Goal: Task Accomplishment & Management: Complete application form

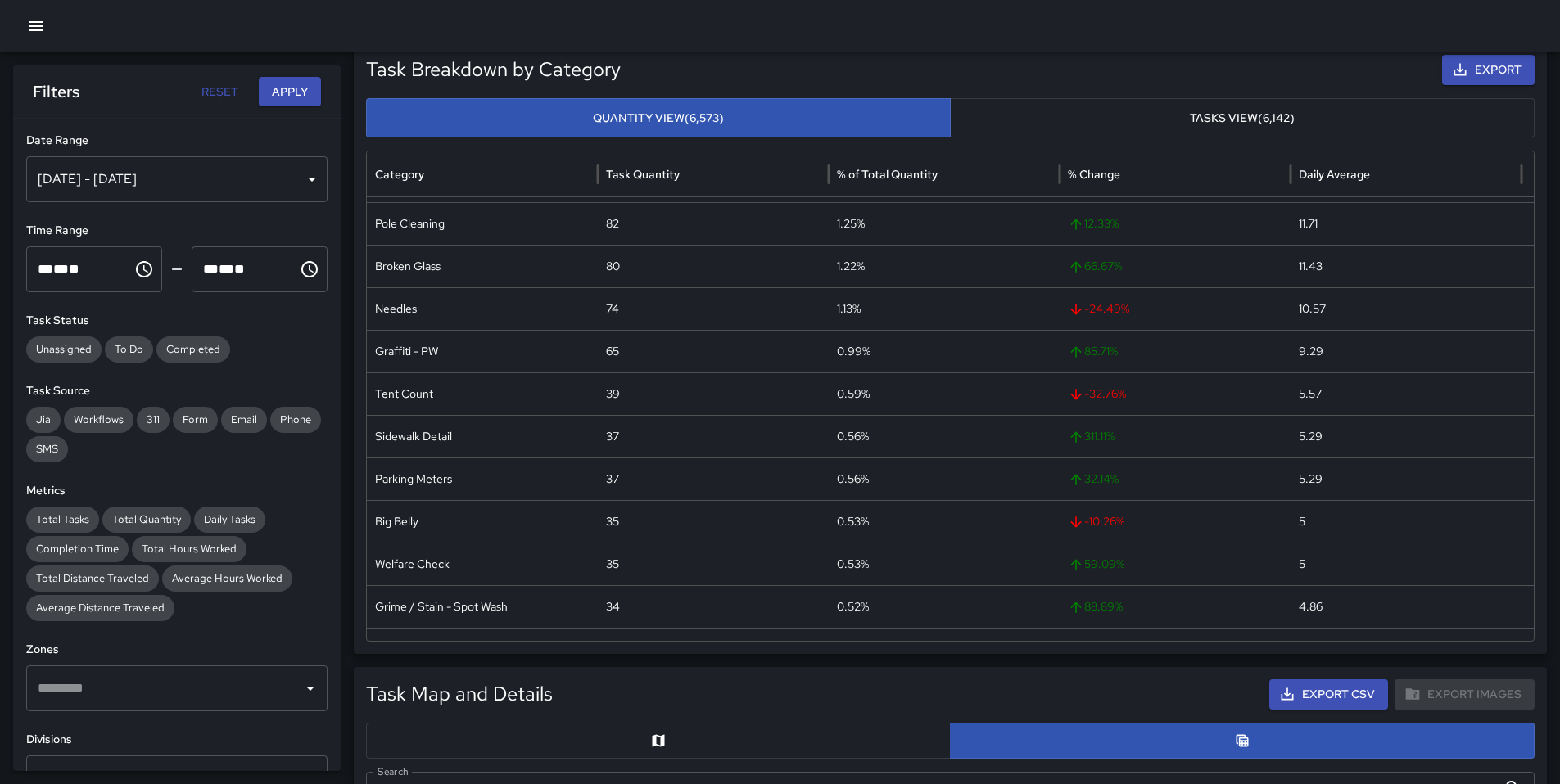
scroll to position [339, 0]
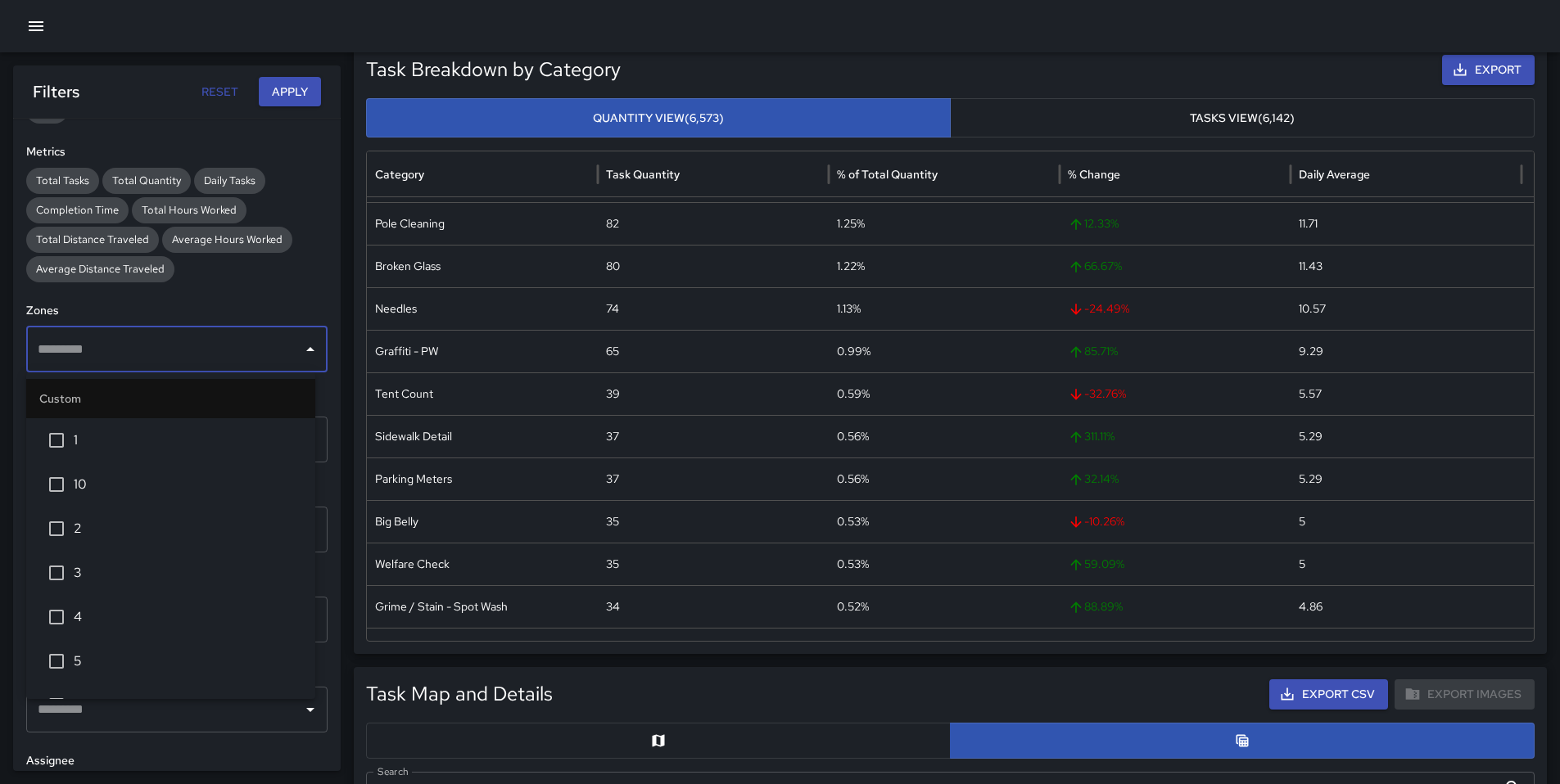
click at [97, 352] on input "text" at bounding box center [164, 349] width 262 height 31
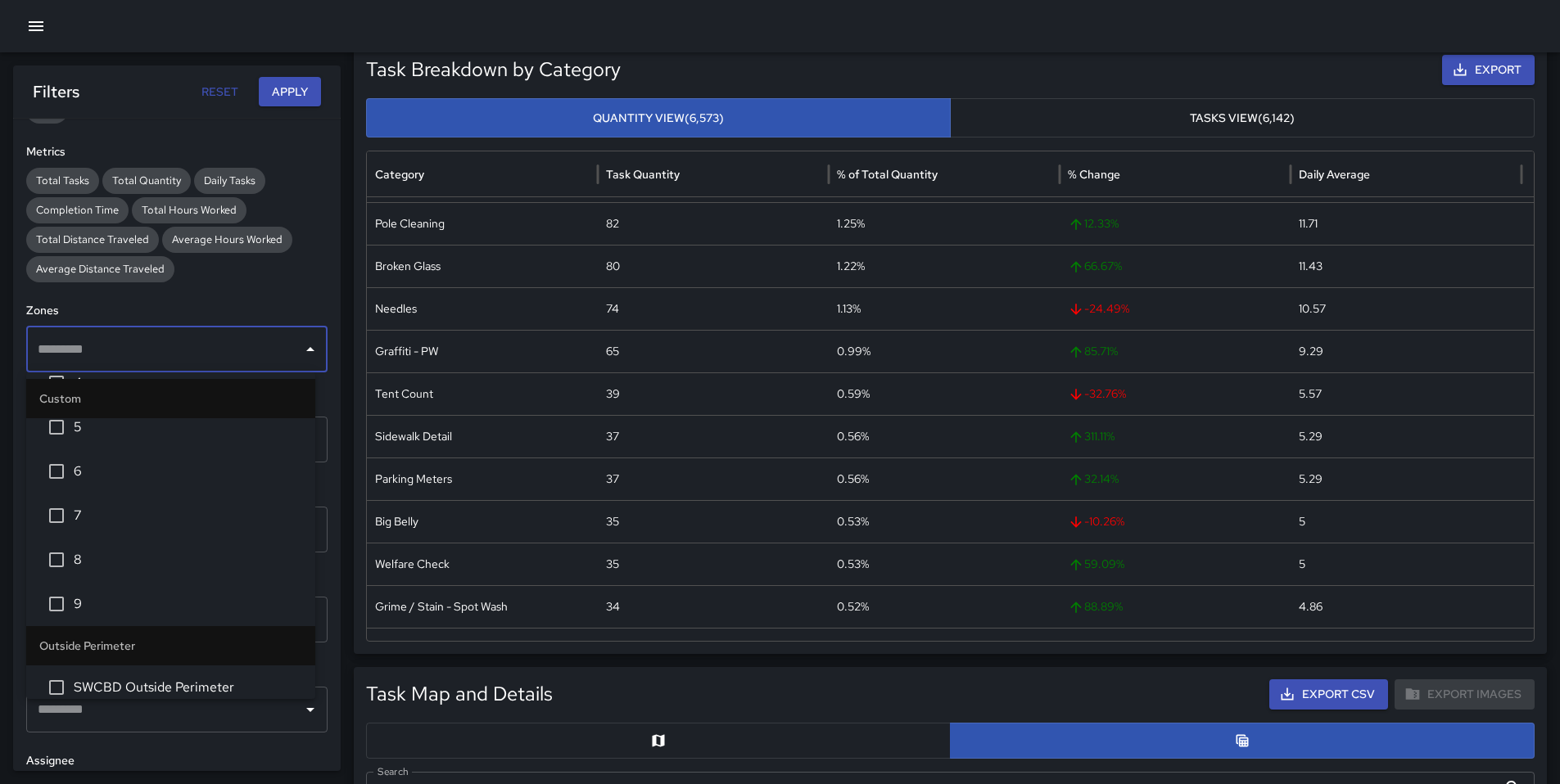
scroll to position [251, 0]
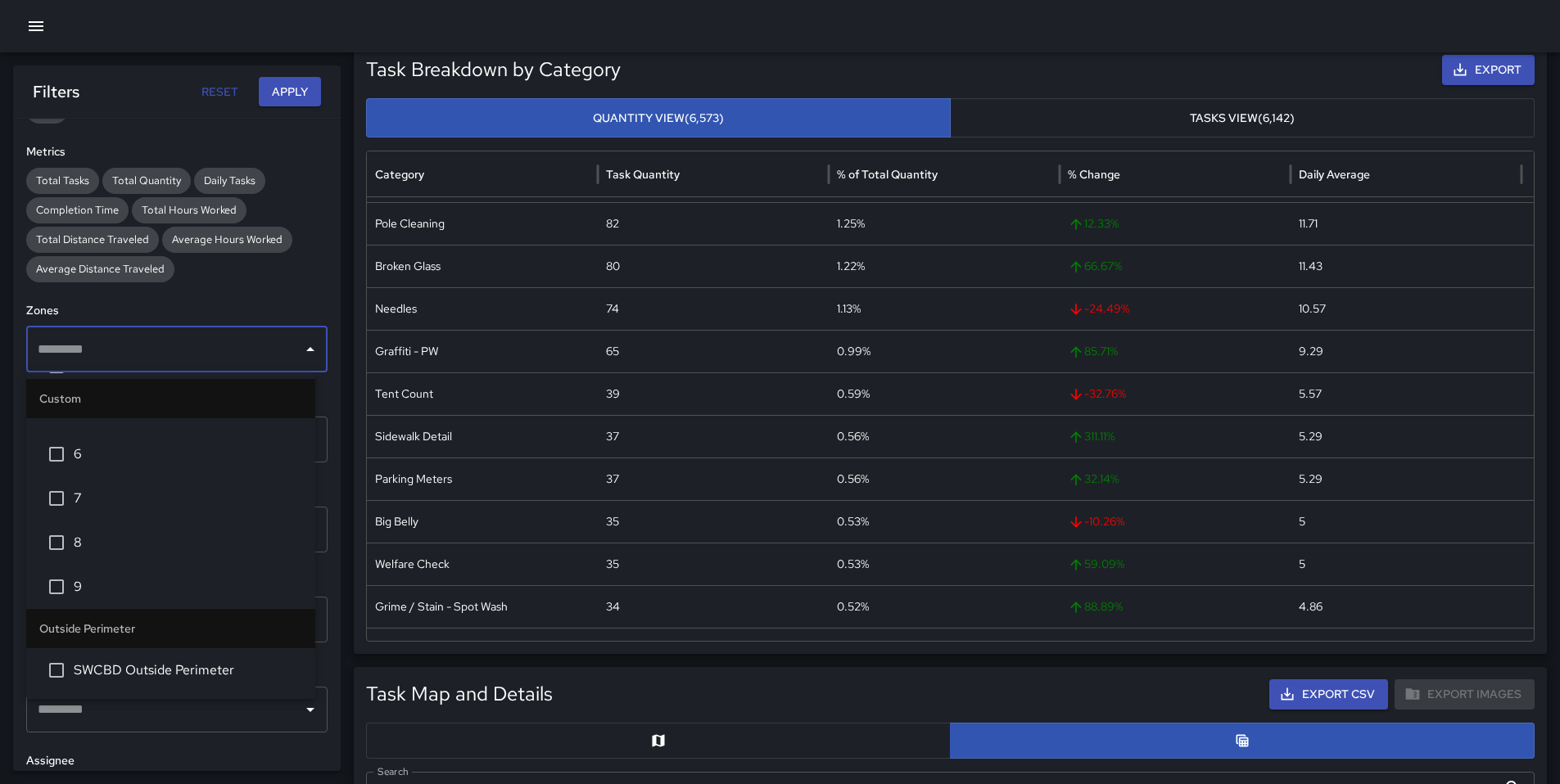
click at [85, 547] on span "8" at bounding box center [188, 543] width 229 height 20
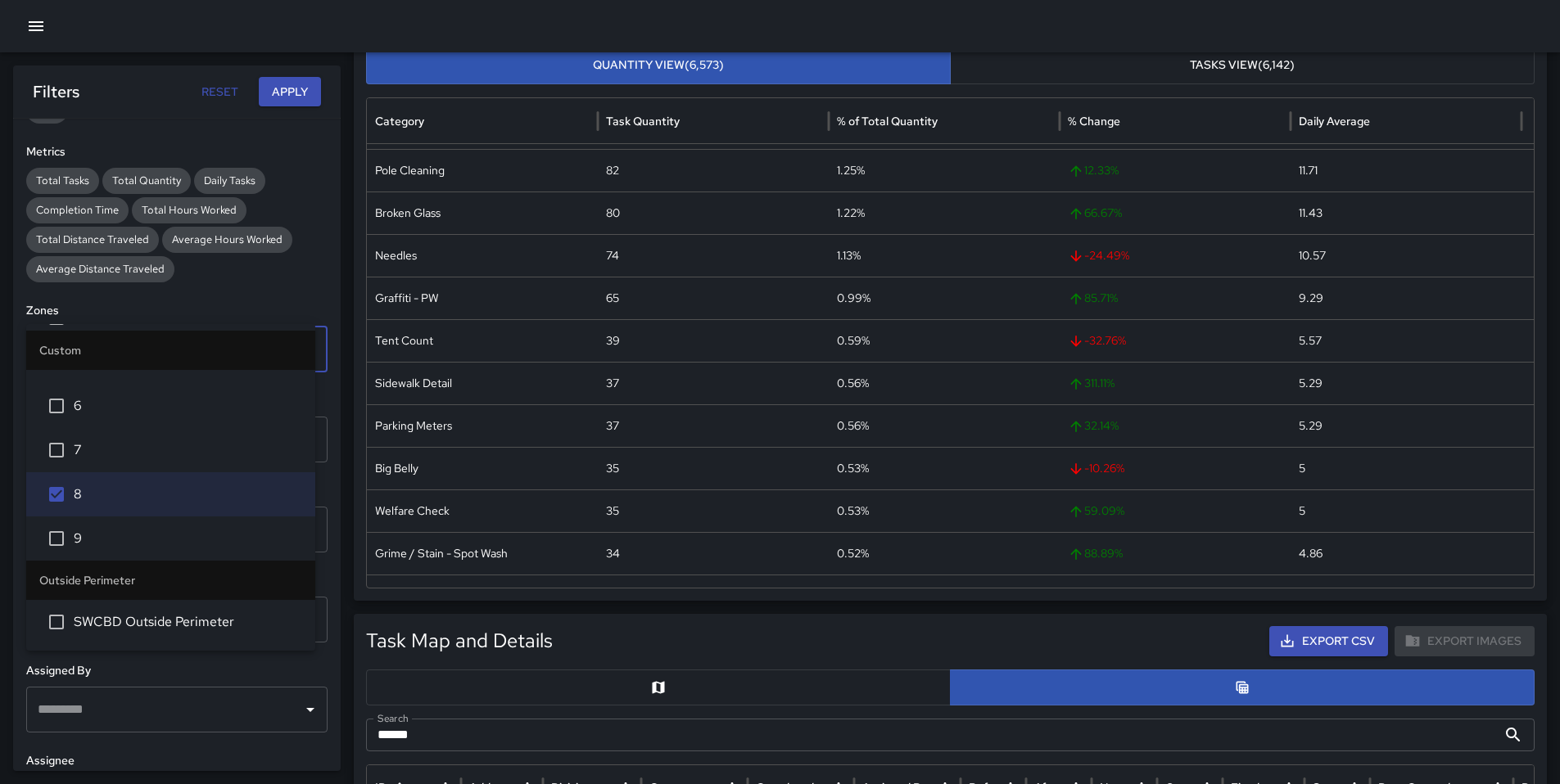
scroll to position [159, 0]
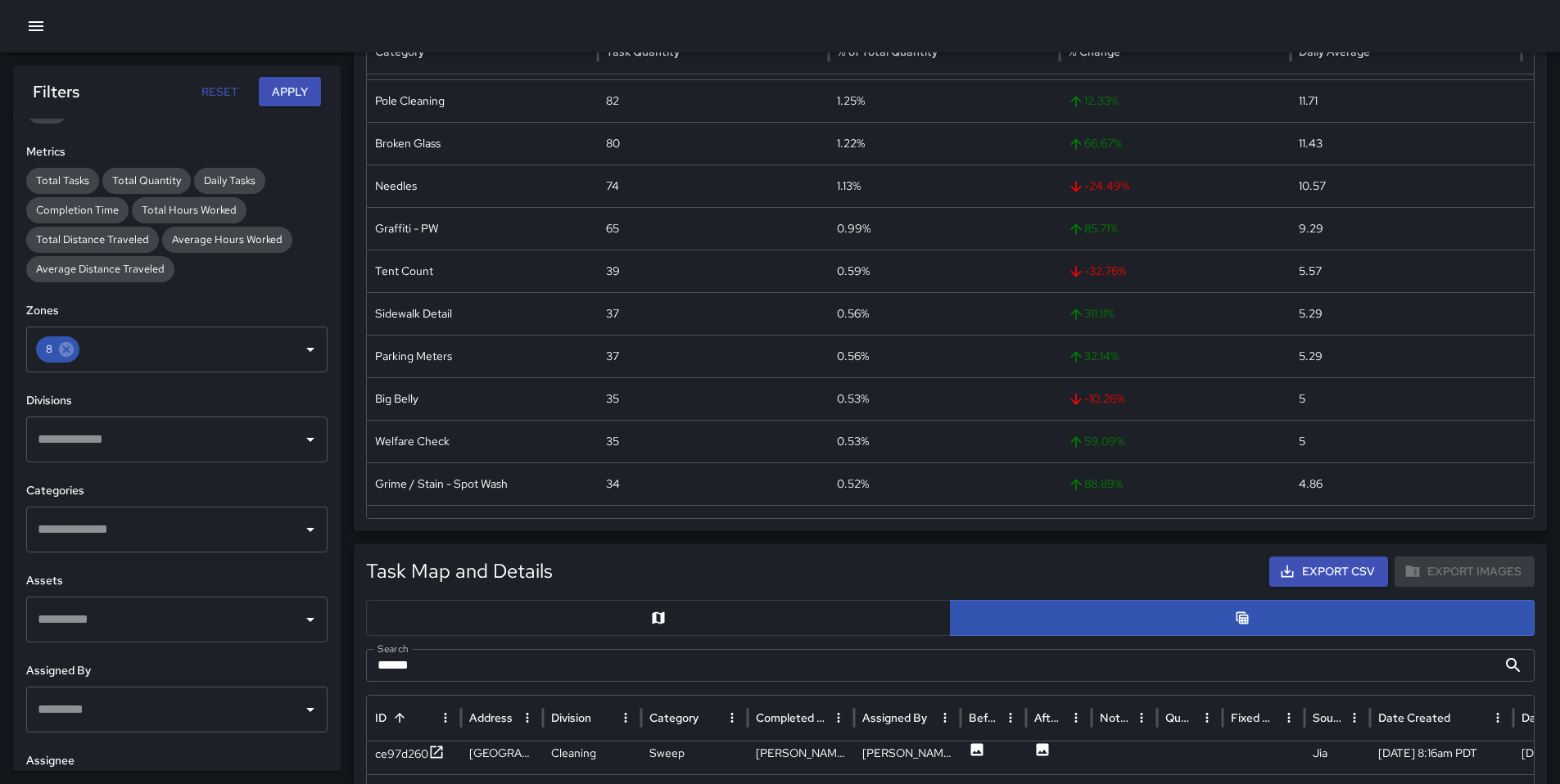
click at [201, 298] on div "**********" at bounding box center [177, 444] width 328 height 653
click at [38, 32] on icon "button" at bounding box center [36, 26] width 20 height 20
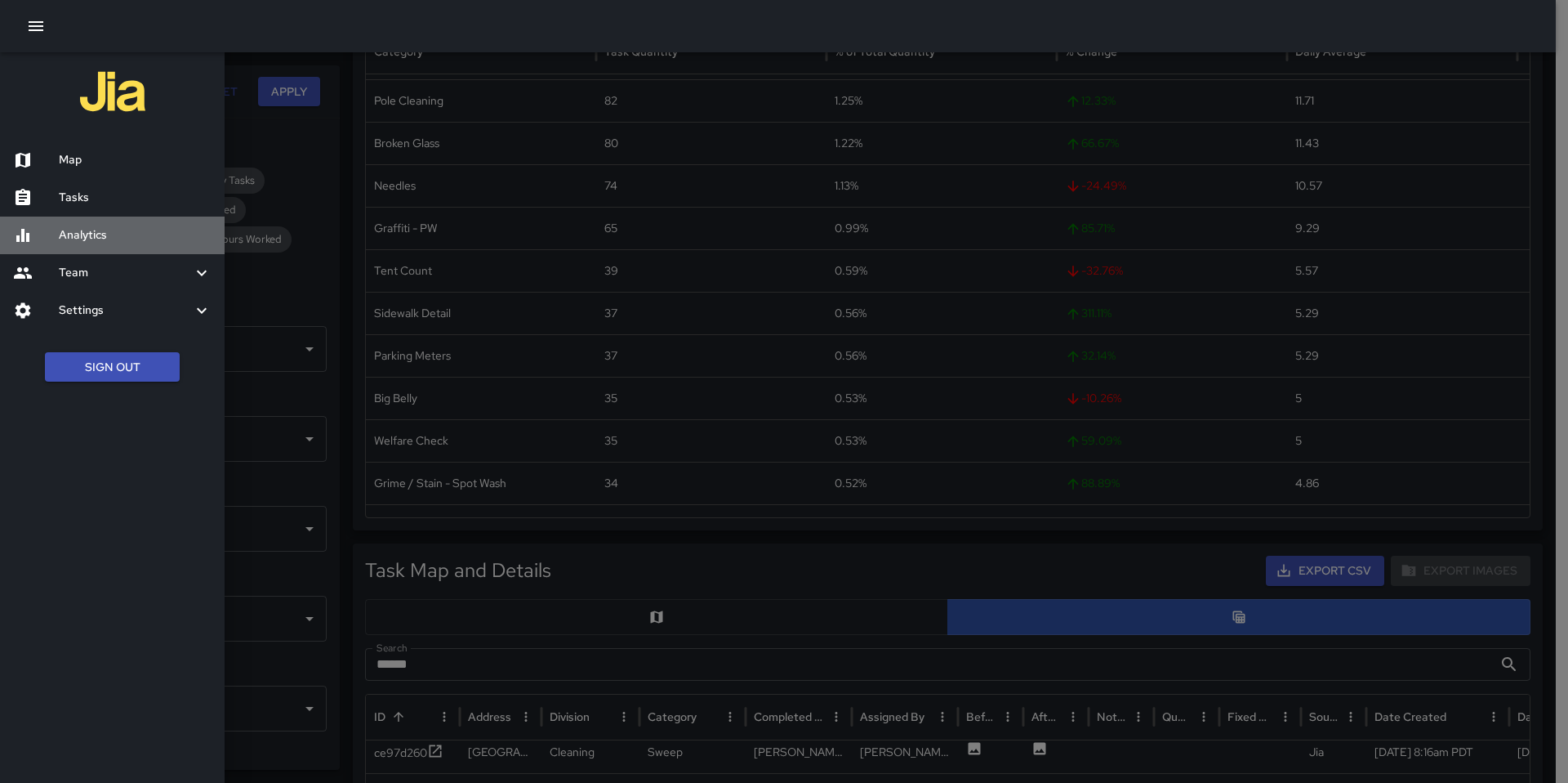
click at [92, 238] on h6 "Analytics" at bounding box center [135, 235] width 153 height 18
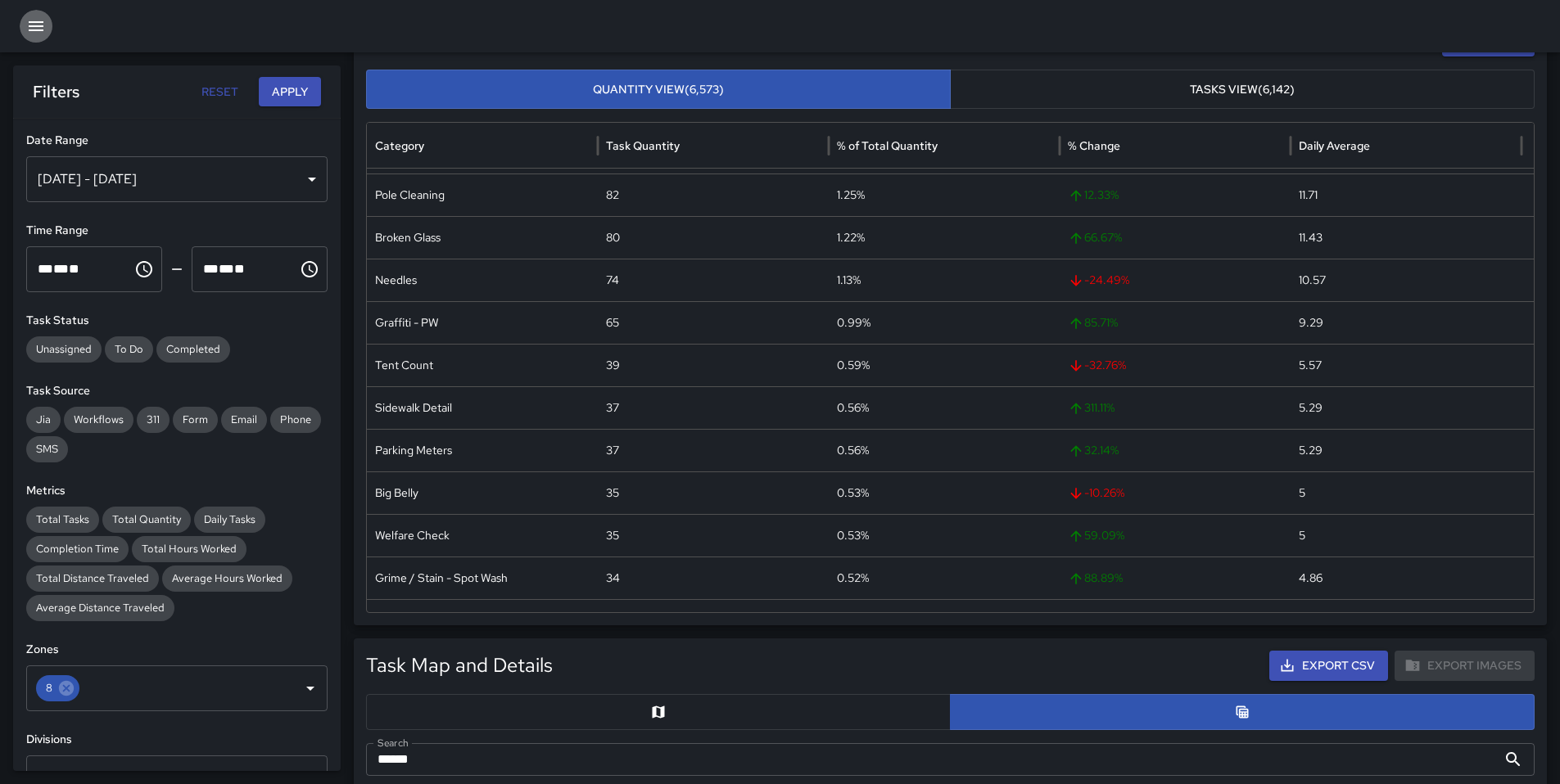
scroll to position [0, 0]
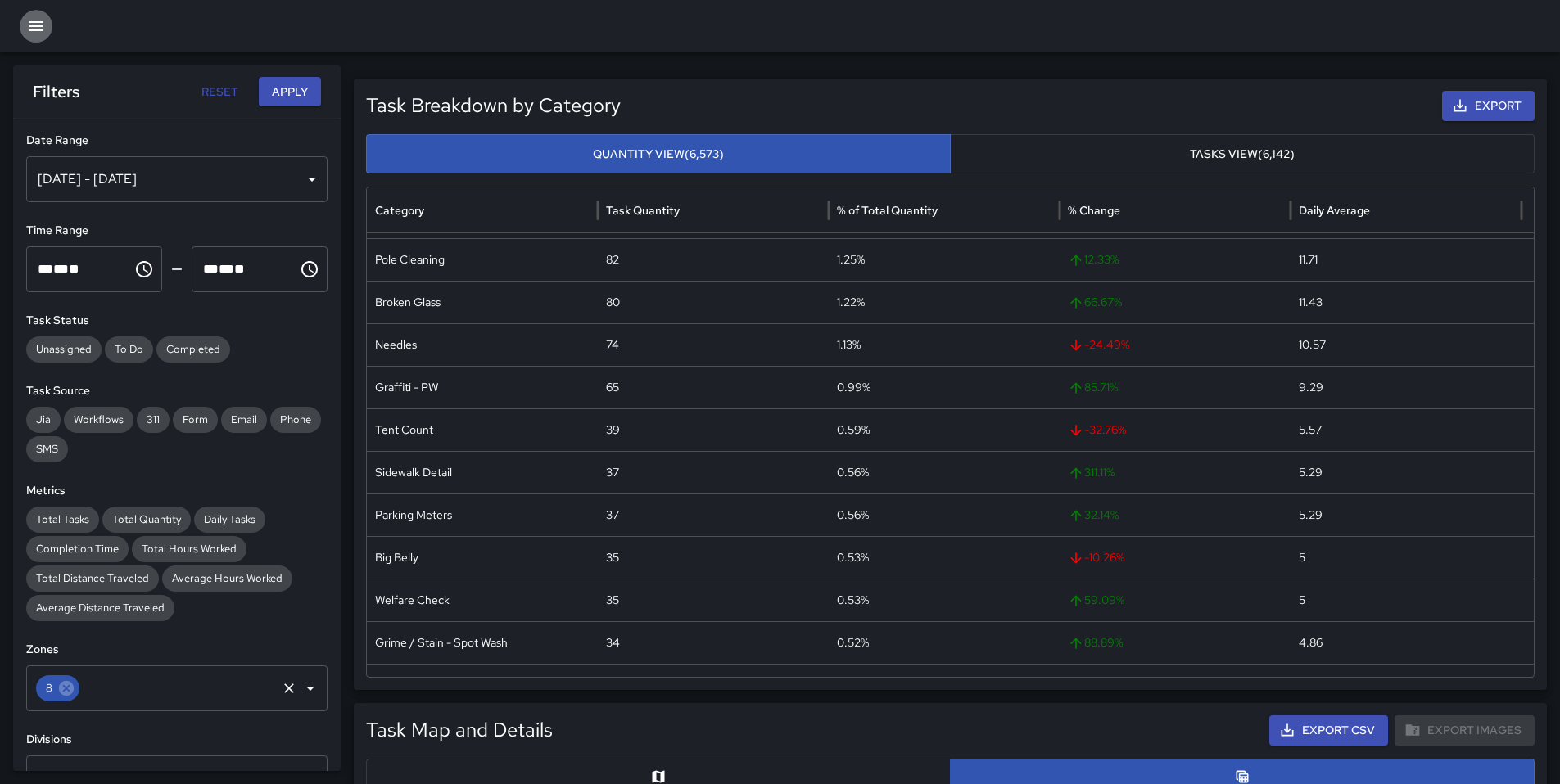
click at [71, 678] on div "8" at bounding box center [58, 688] width 43 height 26
click at [68, 691] on icon at bounding box center [66, 688] width 18 height 18
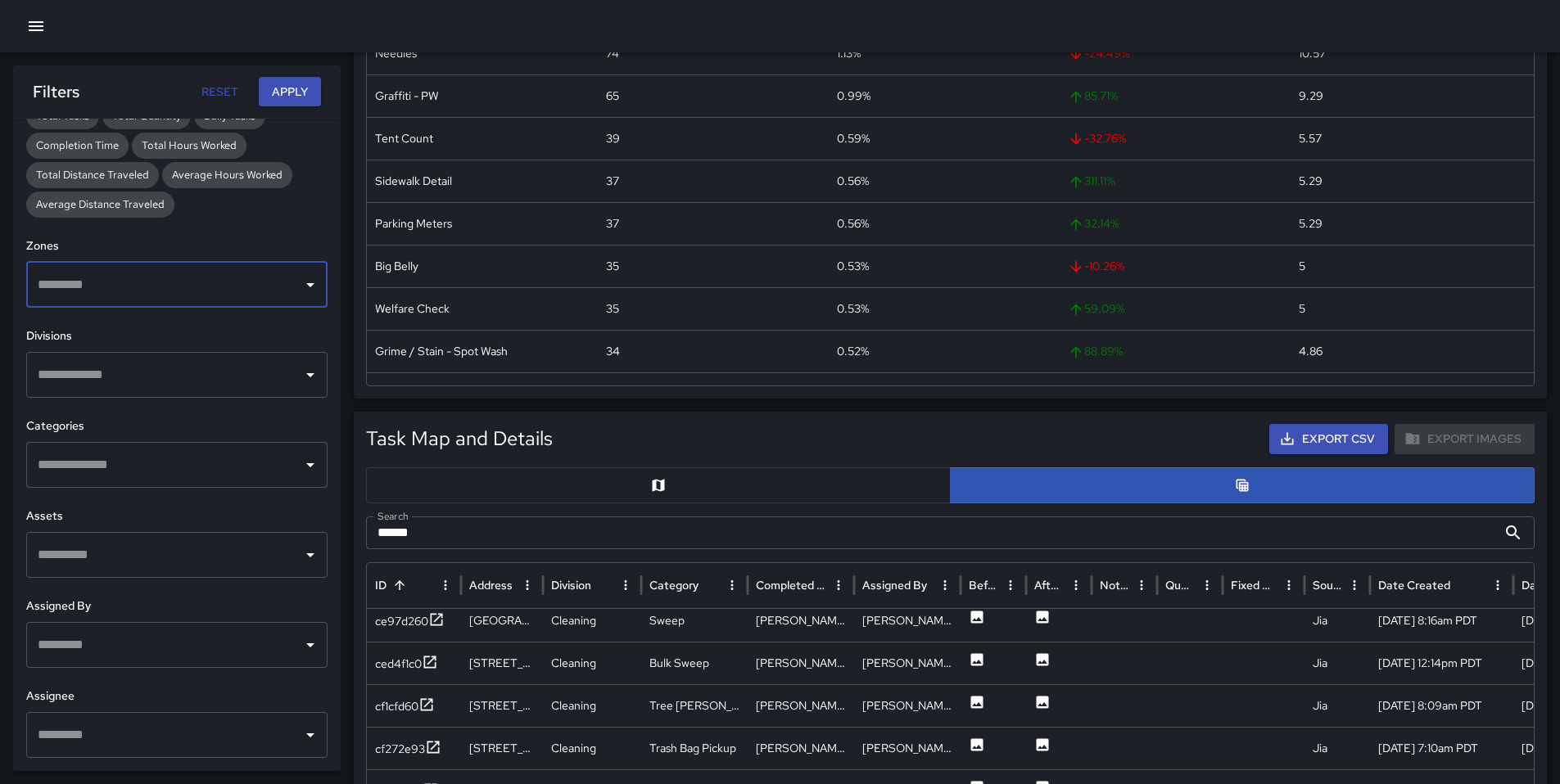
scroll to position [549, 0]
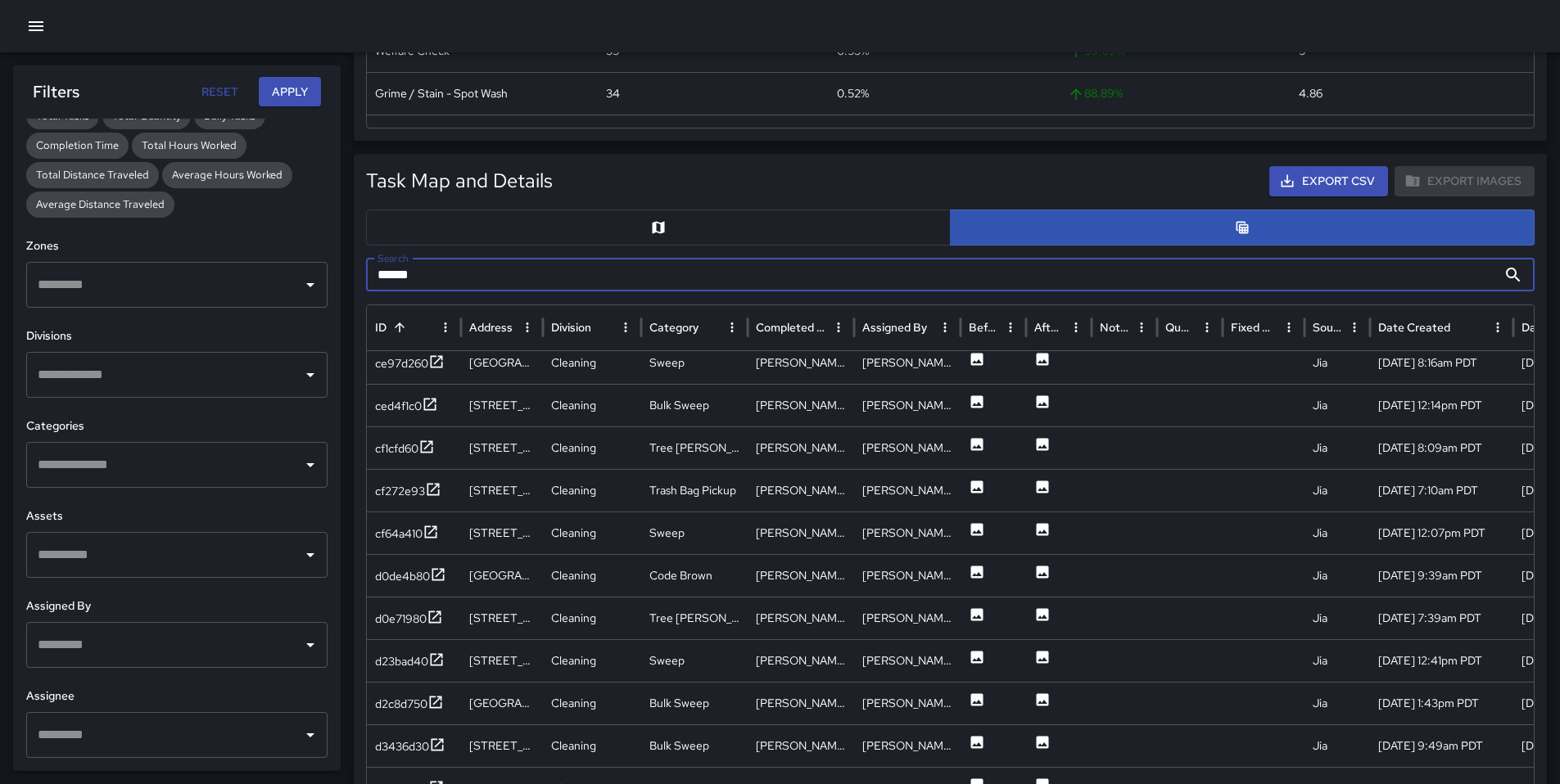
click at [455, 279] on input "******" at bounding box center [932, 275] width 1131 height 32
drag, startPoint x: 455, startPoint y: 279, endPoint x: 352, endPoint y: 272, distance: 103.2
click at [353, 271] on div "Task Map and Details Export CSV Export Images Search ****** Search ID Address D…" at bounding box center [949, 562] width 1193 height 817
paste input "****"
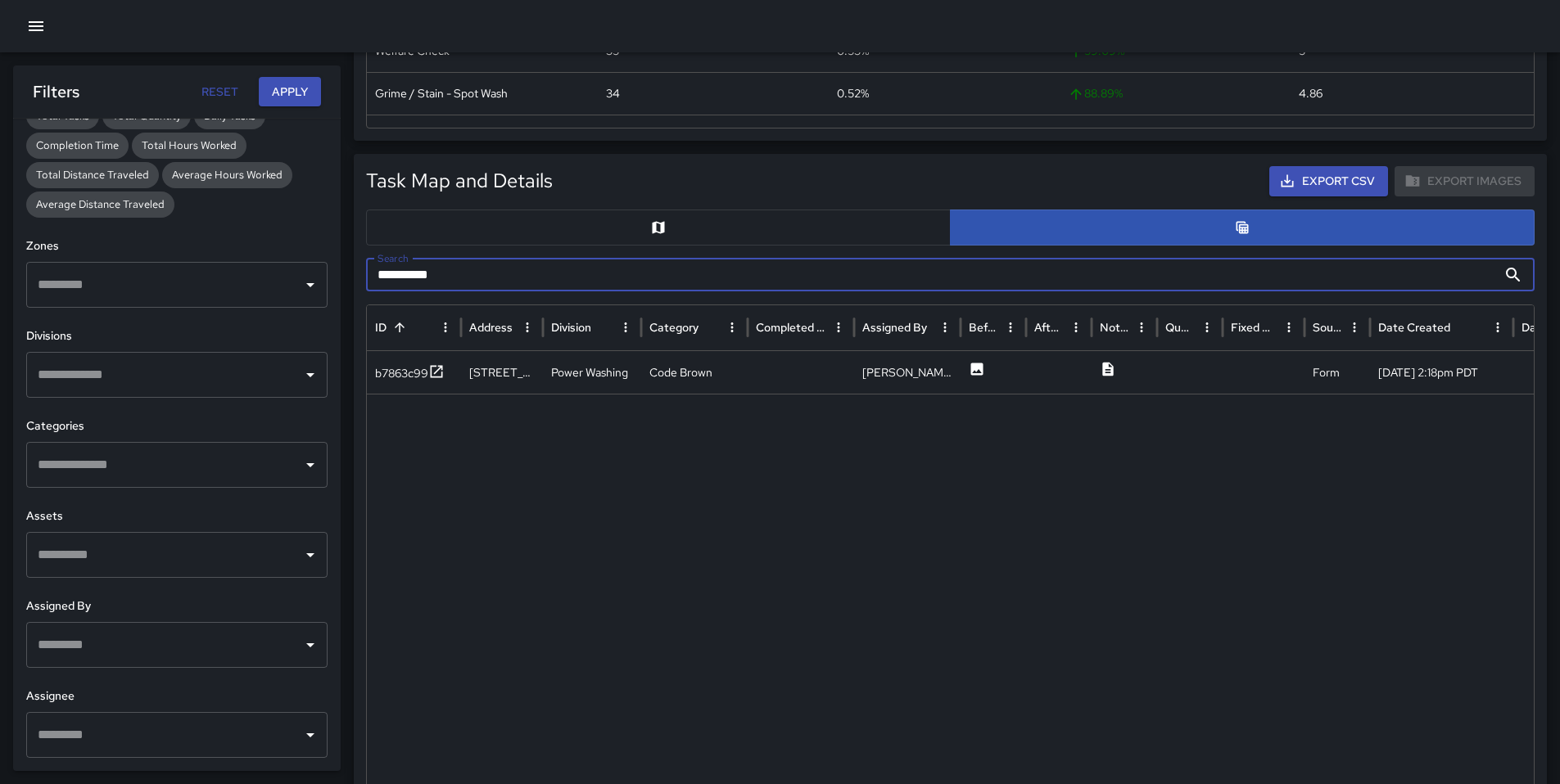
scroll to position [0, 0]
type input "**********"
click at [381, 371] on div "b7863c99" at bounding box center [402, 373] width 53 height 17
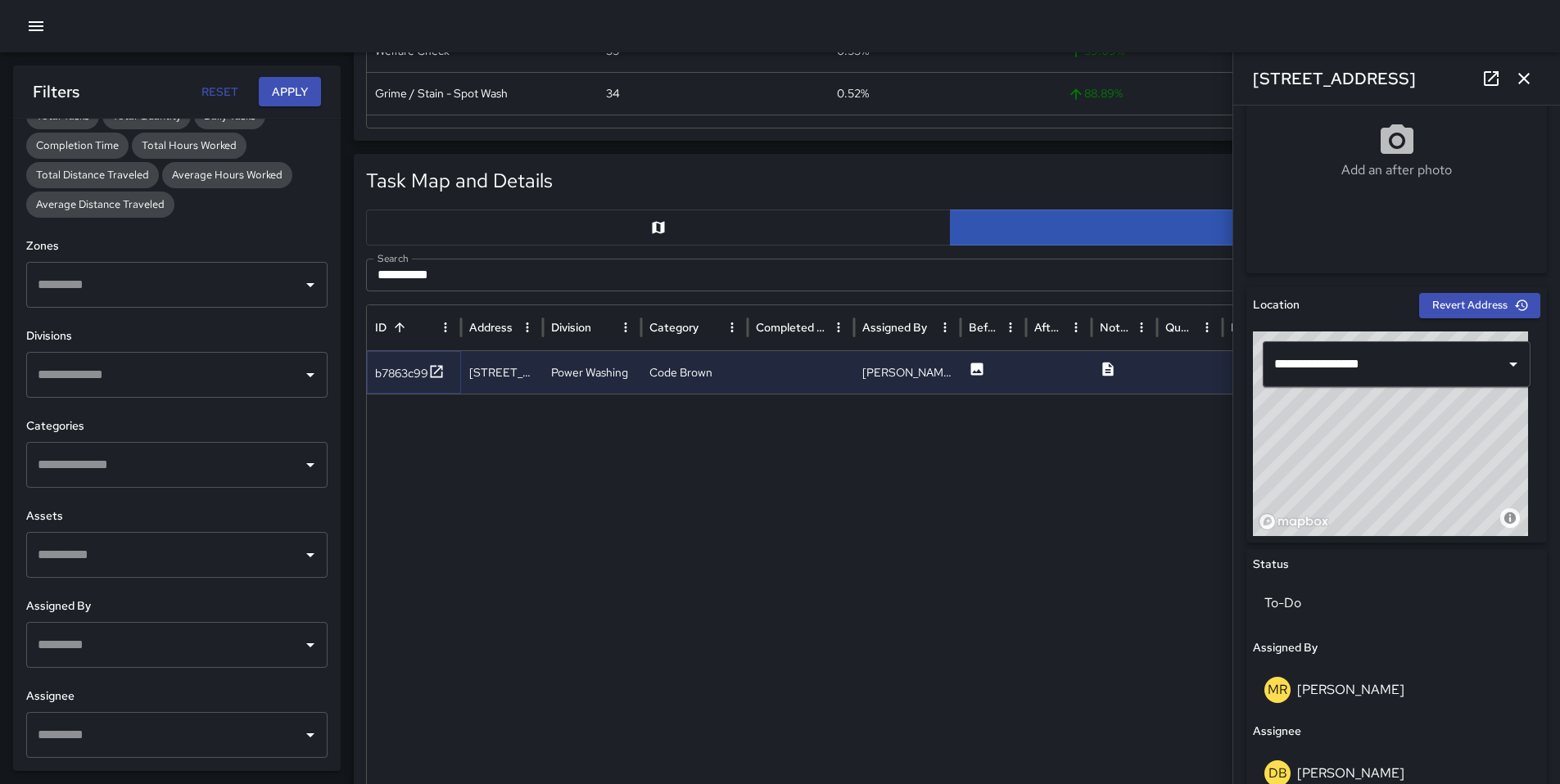
scroll to position [262, 0]
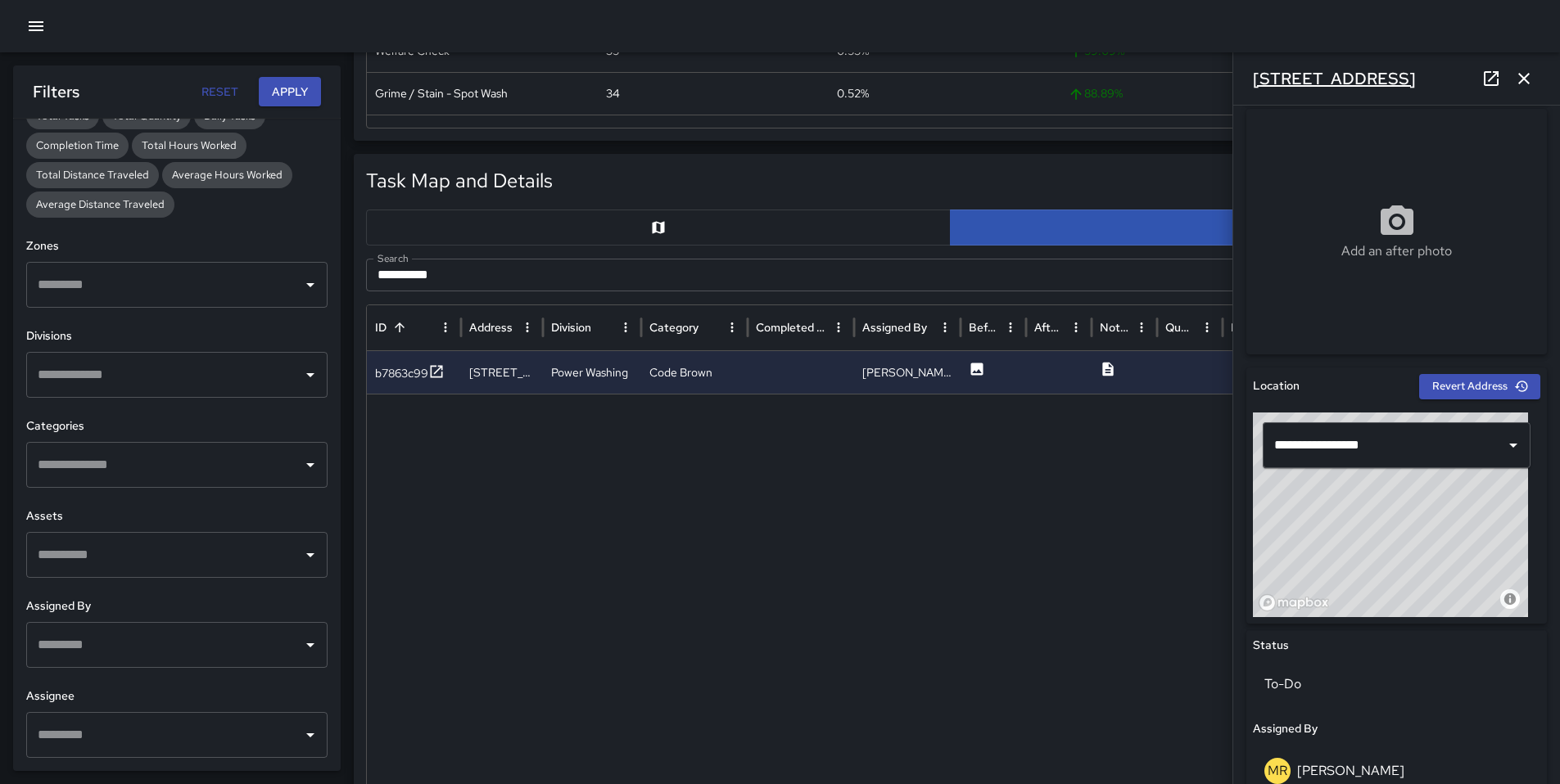
drag, startPoint x: 1401, startPoint y: 77, endPoint x: 1252, endPoint y: 75, distance: 149.0
click at [1240, 76] on div "[STREET_ADDRESS]" at bounding box center [1396, 78] width 327 height 52
copy h6 "[STREET_ADDRESS]"
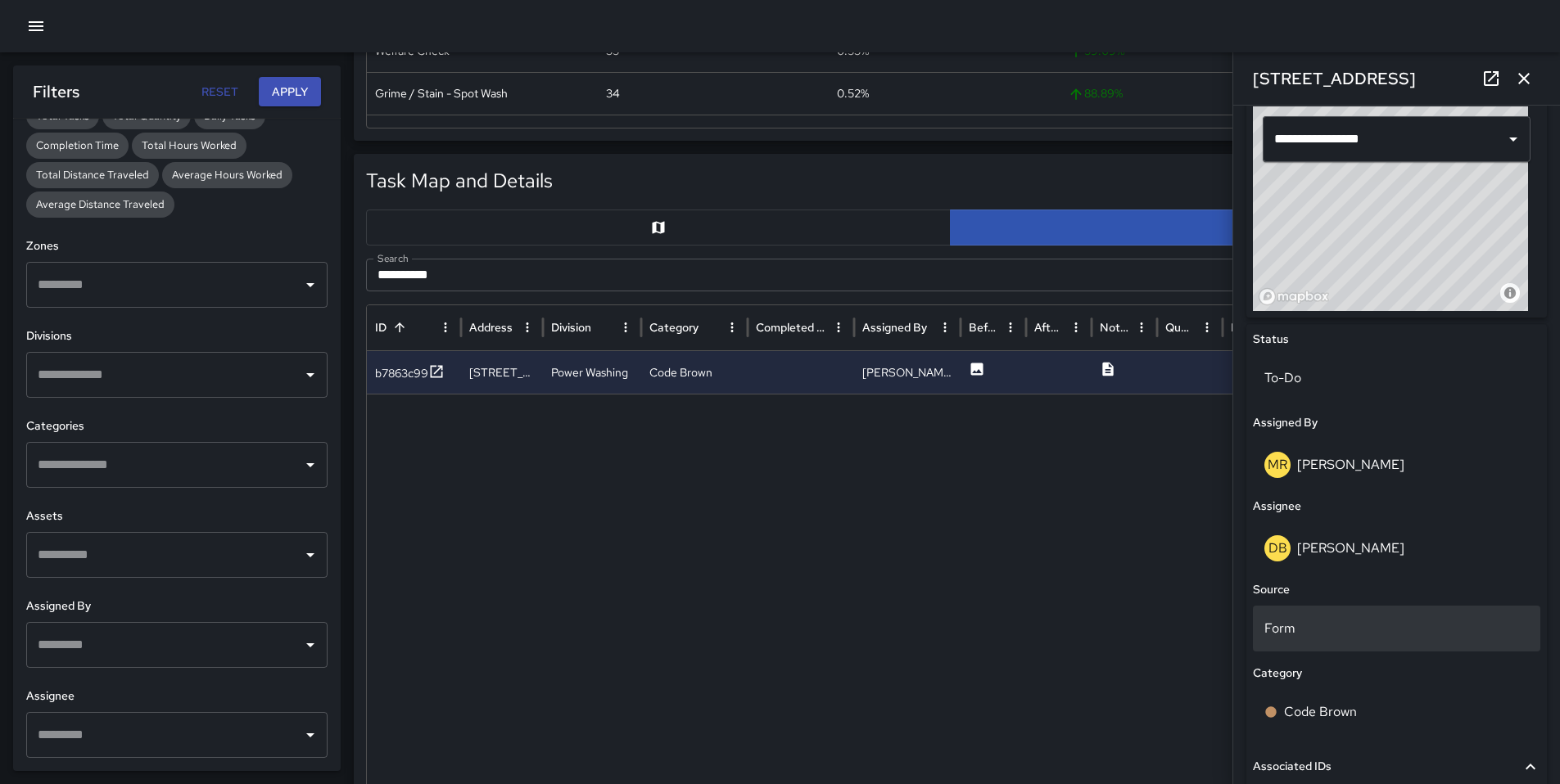
scroll to position [787, 0]
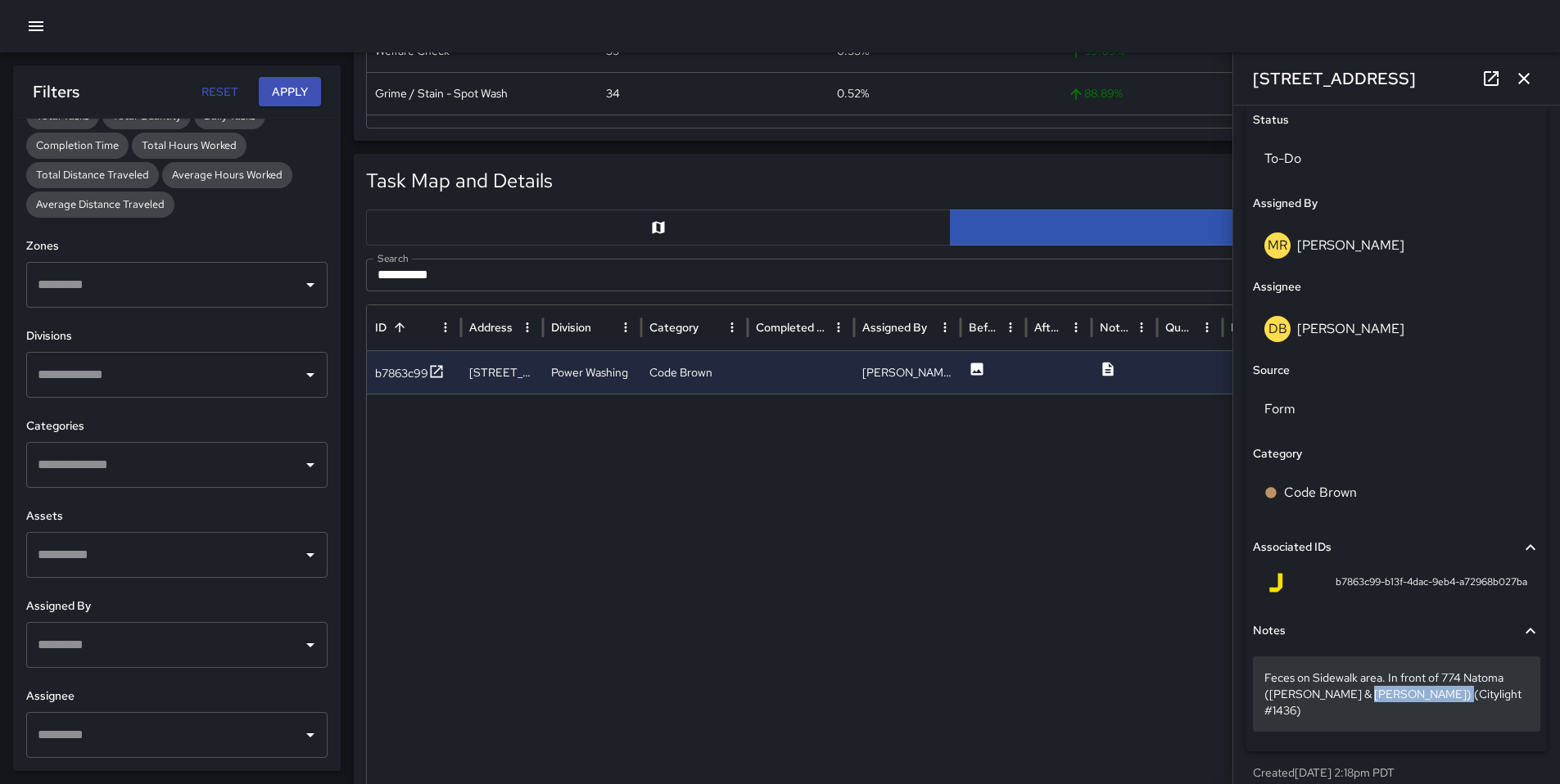
drag, startPoint x: 1435, startPoint y: 694, endPoint x: 1359, endPoint y: 699, distance: 76.2
click at [1359, 699] on p "Feces on Sidewalk area. In front of 774 Natoma (McKee & Strub) (Citylight #1436)" at bounding box center [1396, 694] width 264 height 49
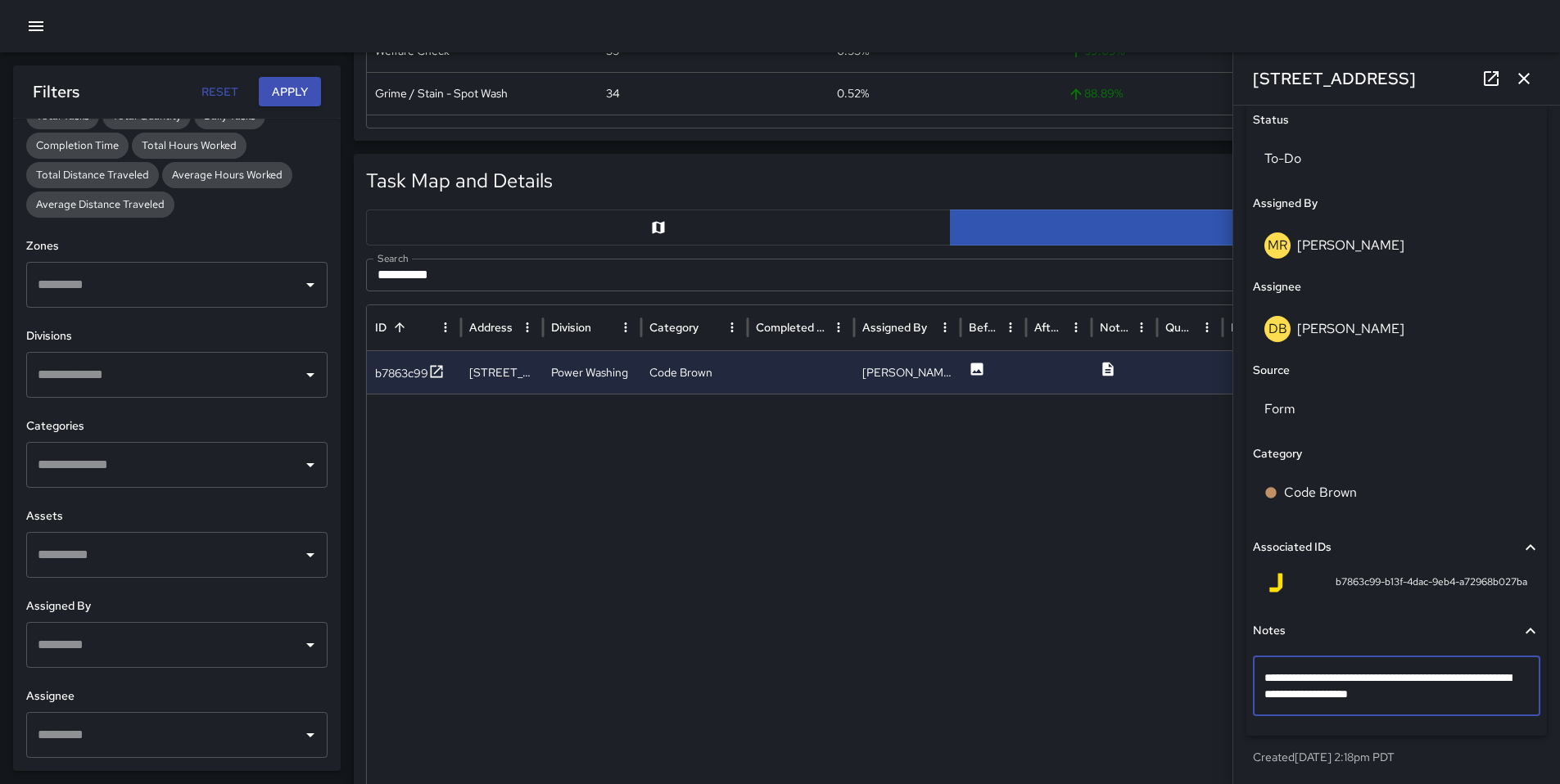
drag, startPoint x: 1412, startPoint y: 695, endPoint x: 1434, endPoint y: 693, distance: 22.1
click at [1434, 693] on textarea "**********" at bounding box center [1390, 685] width 252 height 32
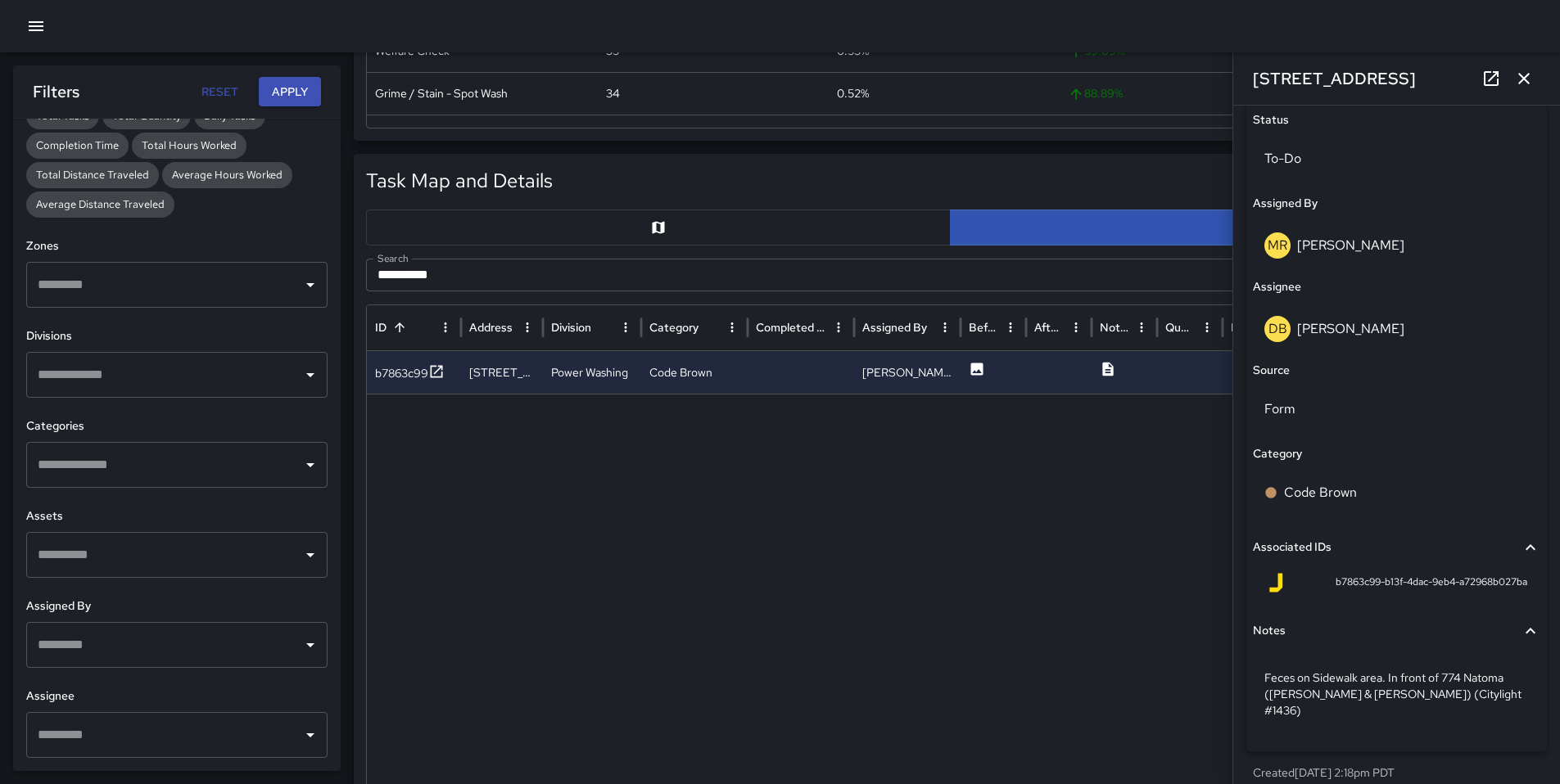
click at [1531, 82] on icon "button" at bounding box center [1524, 78] width 20 height 20
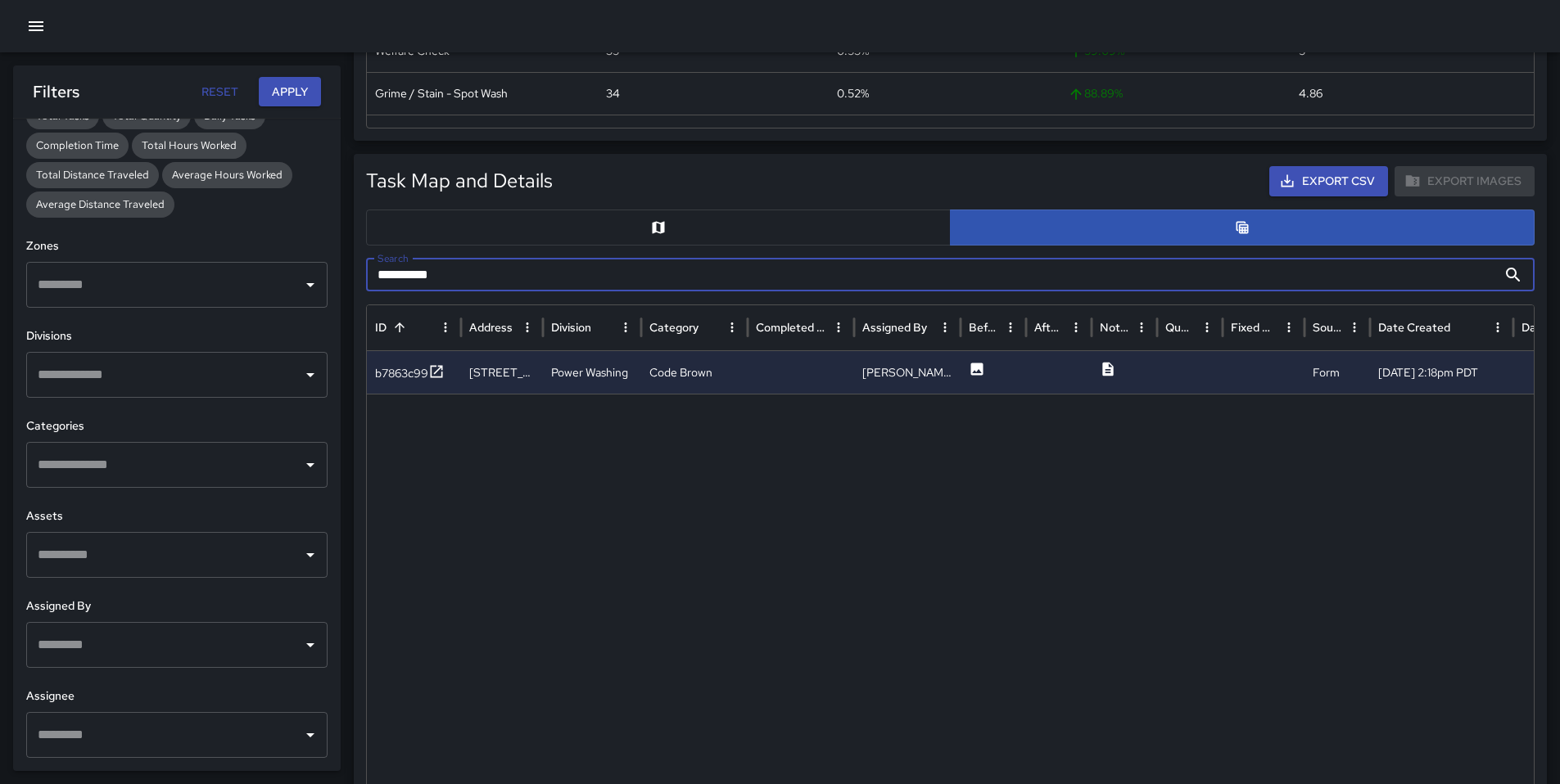
drag, startPoint x: 461, startPoint y: 274, endPoint x: 328, endPoint y: 274, distance: 133.0
click at [334, 275] on body "**********" at bounding box center [780, 570] width 1560 height 2240
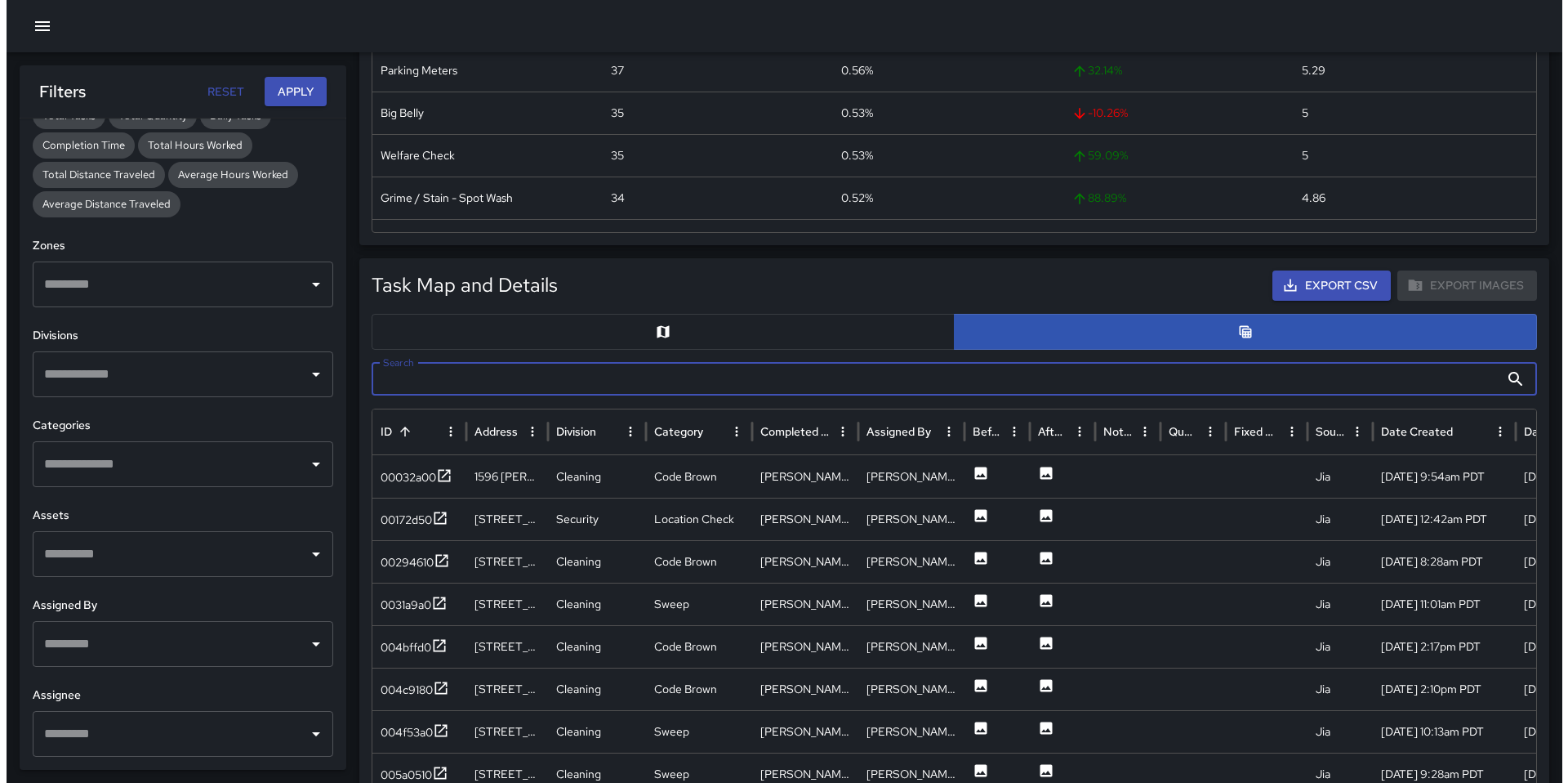
scroll to position [219, 0]
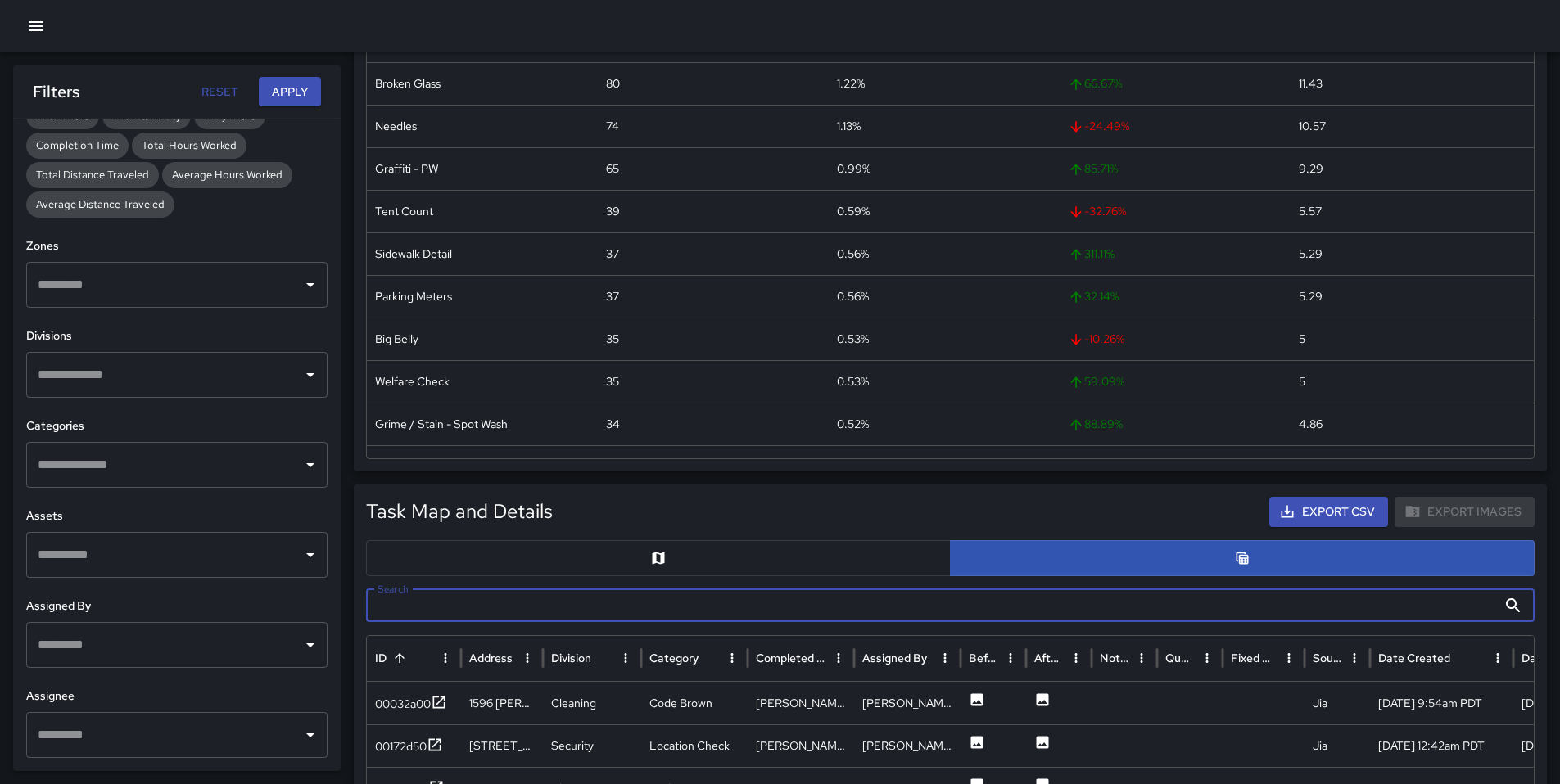
click at [35, 32] on icon "button" at bounding box center [36, 26] width 20 height 20
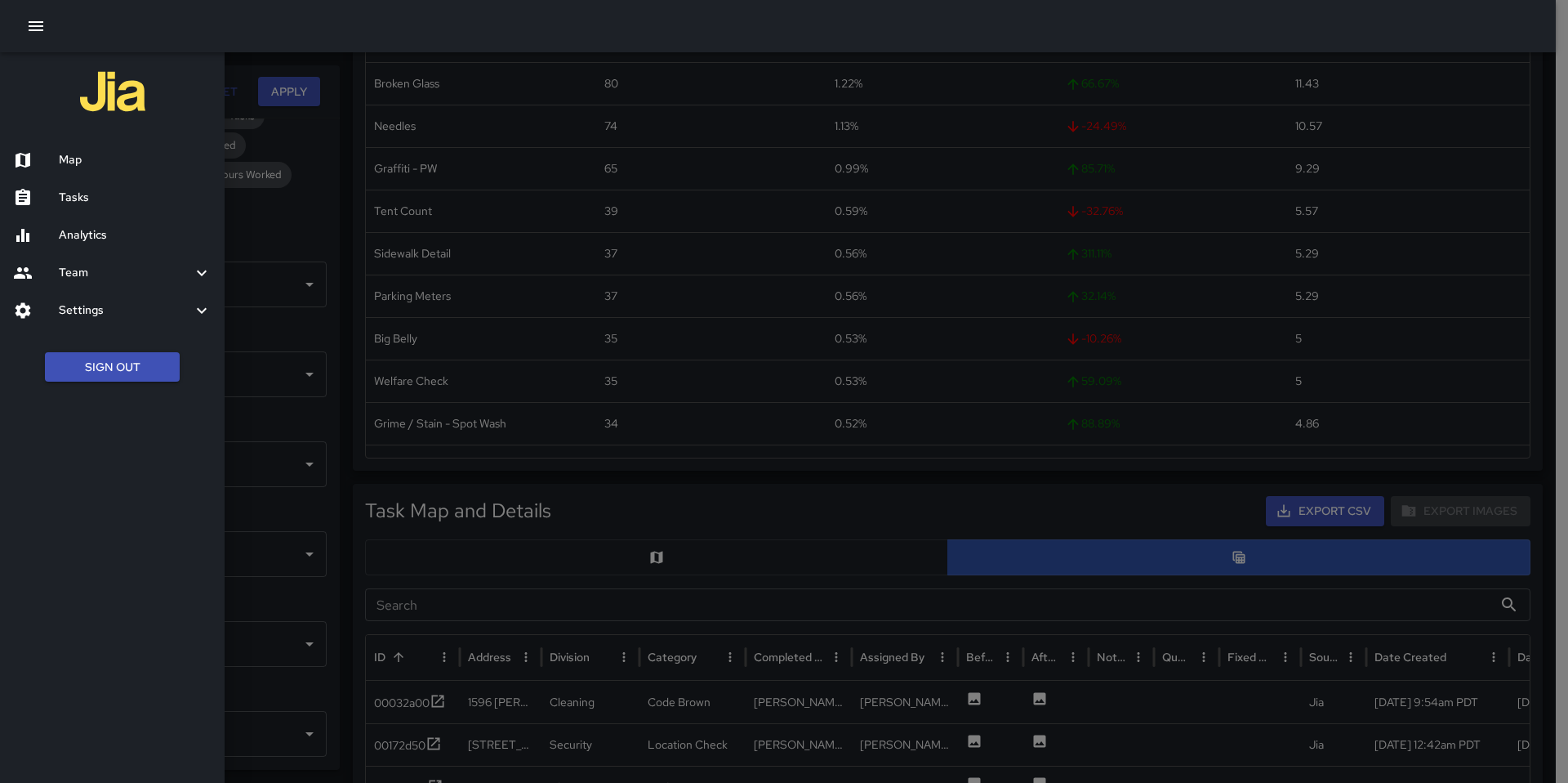
click at [81, 195] on h6 "Tasks" at bounding box center [135, 198] width 153 height 18
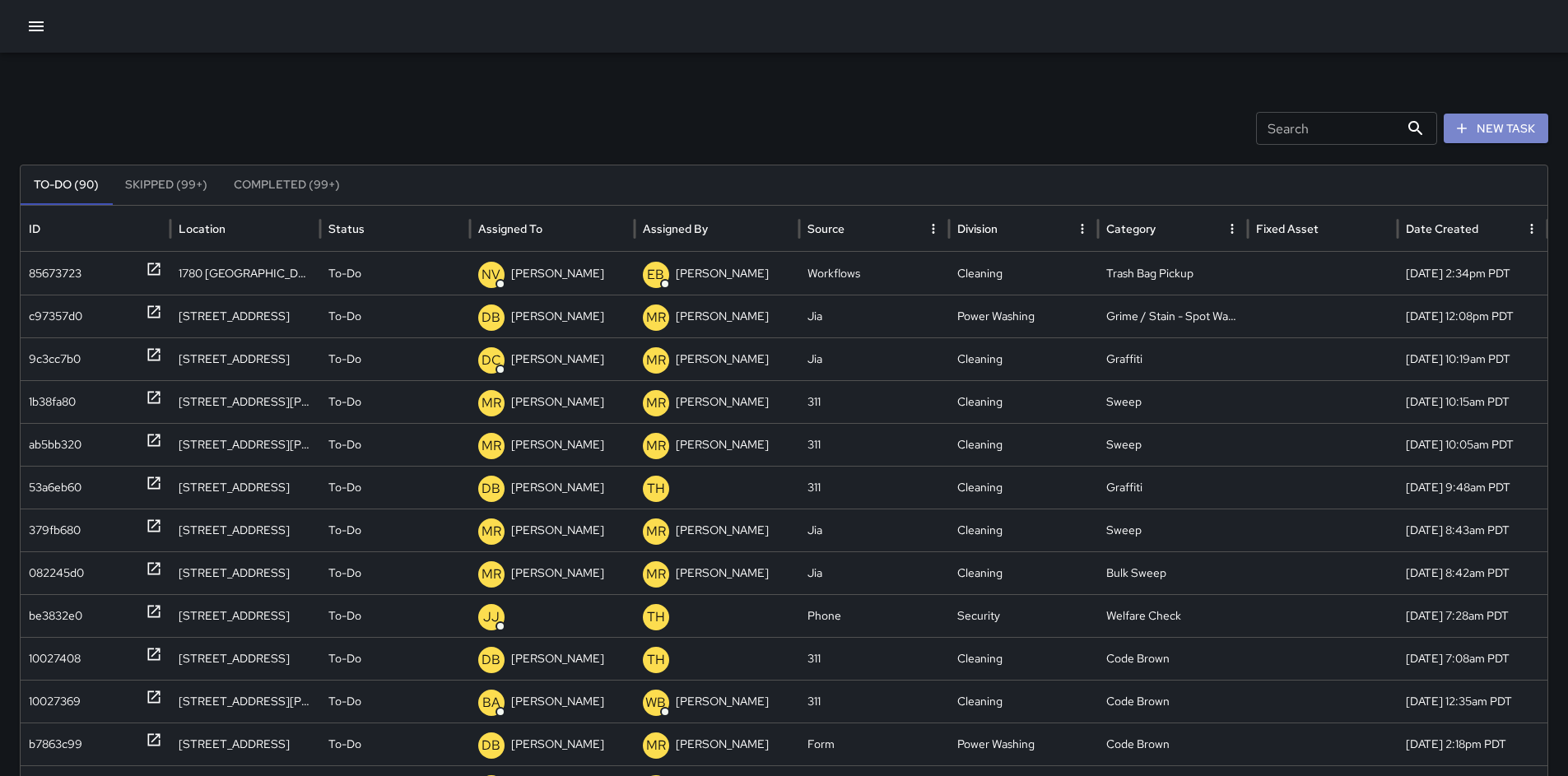
click at [1516, 127] on button "New Task" at bounding box center [1496, 128] width 105 height 31
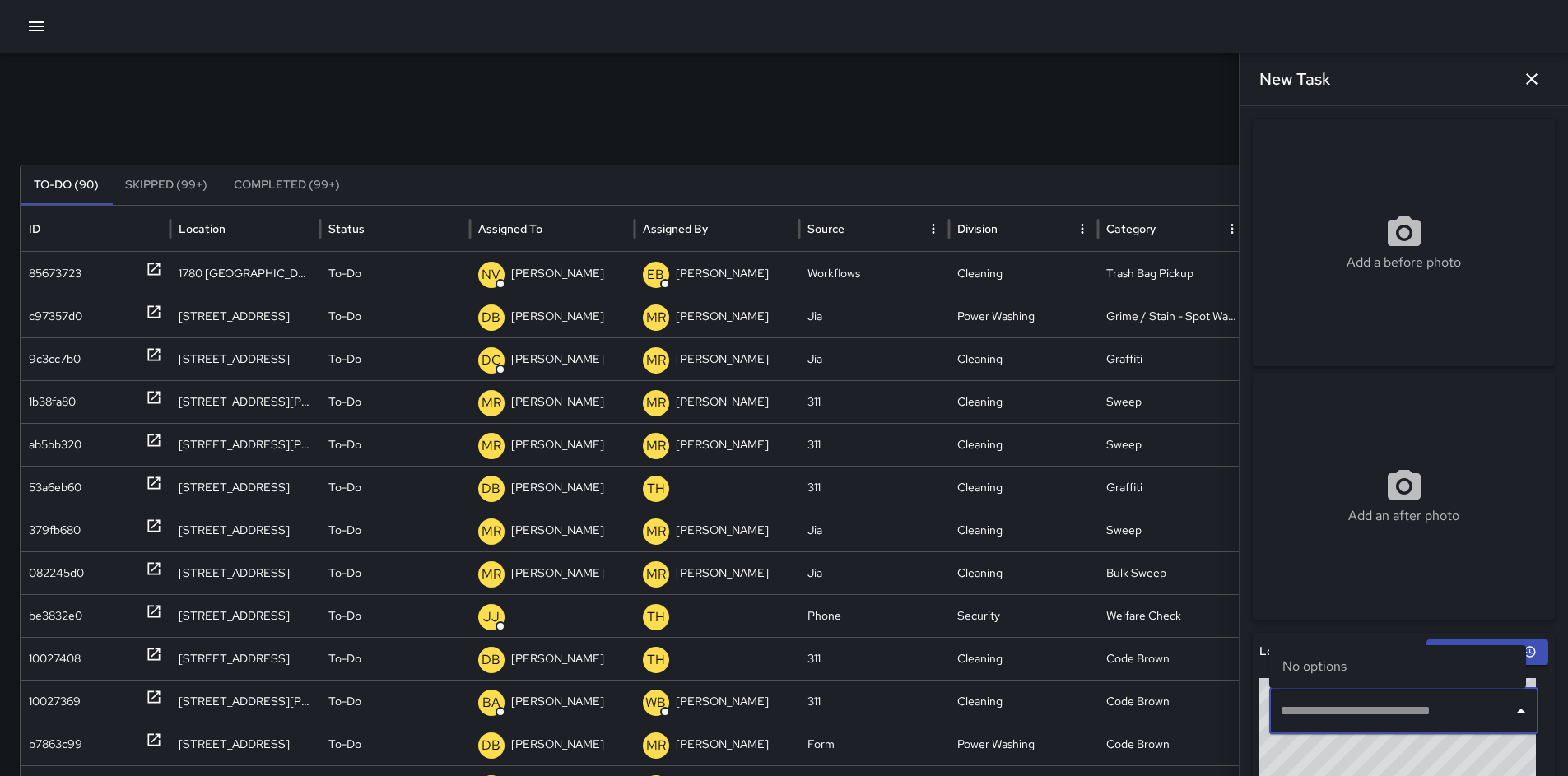
click at [1351, 701] on input "text" at bounding box center [1390, 712] width 230 height 32
click at [1358, 714] on input "text" at bounding box center [1390, 712] width 230 height 32
paste input "**********"
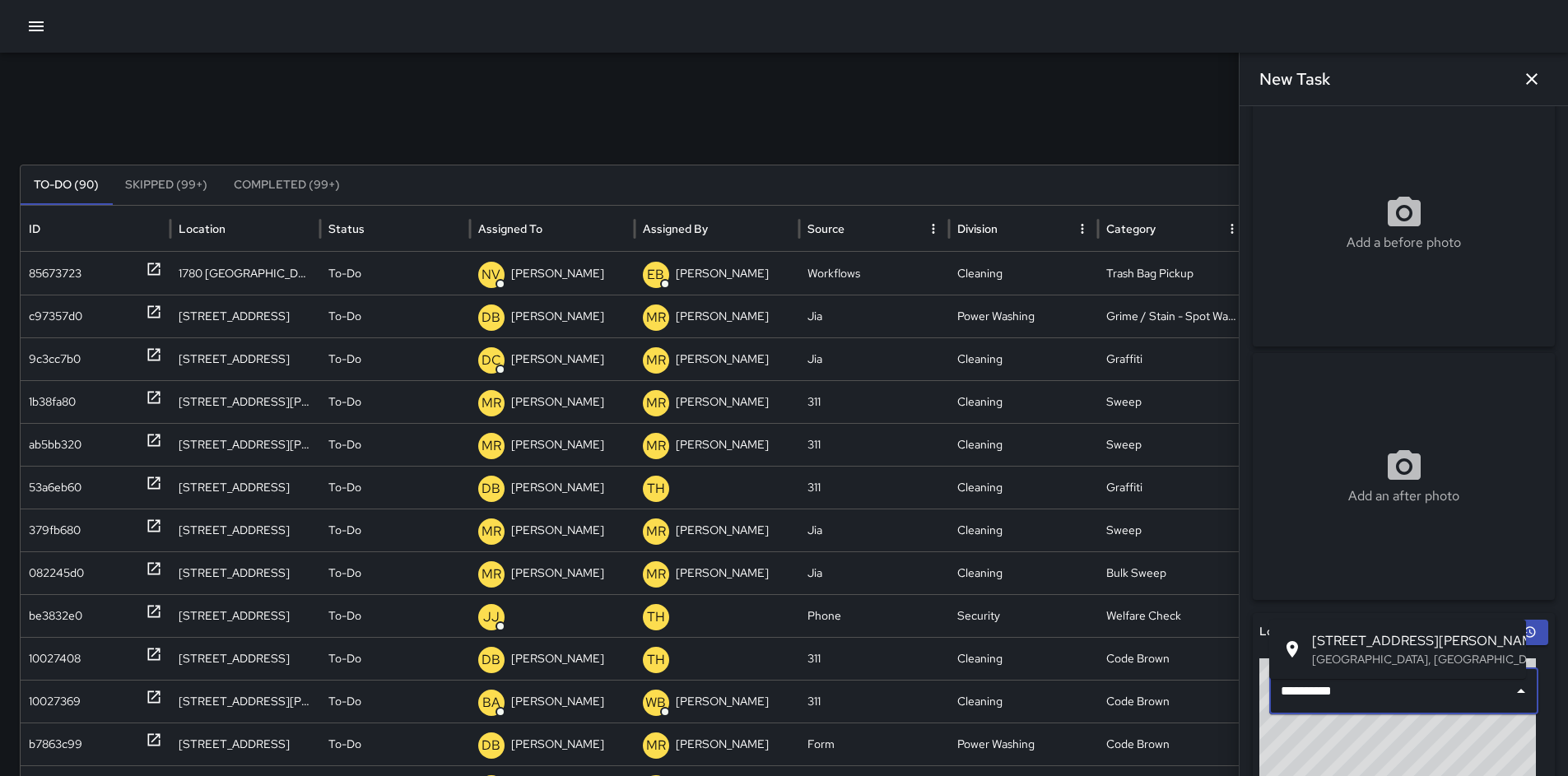
scroll to position [108, 0]
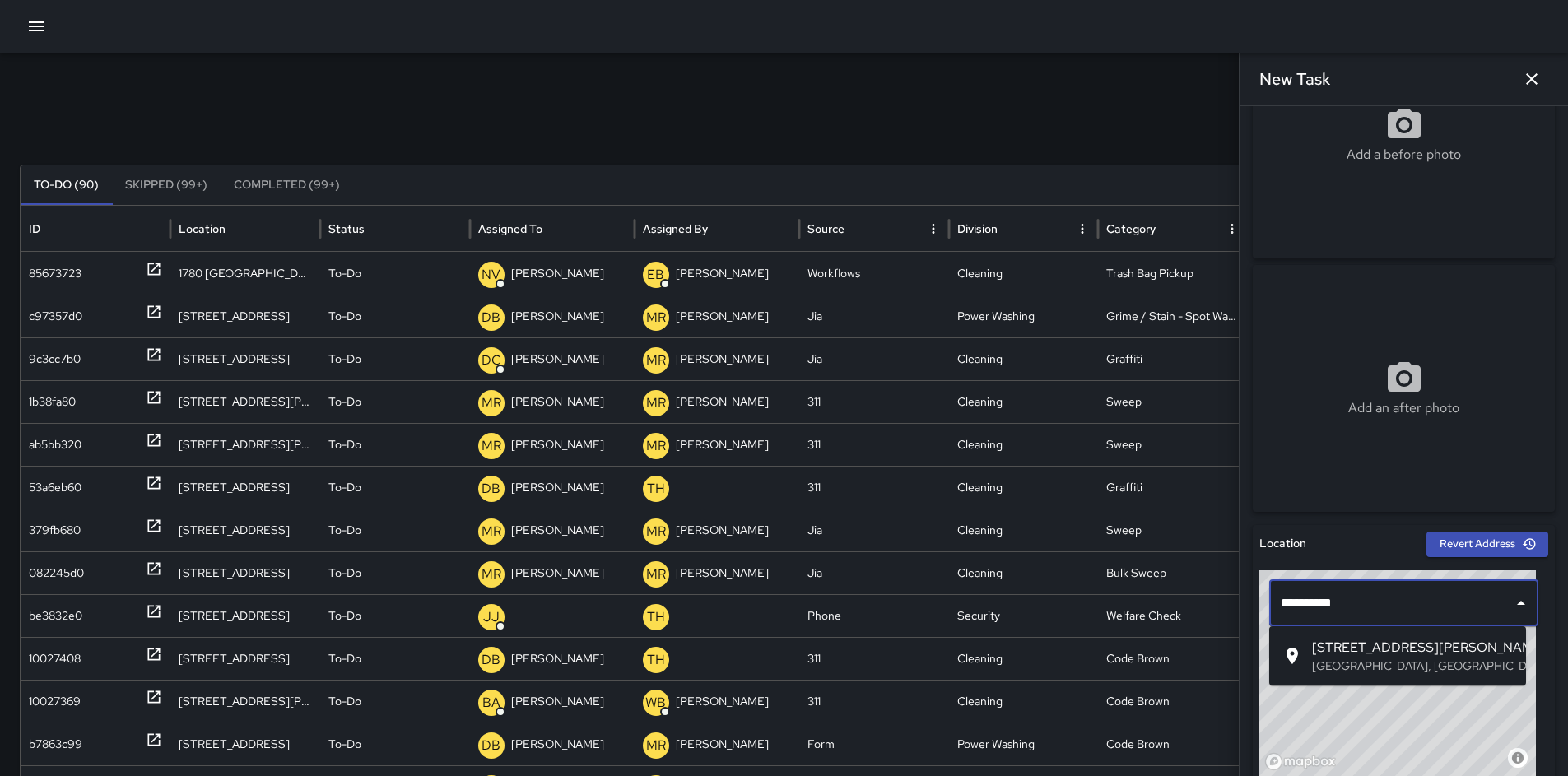
click at [1364, 652] on span "56 Langton Street" at bounding box center [1411, 648] width 200 height 20
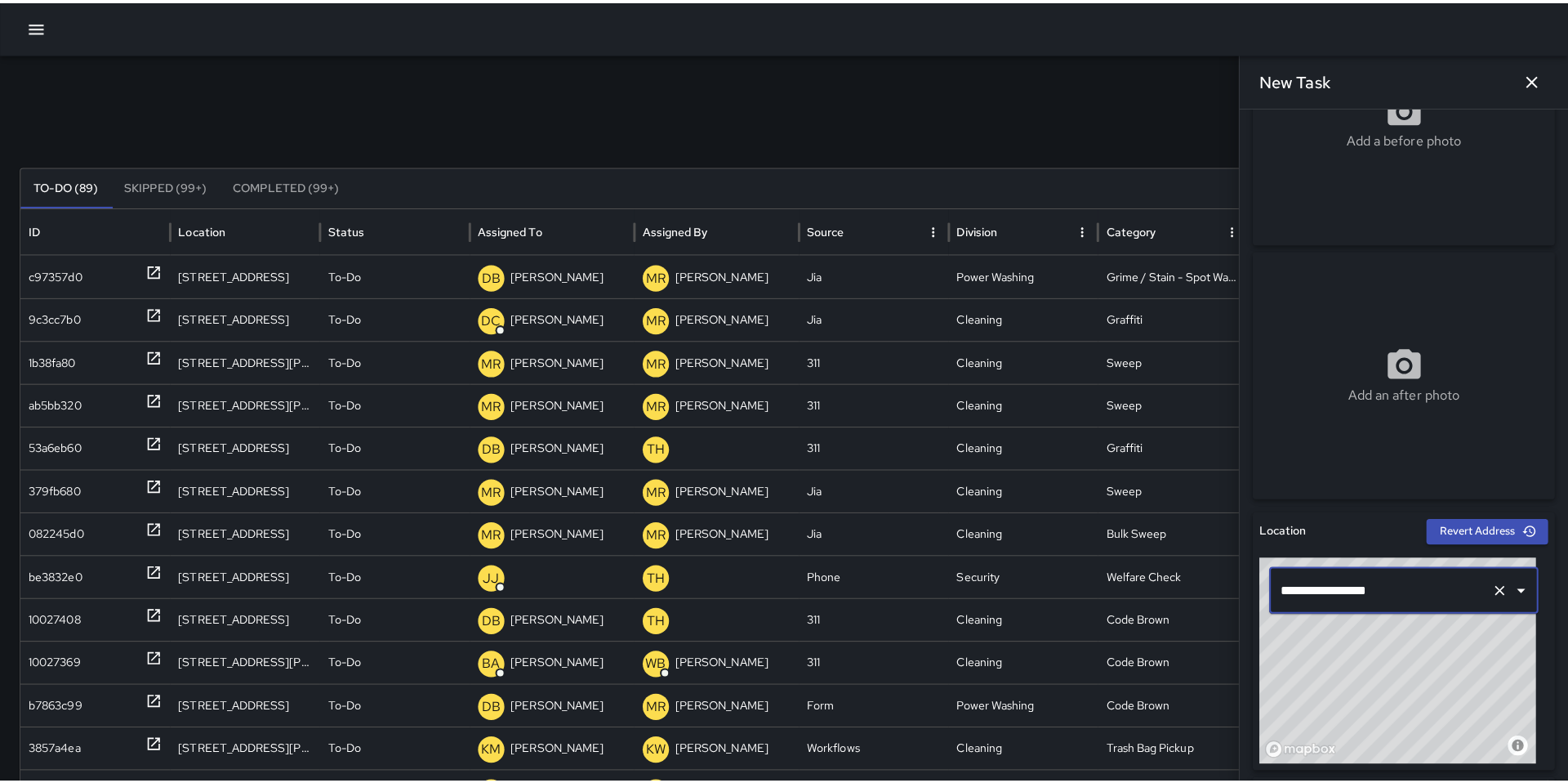
scroll to position [725, 0]
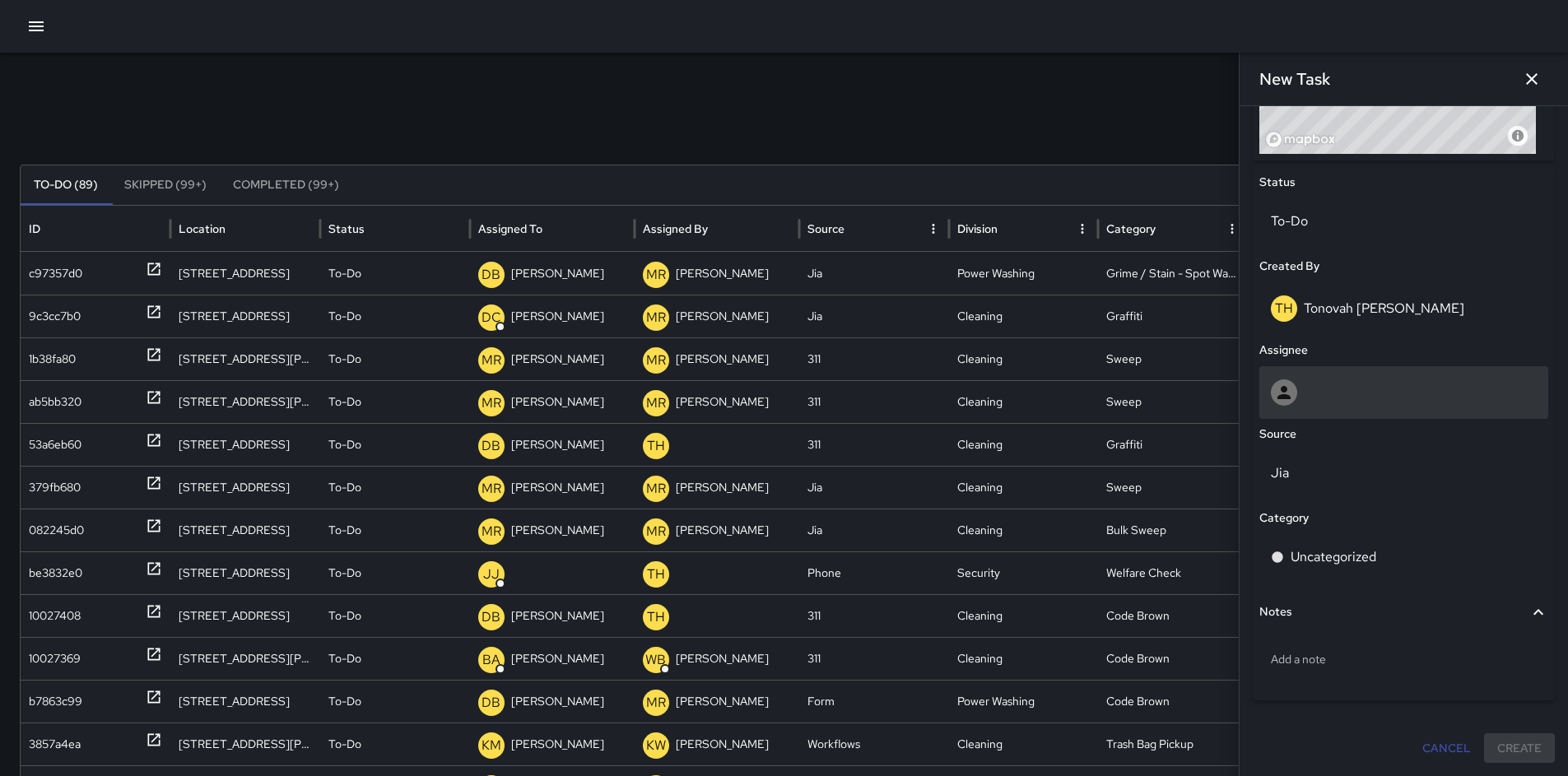
type input "**********"
click at [1310, 399] on div at bounding box center [1403, 392] width 265 height 27
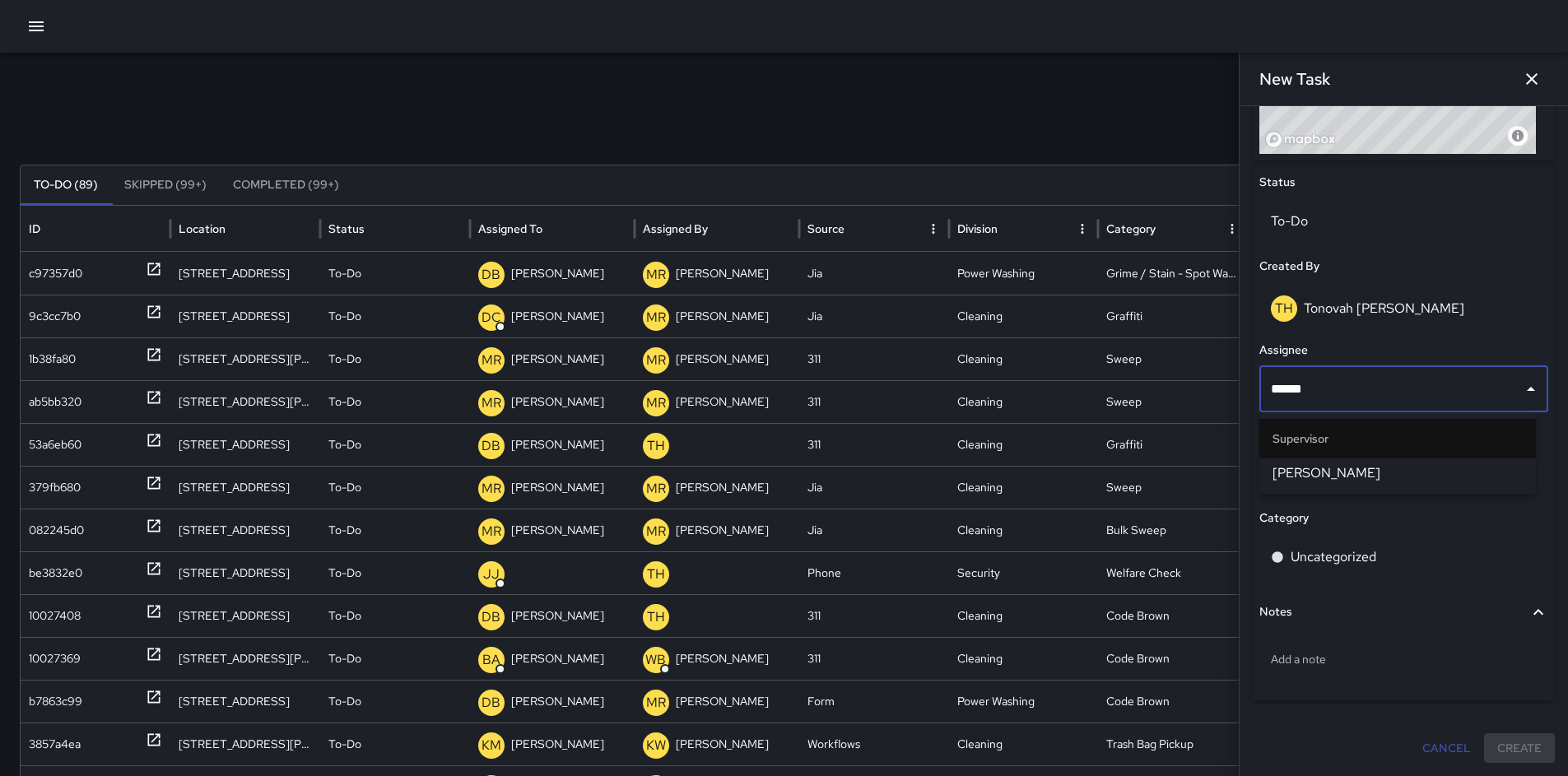
type input "*******"
click at [1336, 466] on span "[PERSON_NAME]" at bounding box center [1397, 474] width 251 height 20
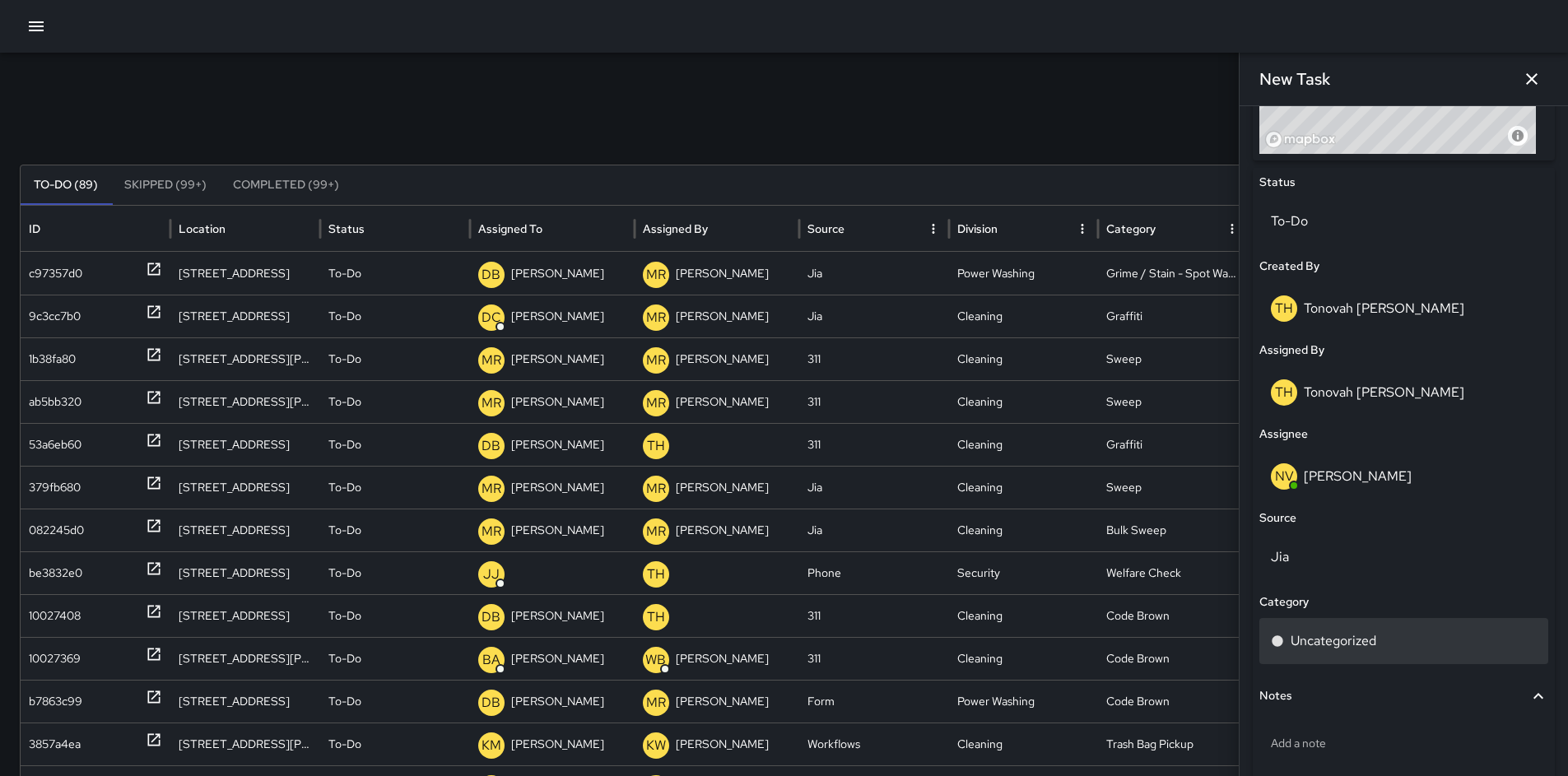
click at [1346, 644] on p "Uncategorized" at bounding box center [1333, 642] width 86 height 20
type input "*"
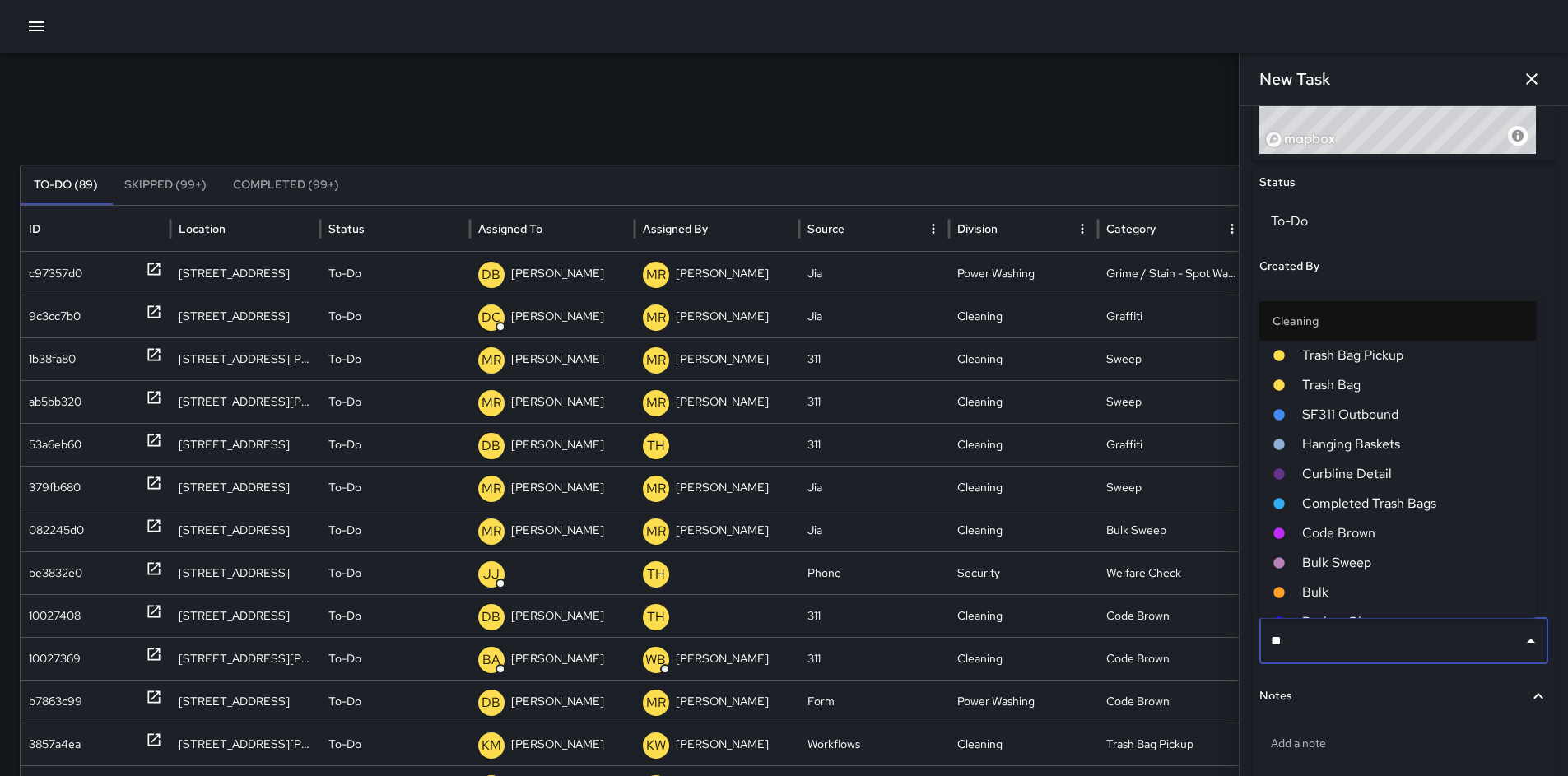
type input "***"
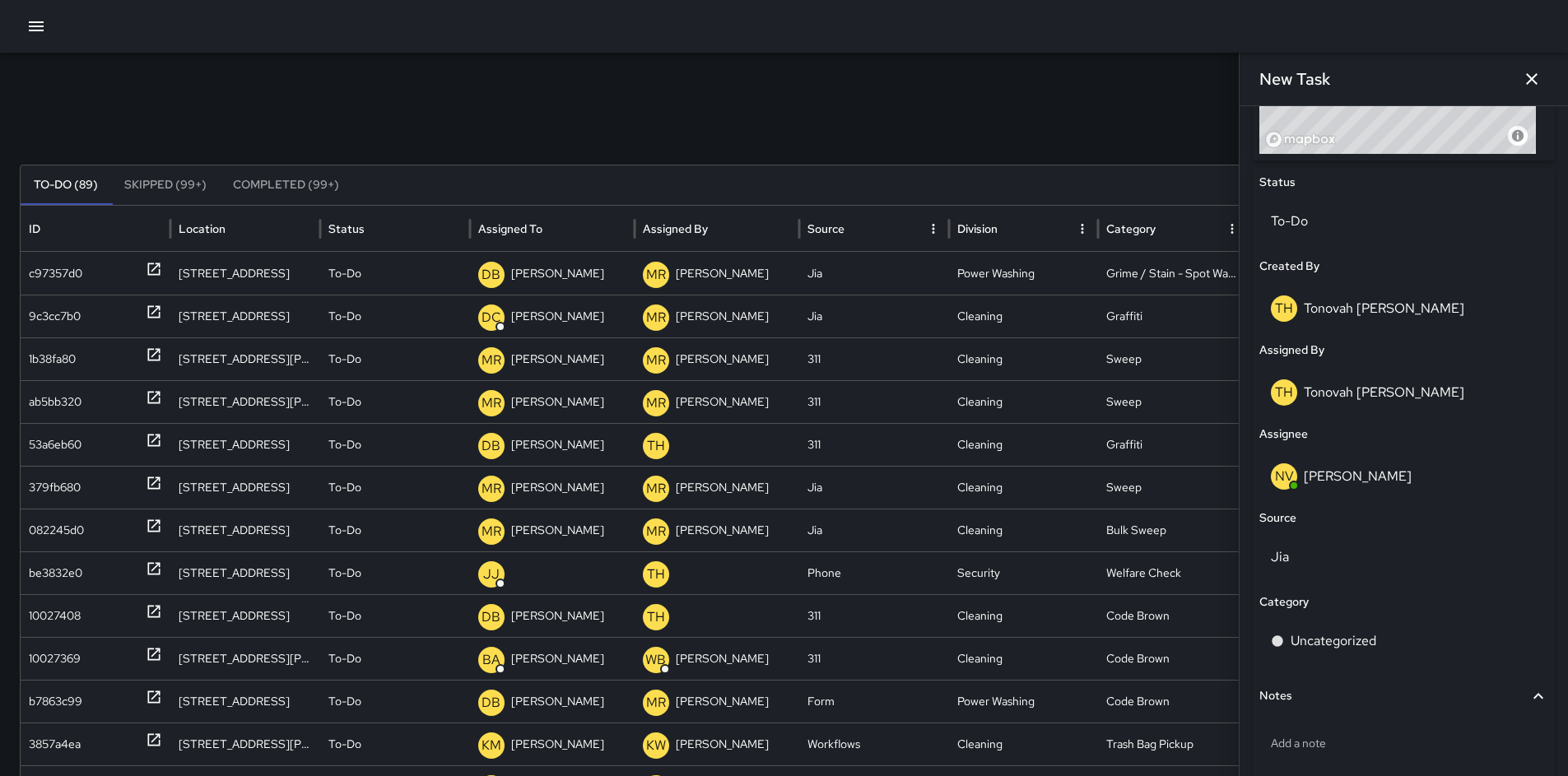
click at [989, 113] on div "Search Search New Task" at bounding box center [784, 127] width 1529 height 33
click at [1319, 563] on p "Jia" at bounding box center [1403, 558] width 265 height 20
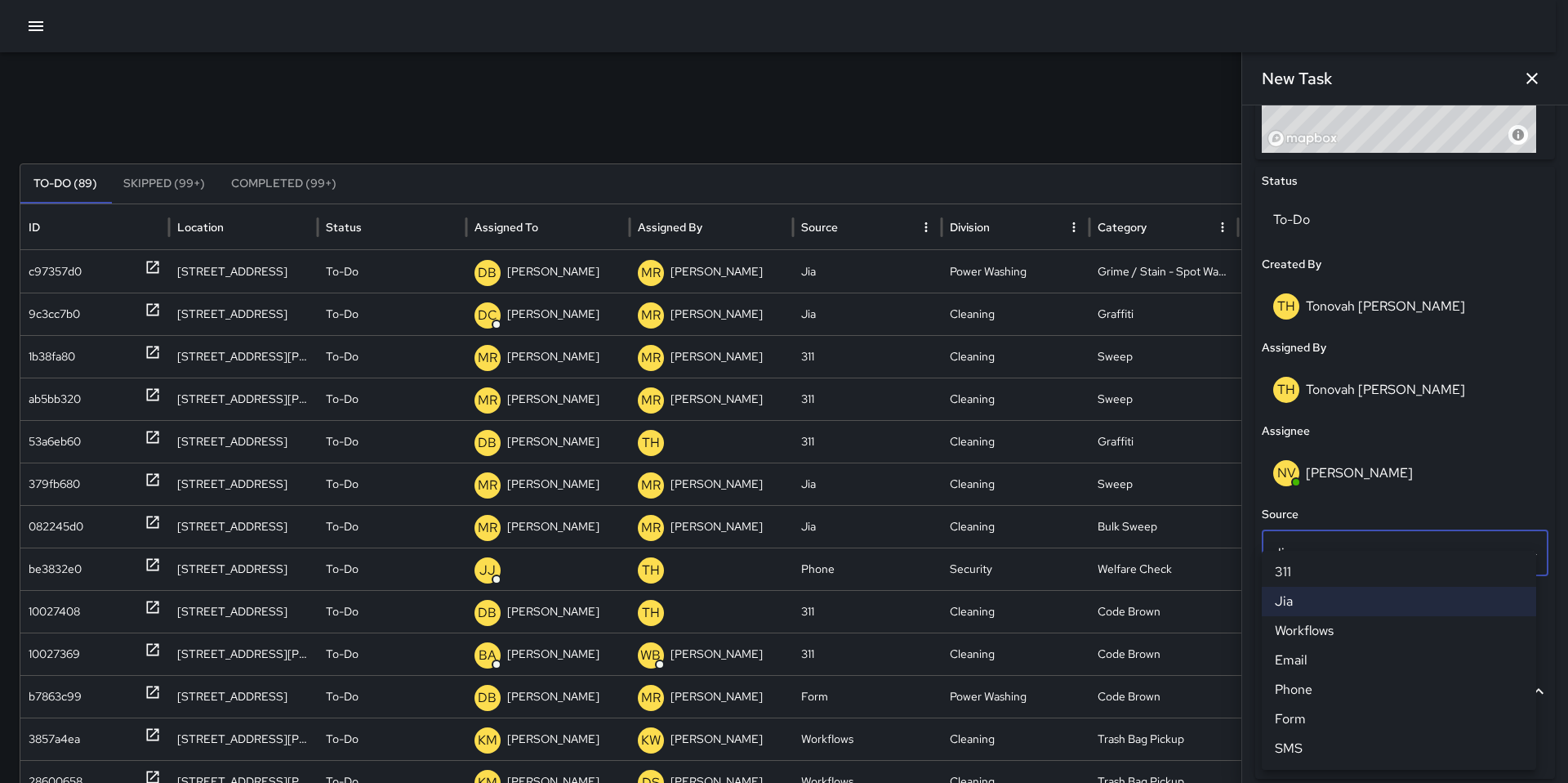
click at [1310, 657] on li "Email" at bounding box center [1399, 661] width 274 height 29
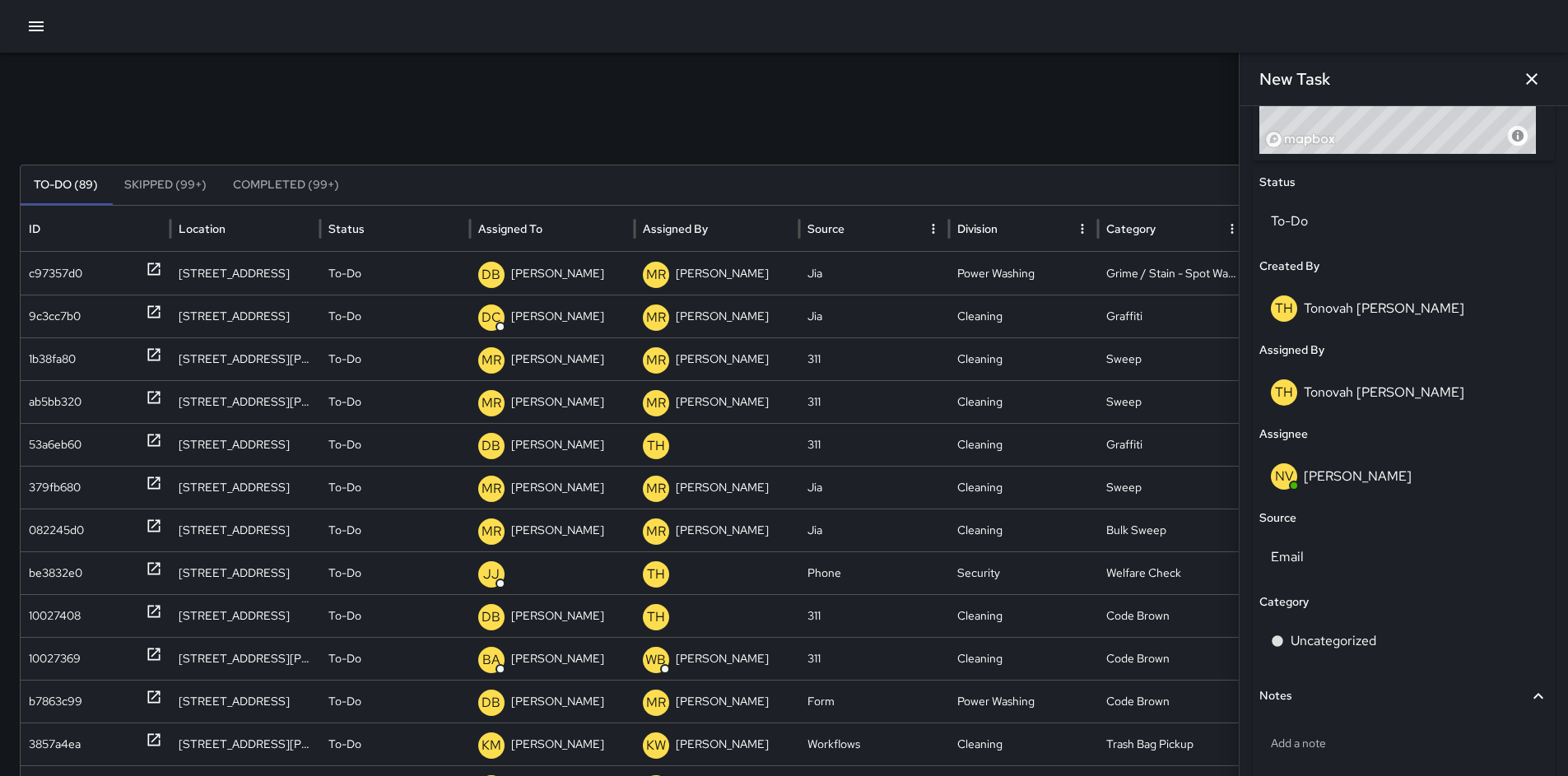
click at [1321, 702] on span "Notes" at bounding box center [1393, 696] width 269 height 18
click at [1323, 698] on span "Notes" at bounding box center [1393, 696] width 269 height 18
click at [1320, 754] on div "Add a note" at bounding box center [1403, 742] width 289 height 42
type textarea "***"
click at [1520, 81] on button "button" at bounding box center [1531, 78] width 33 height 33
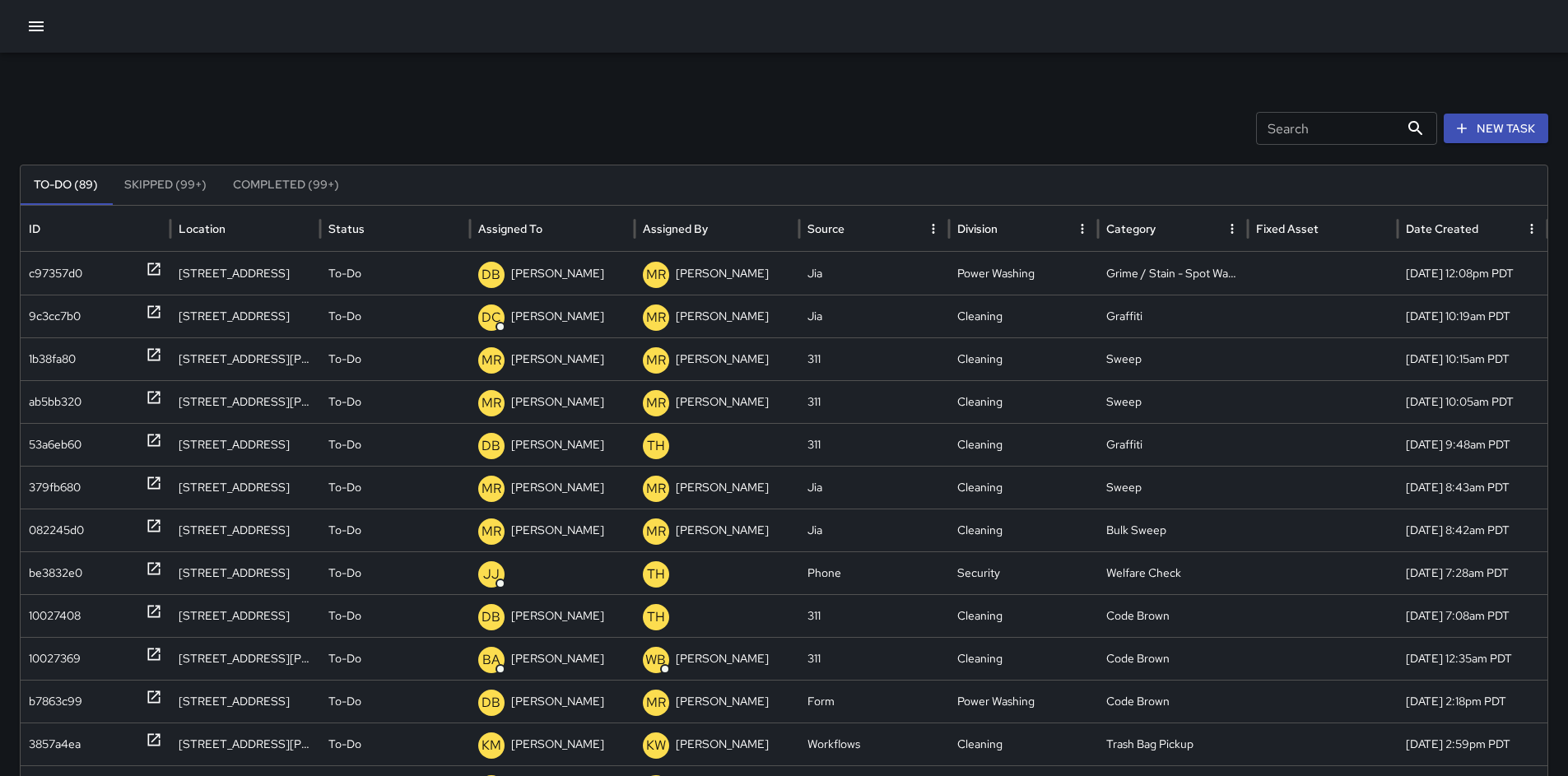
drag, startPoint x: 692, startPoint y: 127, endPoint x: 682, endPoint y: 127, distance: 10.0
click at [691, 127] on div "Search Search New Task" at bounding box center [784, 127] width 1529 height 33
click at [33, 23] on icon "button" at bounding box center [37, 27] width 20 height 20
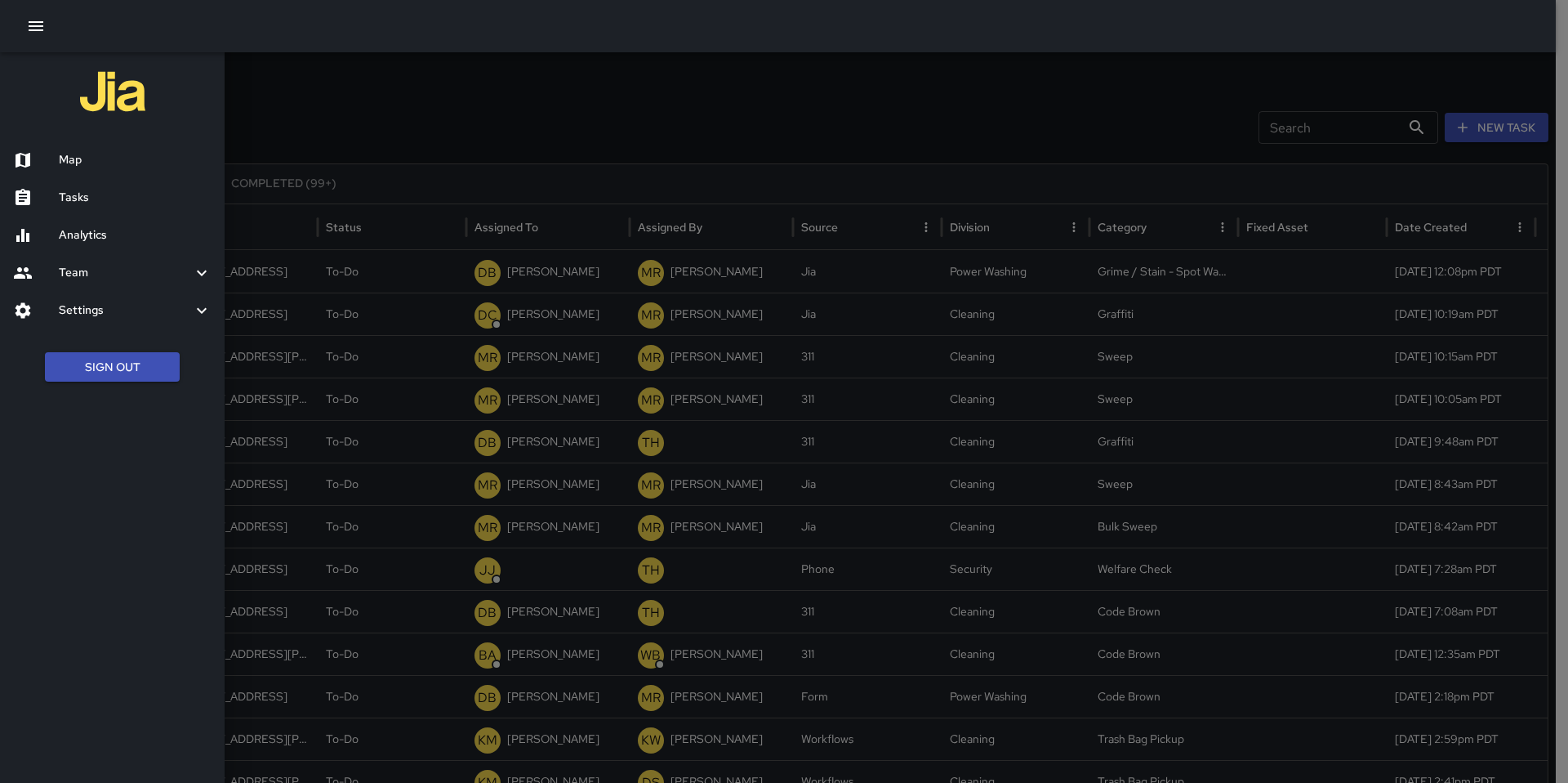
click at [102, 201] on h6 "Tasks" at bounding box center [135, 198] width 153 height 18
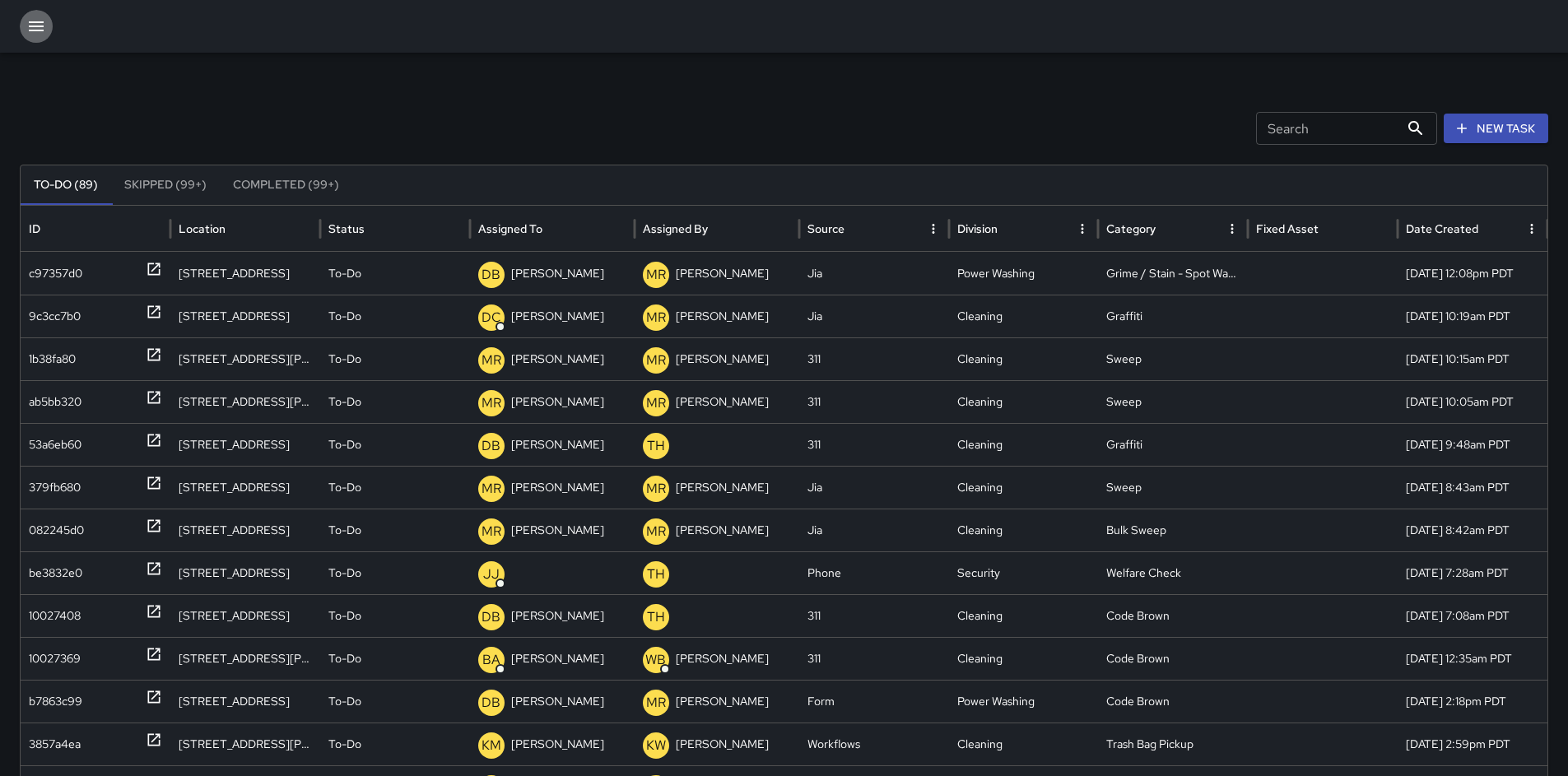
click at [37, 33] on icon "button" at bounding box center [37, 27] width 20 height 20
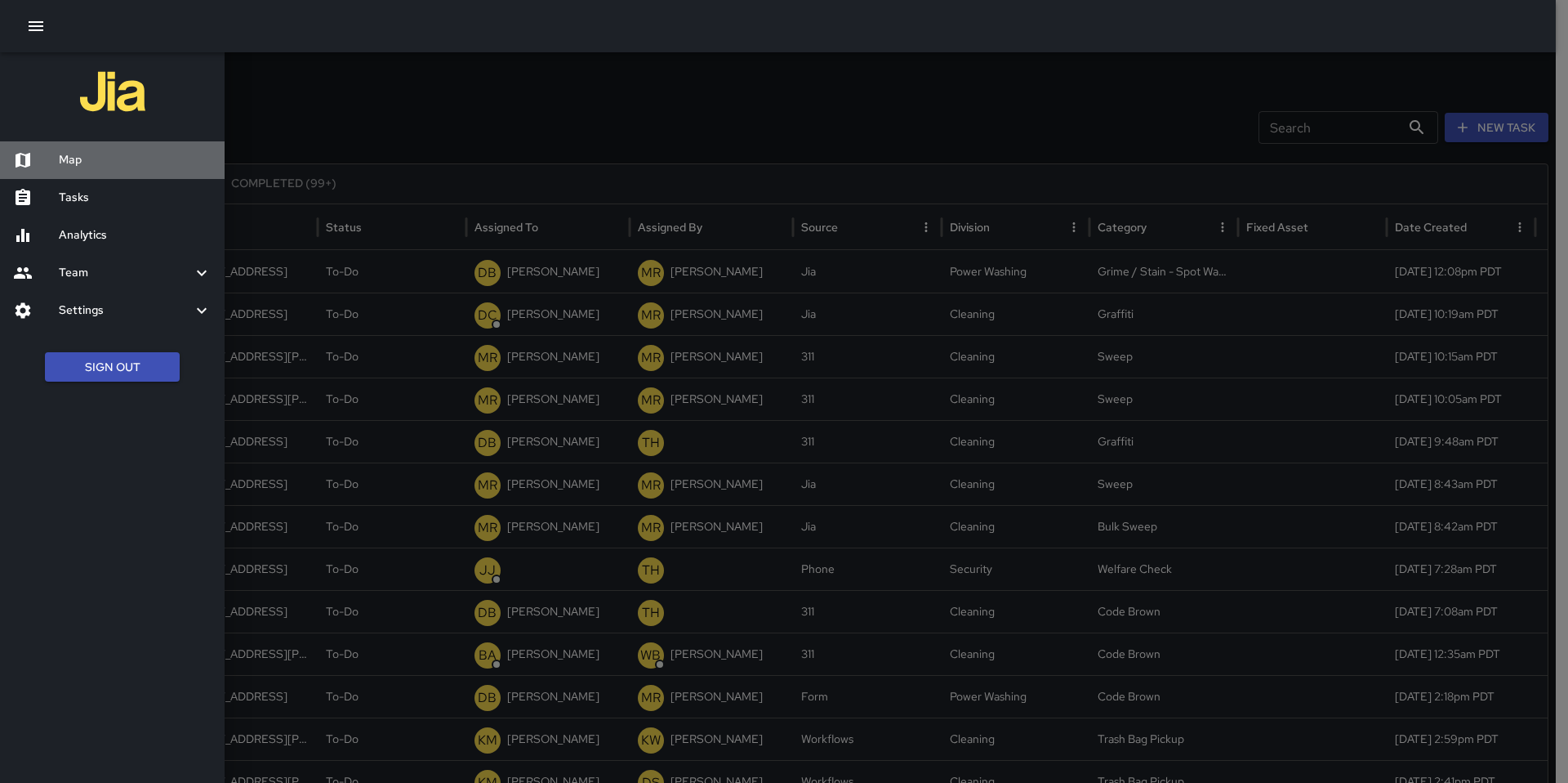
click at [78, 150] on div "Map" at bounding box center [112, 160] width 224 height 37
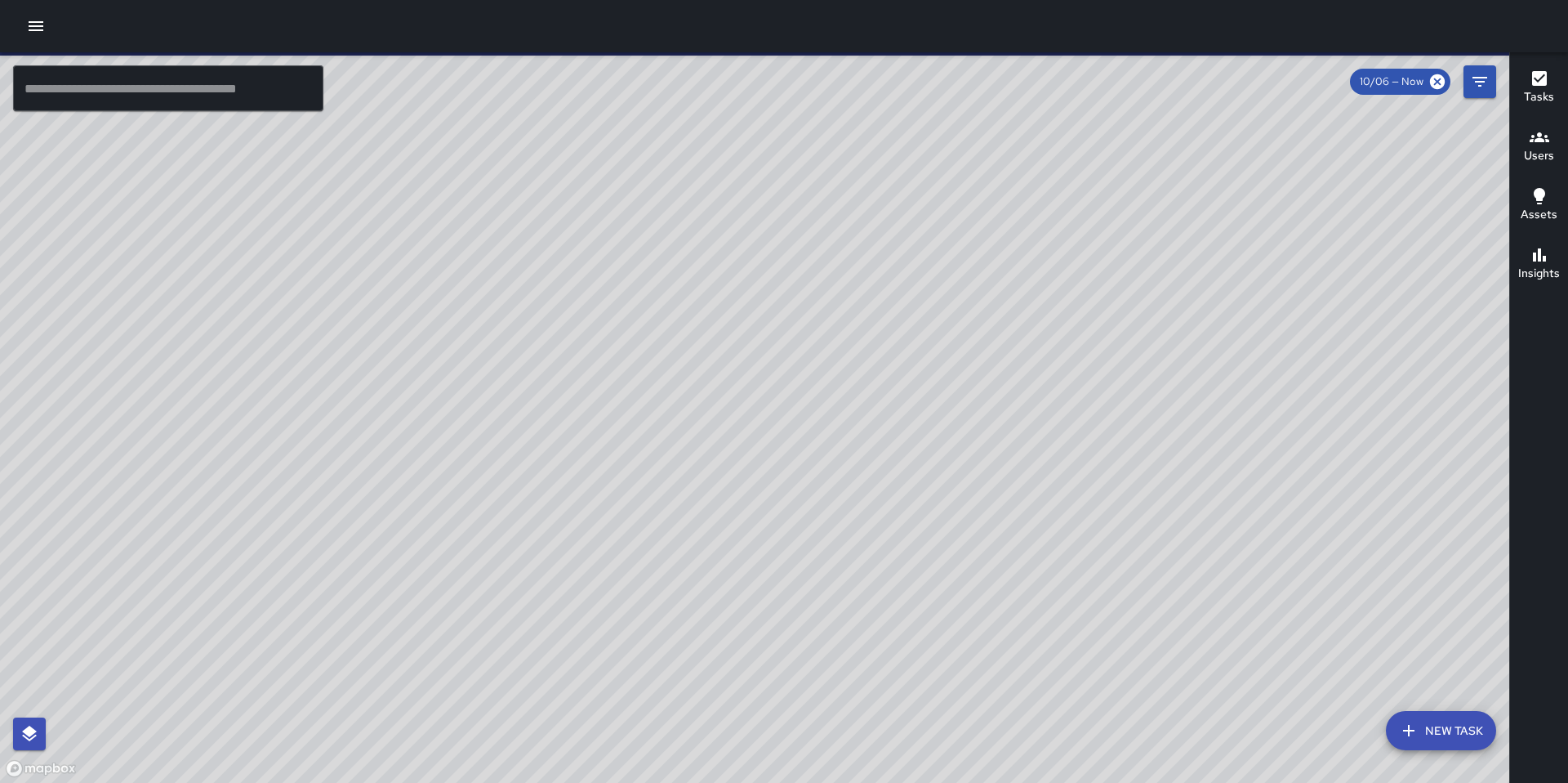
click at [86, 87] on input "text" at bounding box center [167, 88] width 310 height 46
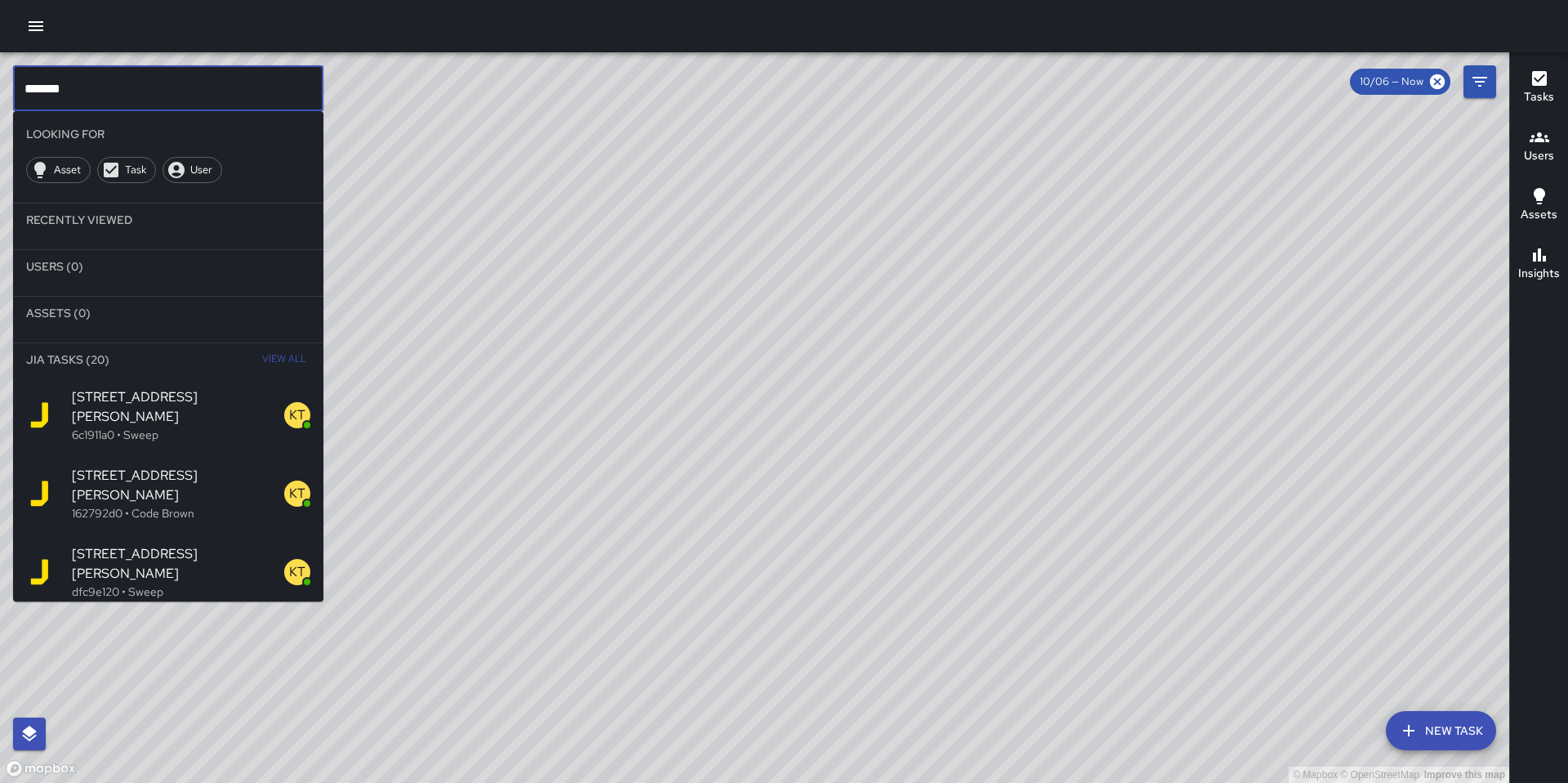
type input "*******"
click at [274, 360] on span "View All" at bounding box center [284, 360] width 44 height 26
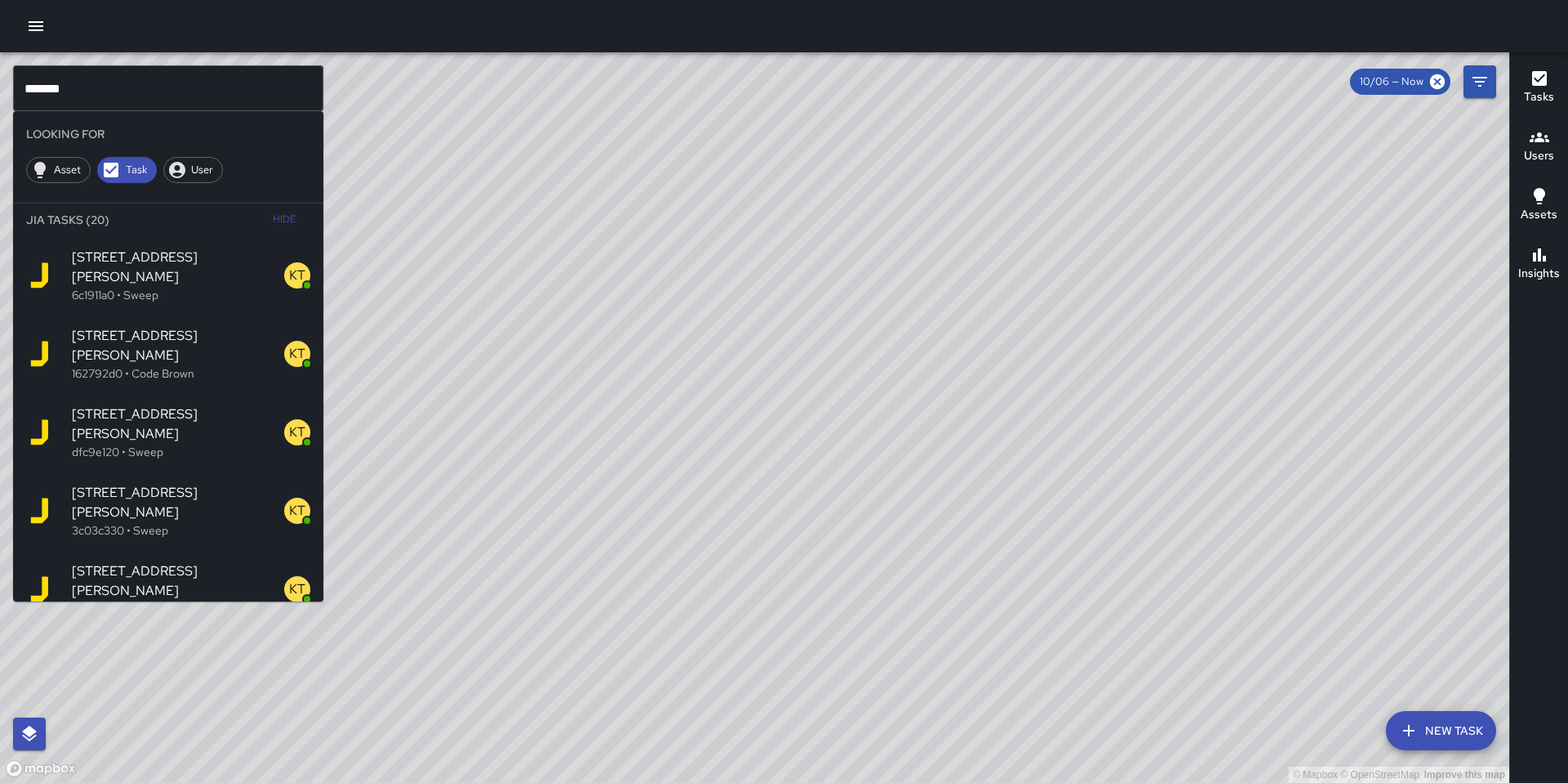
click at [158, 562] on span "56 Langton Street" at bounding box center [177, 581] width 213 height 39
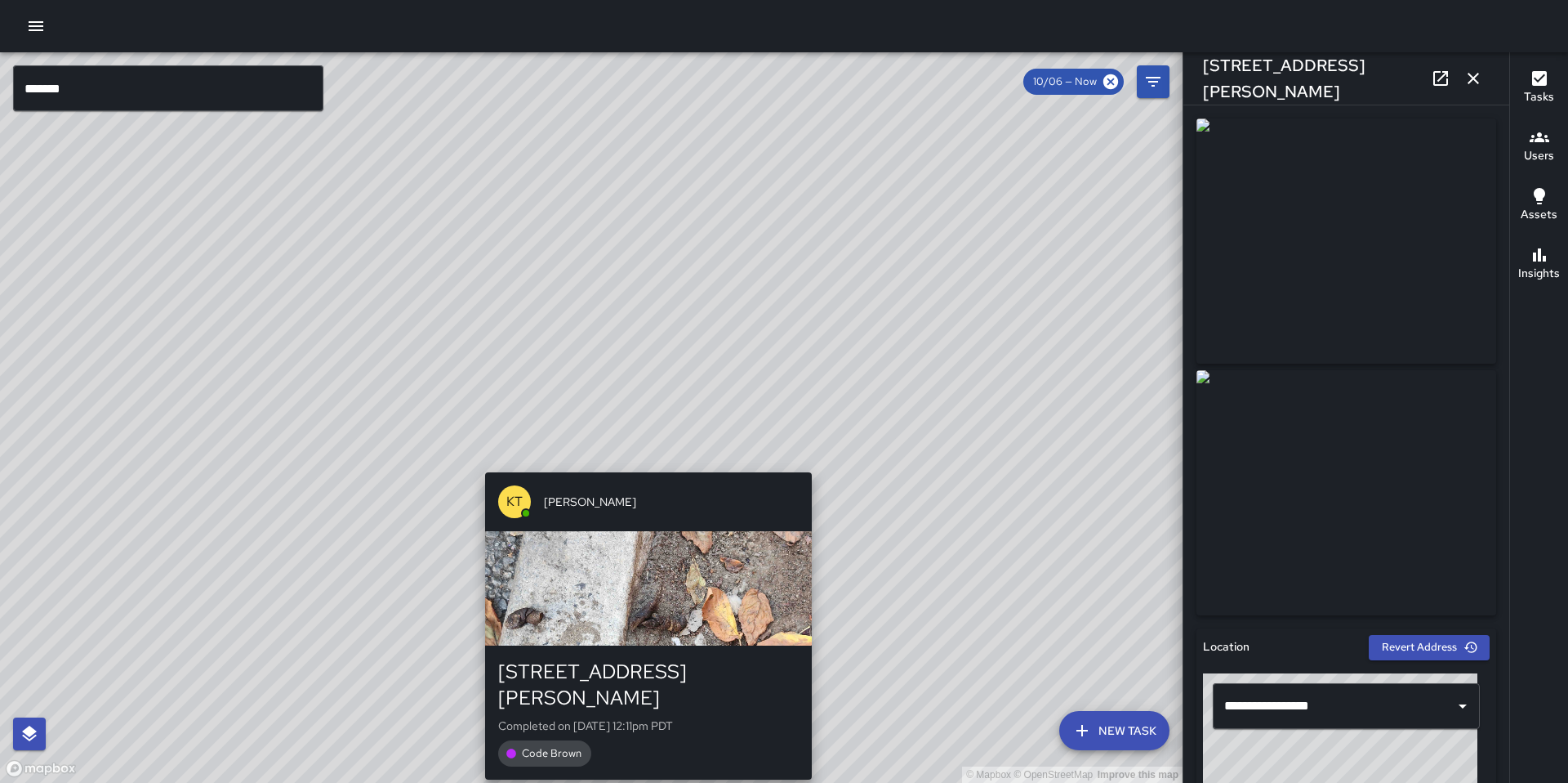
click at [640, 462] on div "© Mapbox © OpenStreetMap Improve this map KT Katherine Treminio 72 Langton Stre…" at bounding box center [592, 417] width 1183 height 731
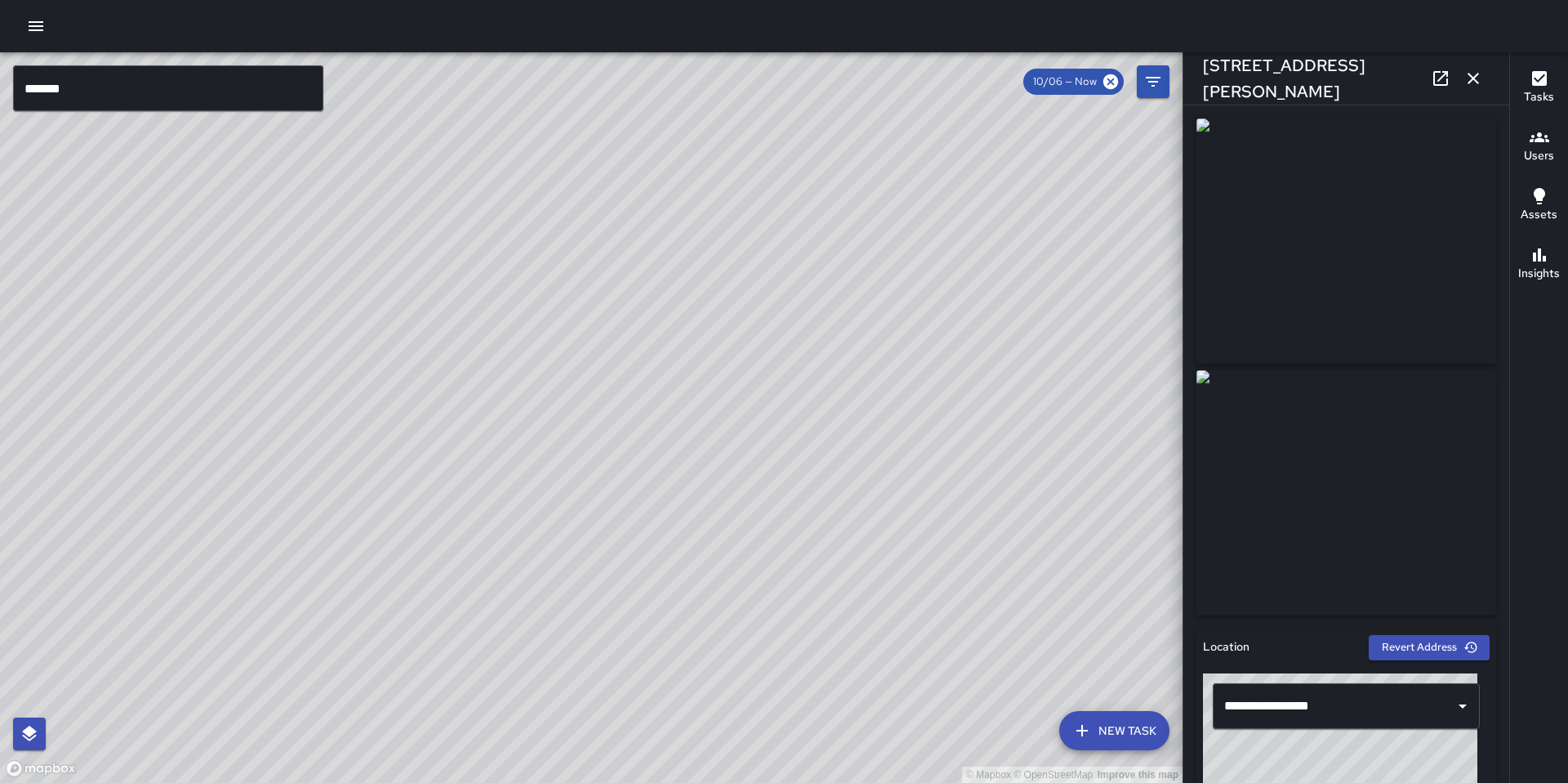
click at [569, 384] on div "© Mapbox © OpenStreetMap Improve this map KT Katherine Treminio 67 Langton Stre…" at bounding box center [592, 417] width 1183 height 731
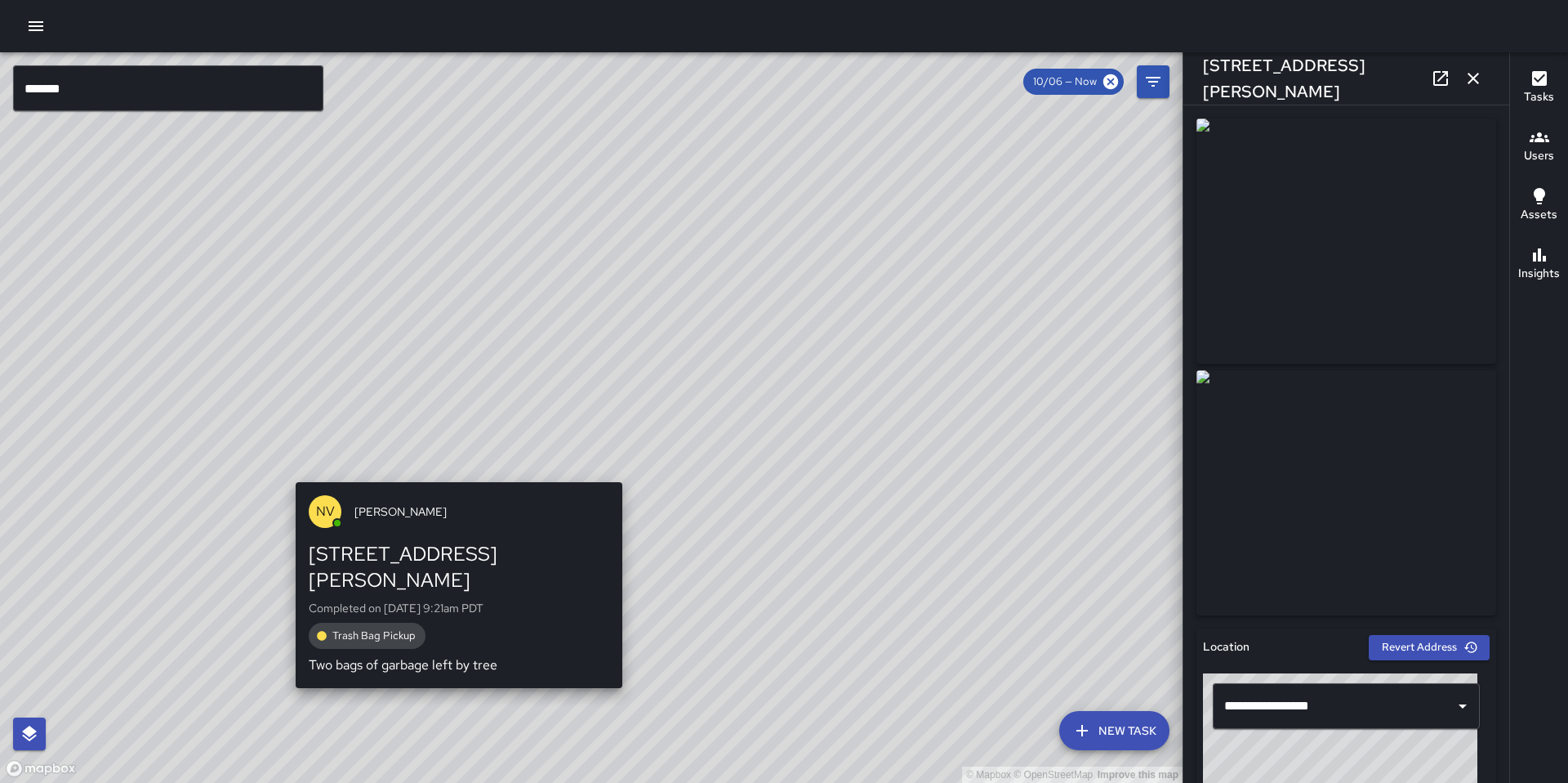
click at [451, 469] on div "© Mapbox © OpenStreetMap Improve this map NV Nicolas Vega 56 Langton Street Com…" at bounding box center [592, 417] width 1183 height 731
type input "**********"
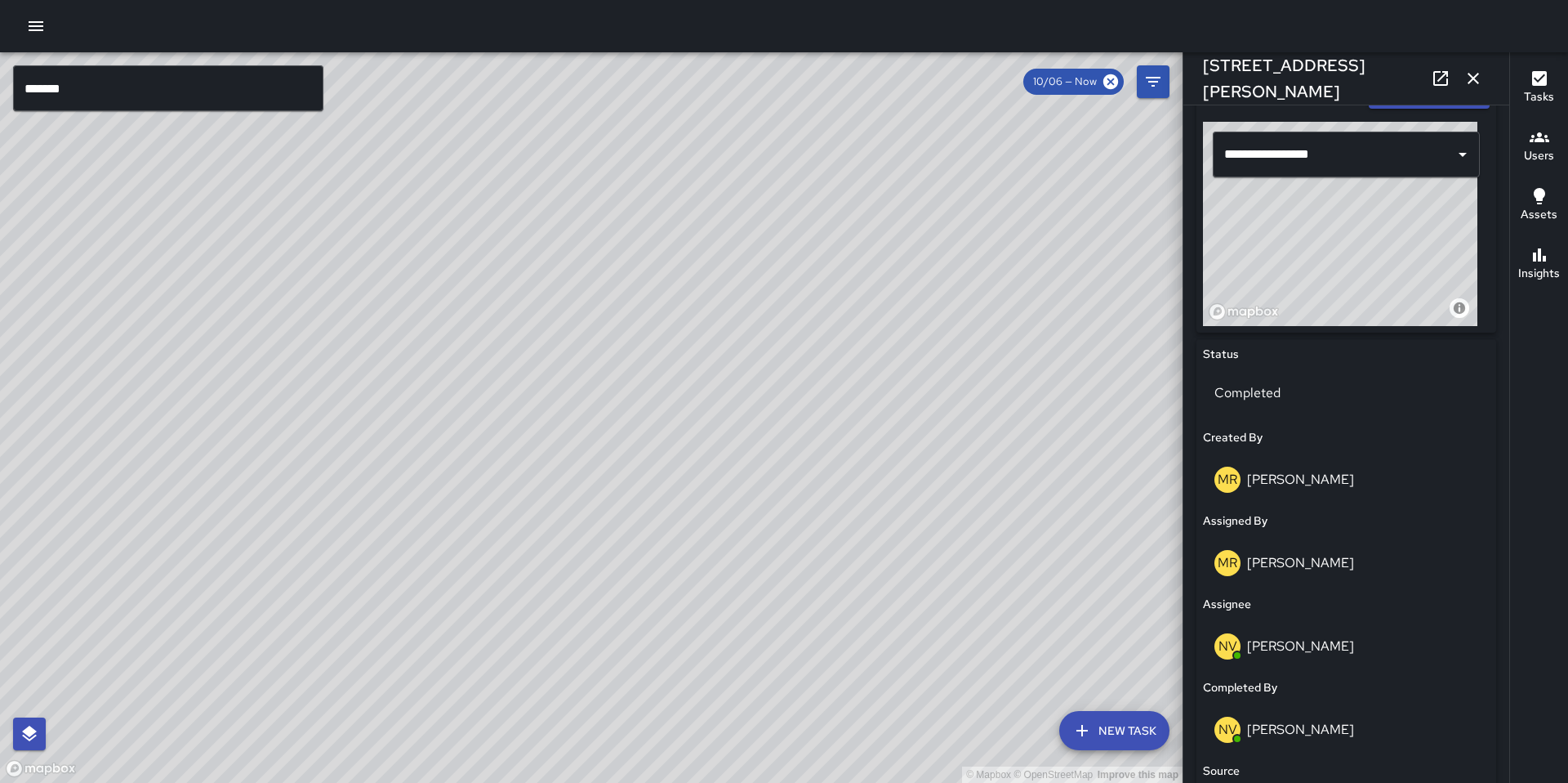
scroll to position [1042, 0]
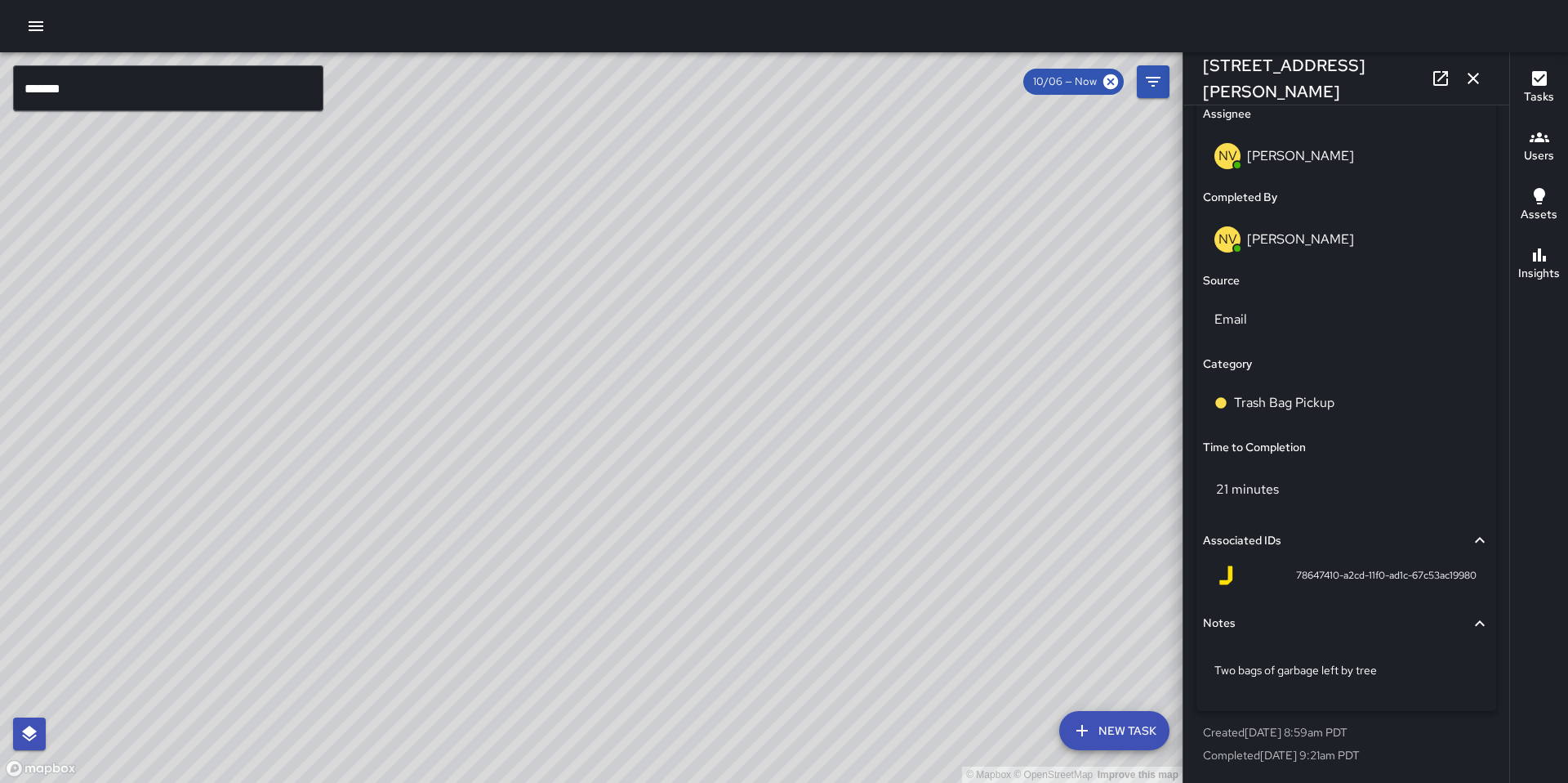
click at [1473, 75] on icon "button" at bounding box center [1473, 78] width 20 height 20
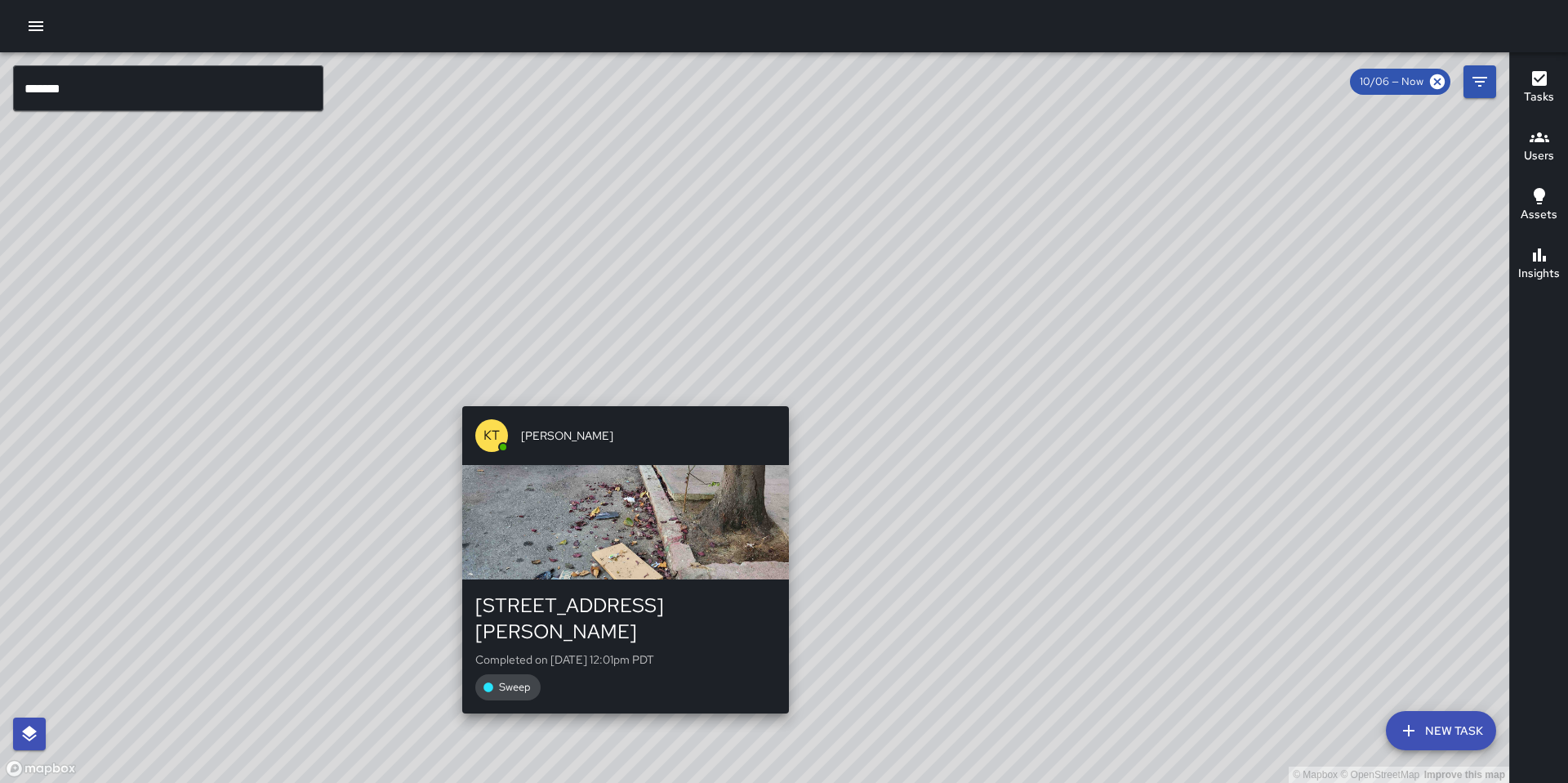
click at [777, 397] on div "© Mapbox © OpenStreetMap Improve this map KT Katherine Treminio 56 Langton Stre…" at bounding box center [754, 417] width 1509 height 731
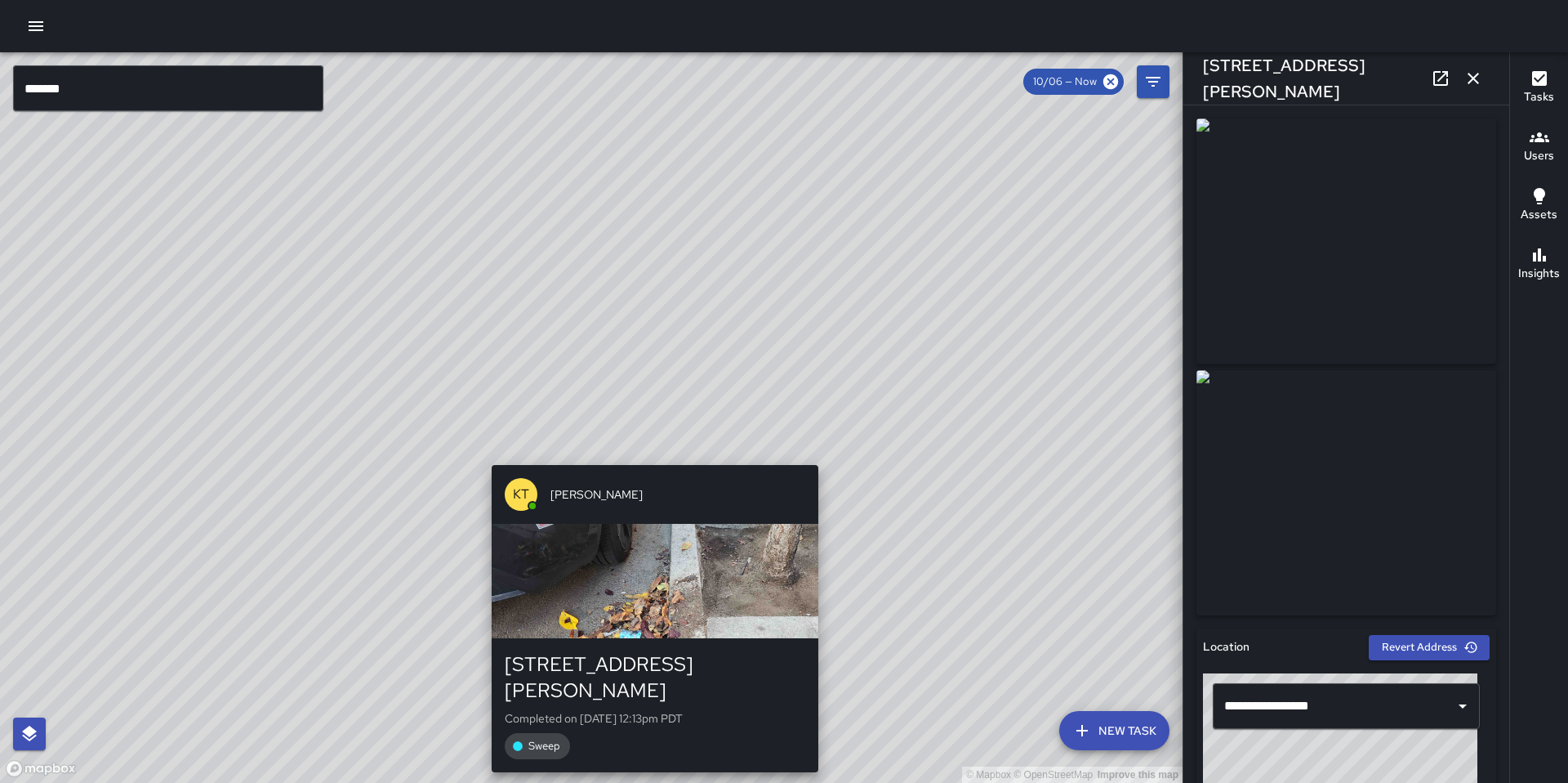
click at [645, 452] on div "© Mapbox © OpenStreetMap Improve this map KT Katherine Treminio 77 Langton Stre…" at bounding box center [592, 417] width 1183 height 731
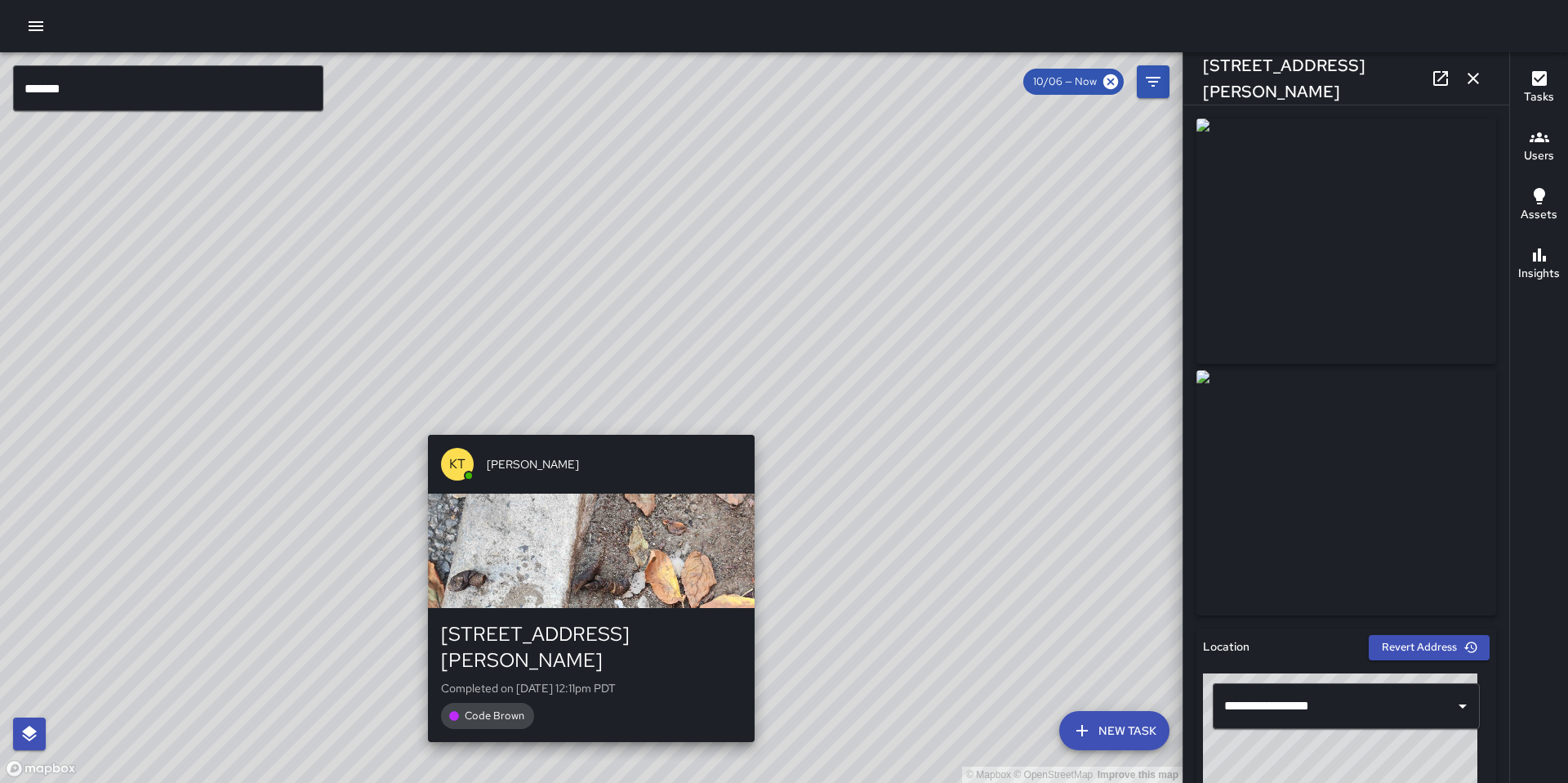
click at [584, 427] on div "© Mapbox © OpenStreetMap Improve this map KT Katherine Treminio 72 Langton Stre…" at bounding box center [592, 417] width 1183 height 731
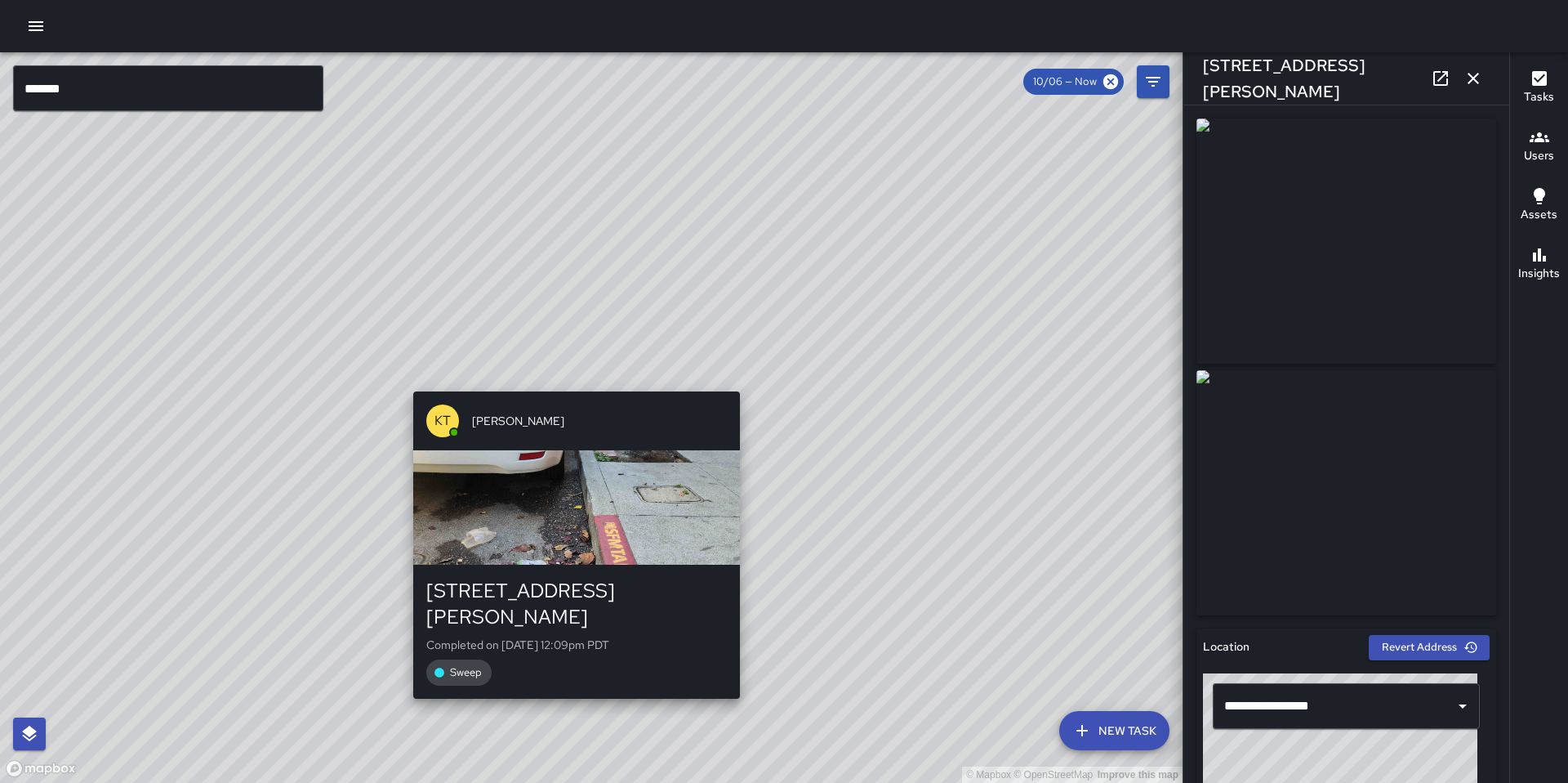
click at [569, 376] on div "© Mapbox © OpenStreetMap Improve this map KT Katherine Treminio 67 Langton Stre…" at bounding box center [592, 417] width 1183 height 731
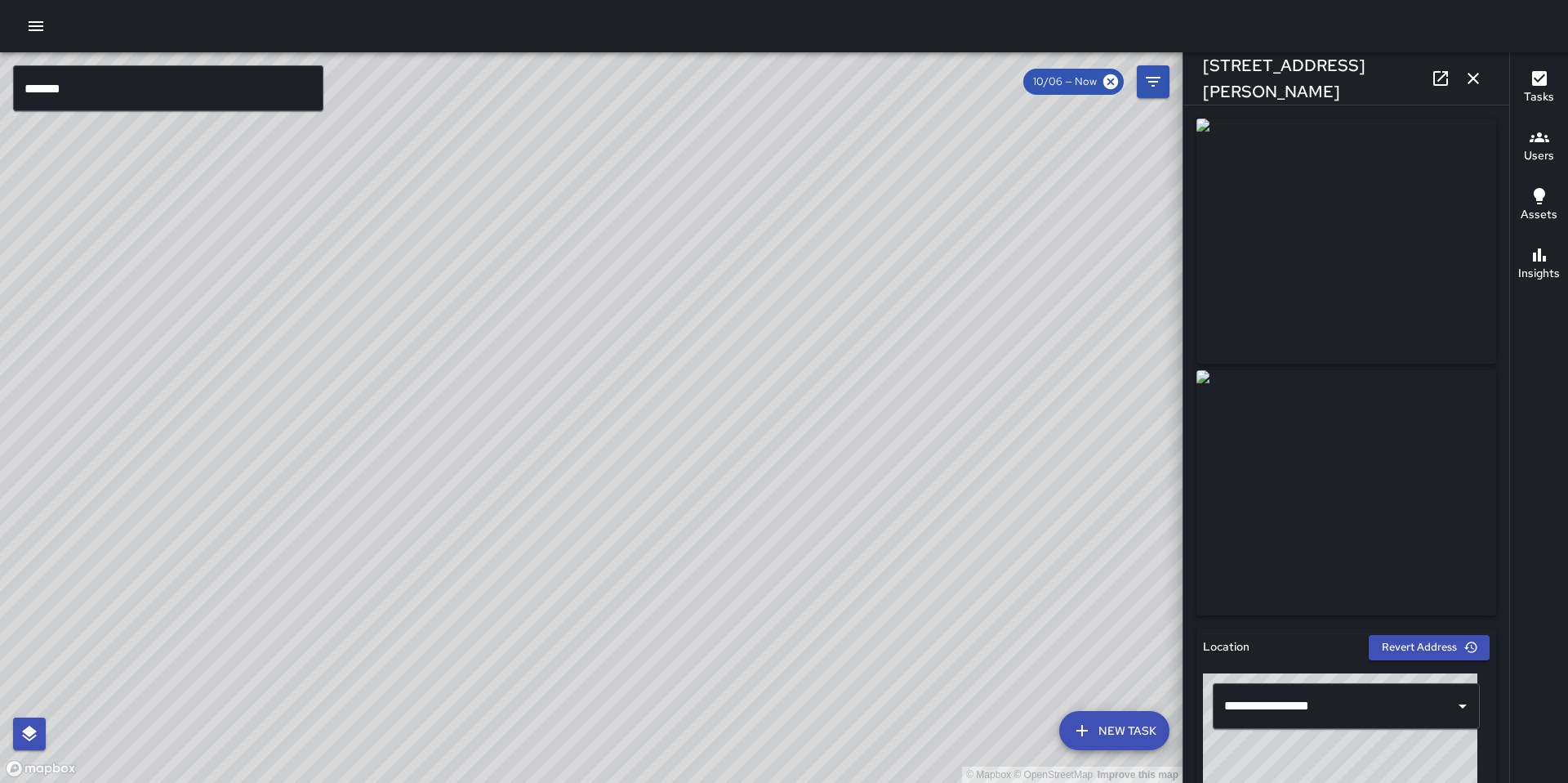
click at [558, 407] on div "© Mapbox © OpenStreetMap Improve this map KT Katherine Treminio 56 Langton Stre…" at bounding box center [592, 417] width 1183 height 731
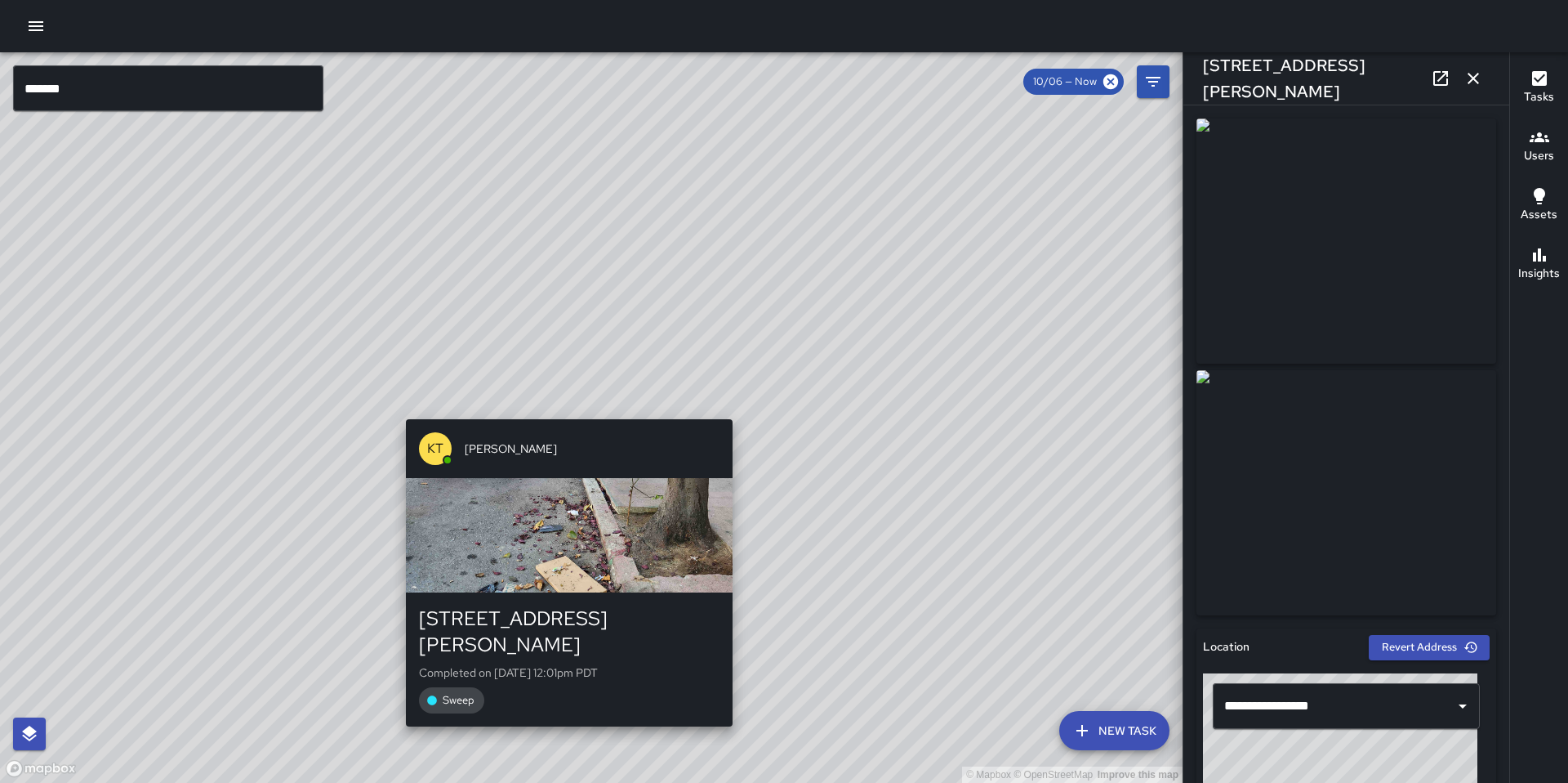
type input "**********"
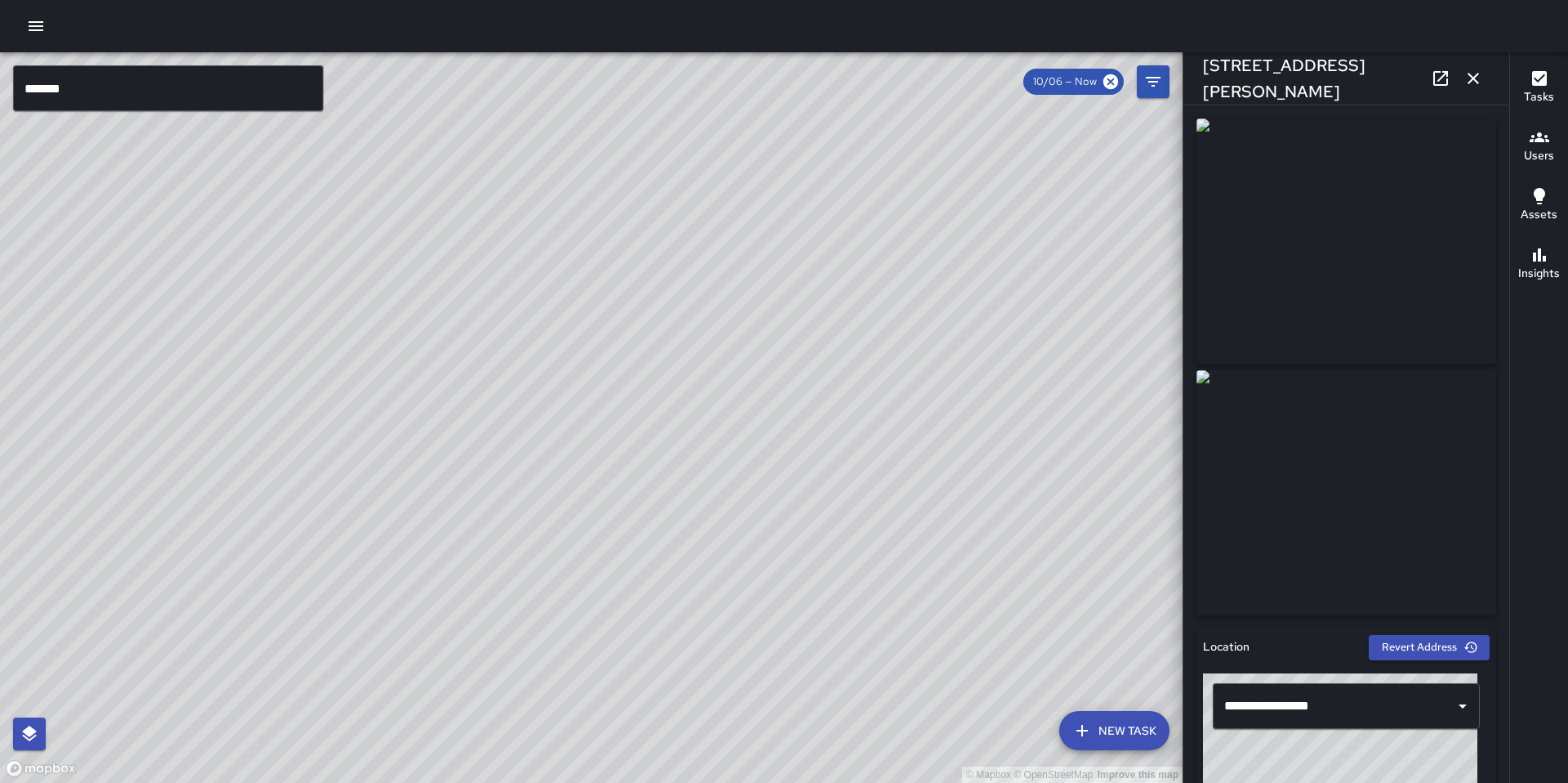
click at [571, 441] on div "© Mapbox © OpenStreetMap Improve this map NV Nicolas Vega 56 Langton Street Com…" at bounding box center [592, 417] width 1183 height 731
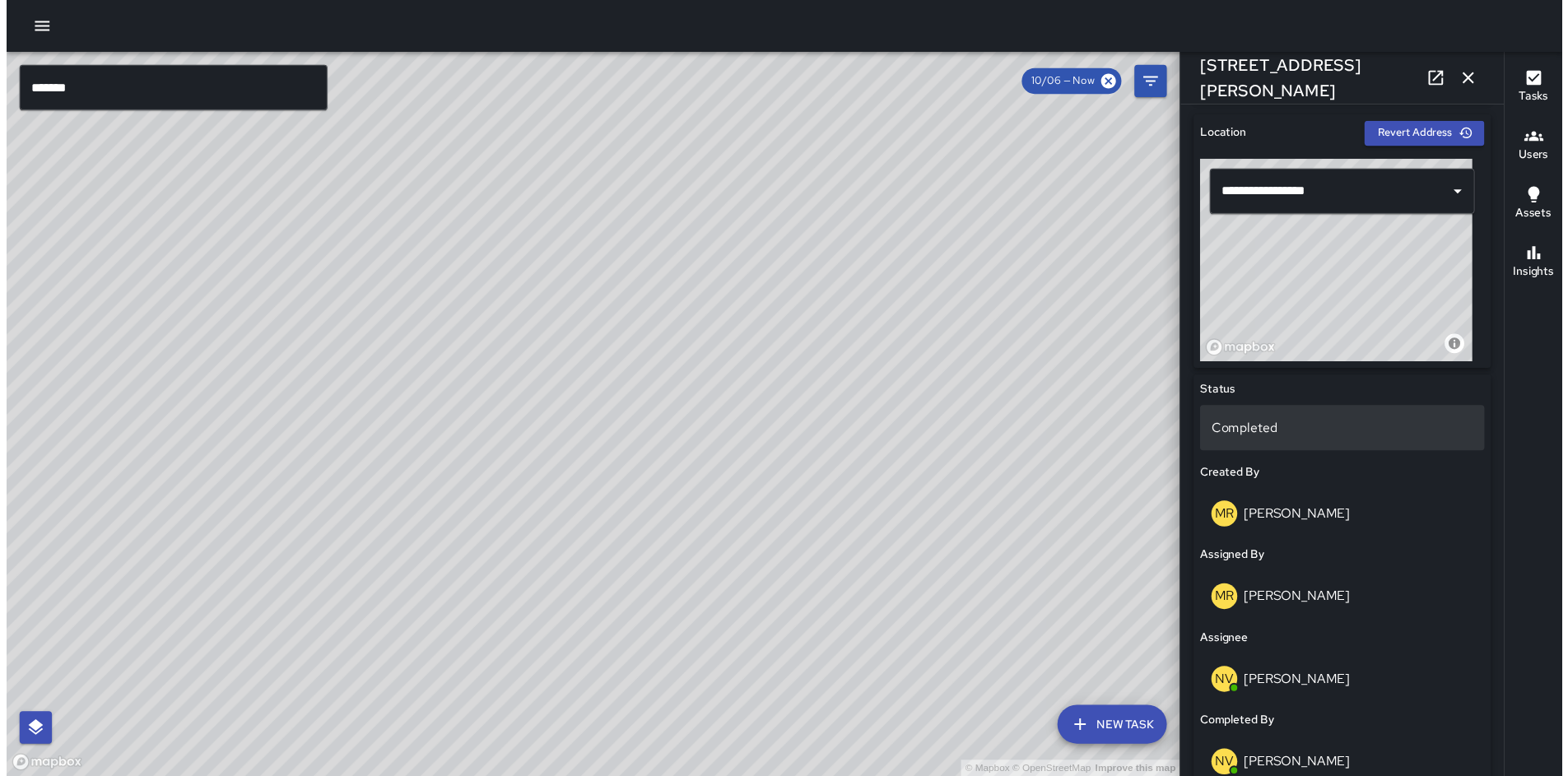
scroll to position [533, 0]
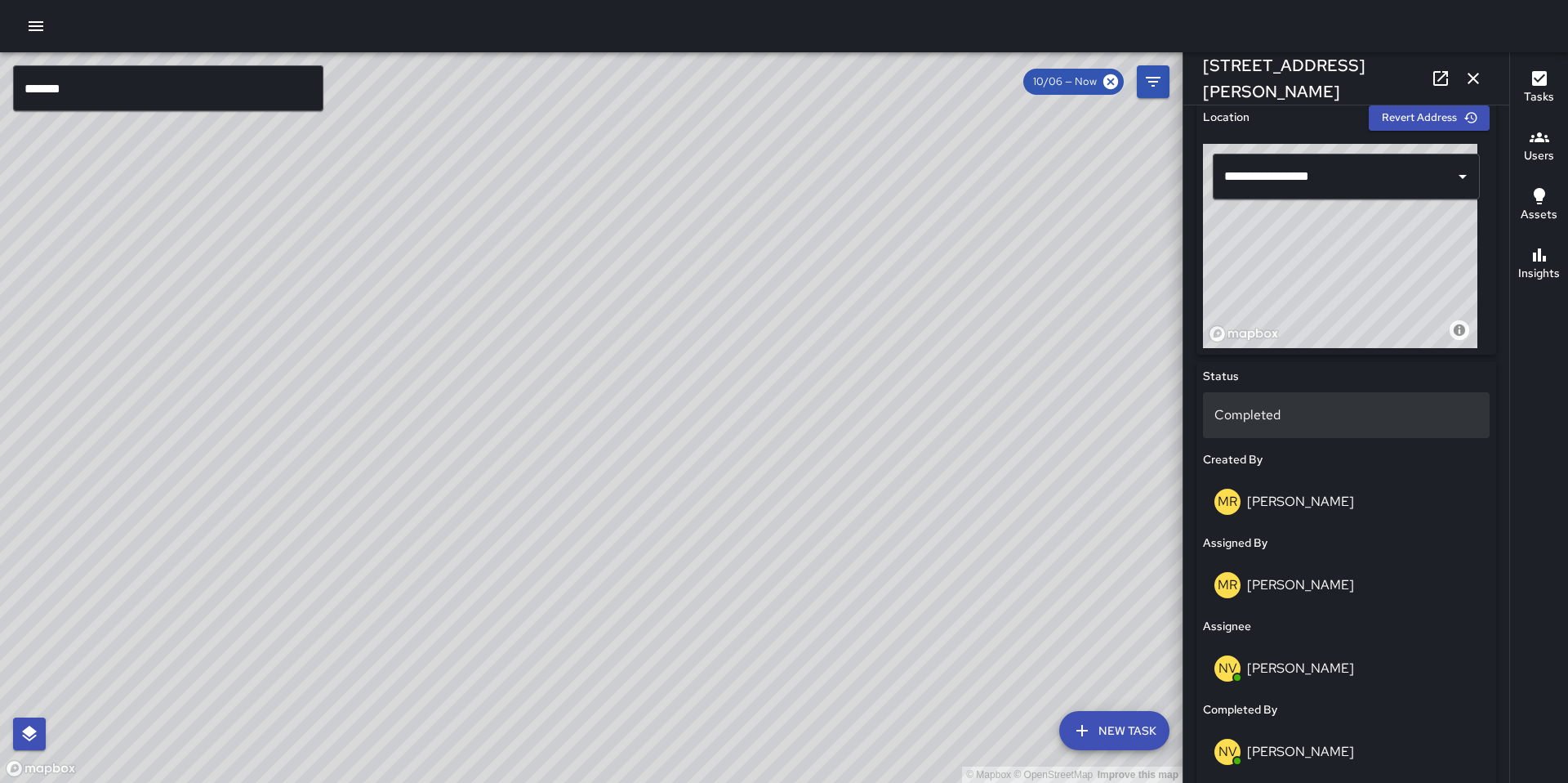
click at [1281, 406] on p "Completed" at bounding box center [1346, 416] width 263 height 20
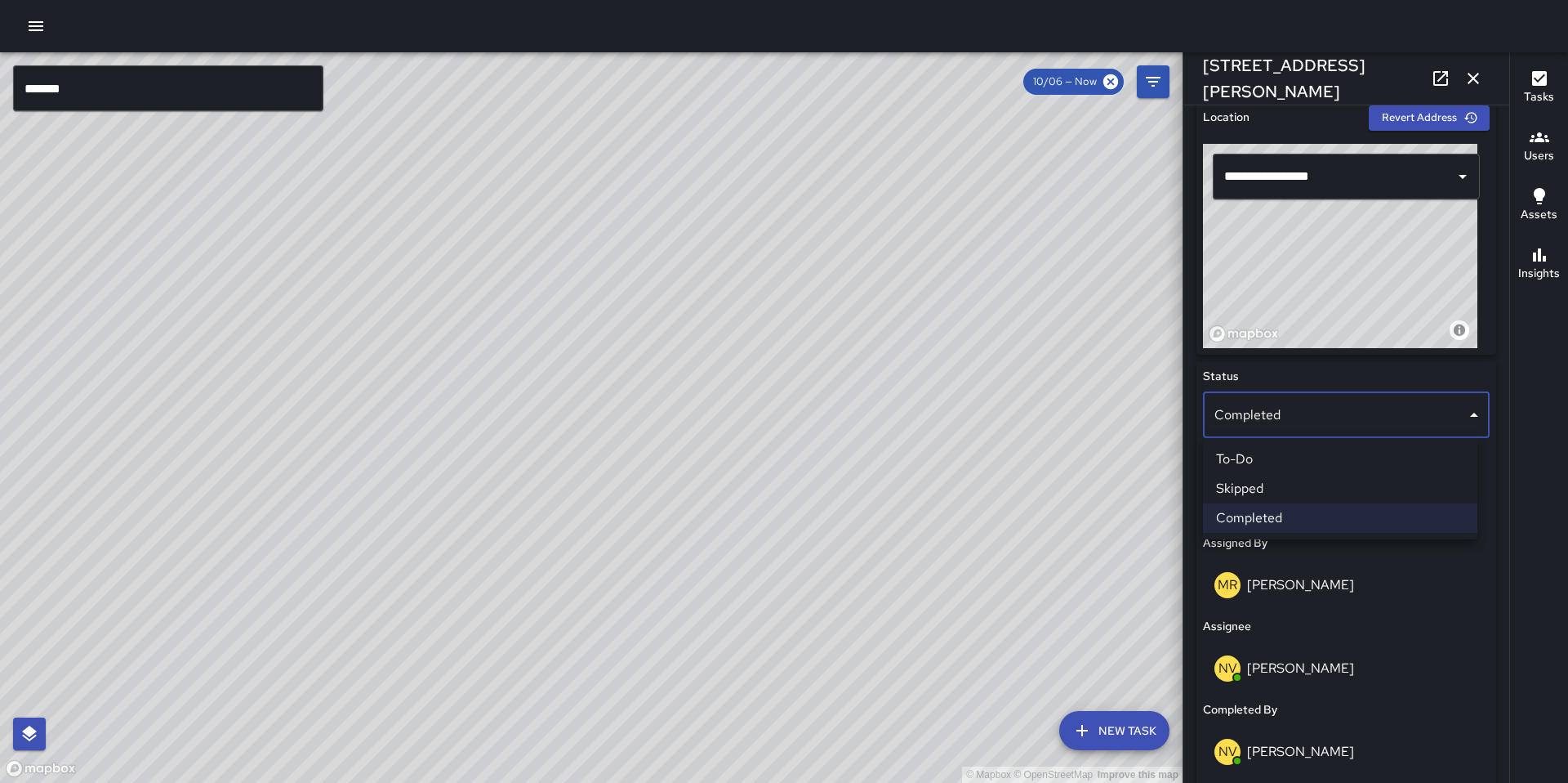
click at [1532, 517] on div at bounding box center [784, 391] width 1568 height 783
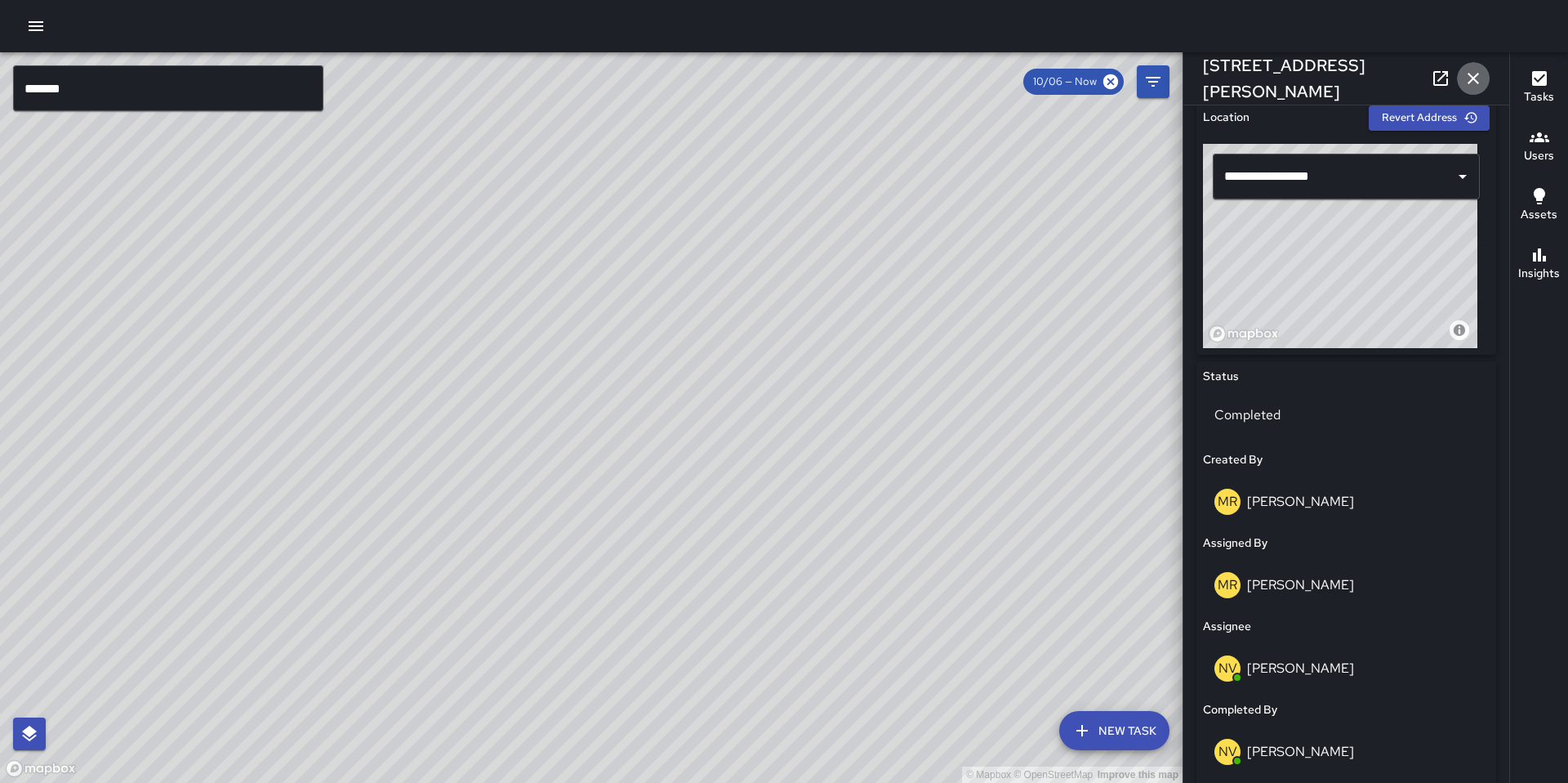
click at [1474, 77] on icon "button" at bounding box center [1473, 78] width 20 height 20
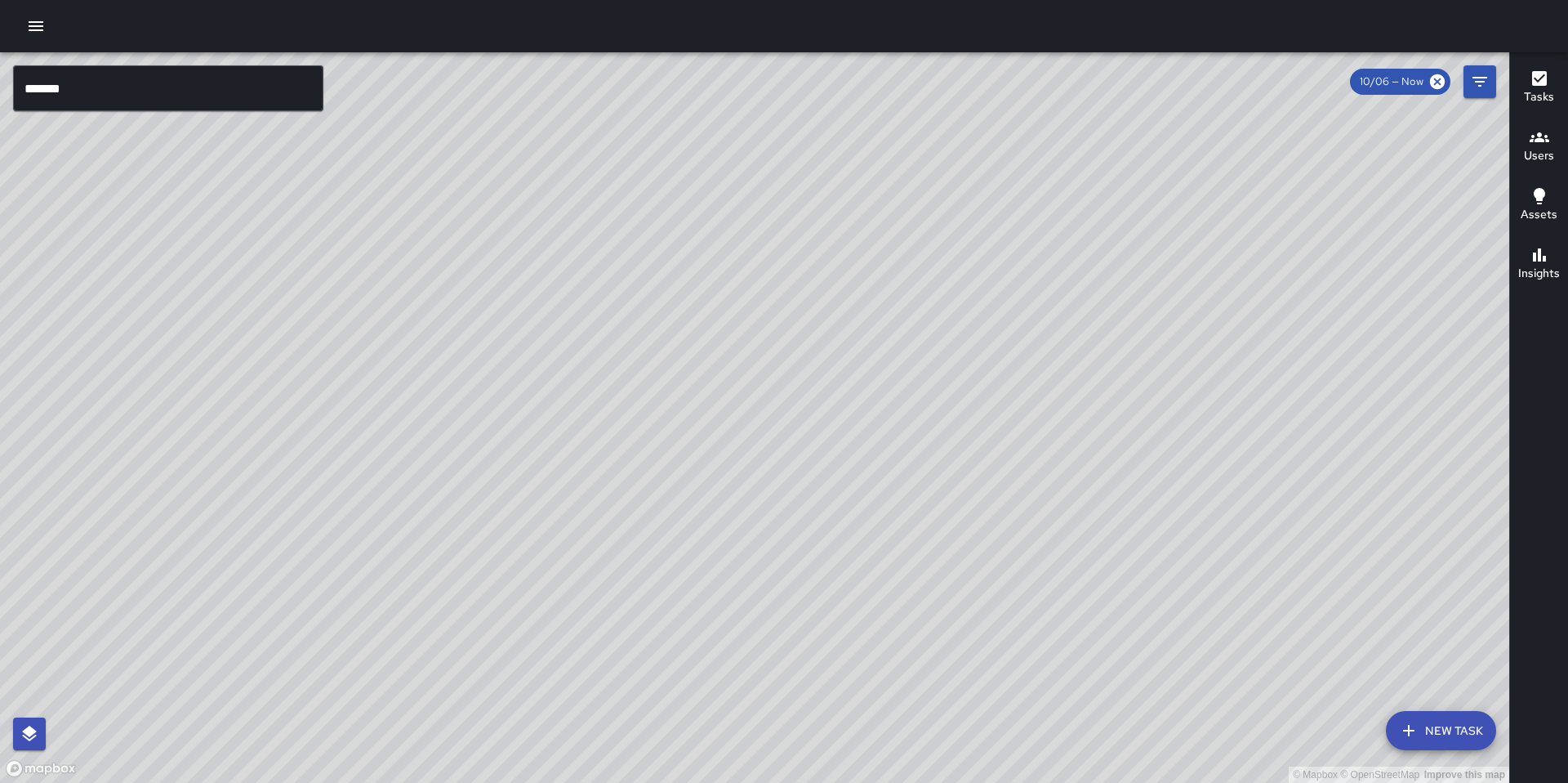
click at [113, 98] on input "*******" at bounding box center [167, 88] width 310 height 46
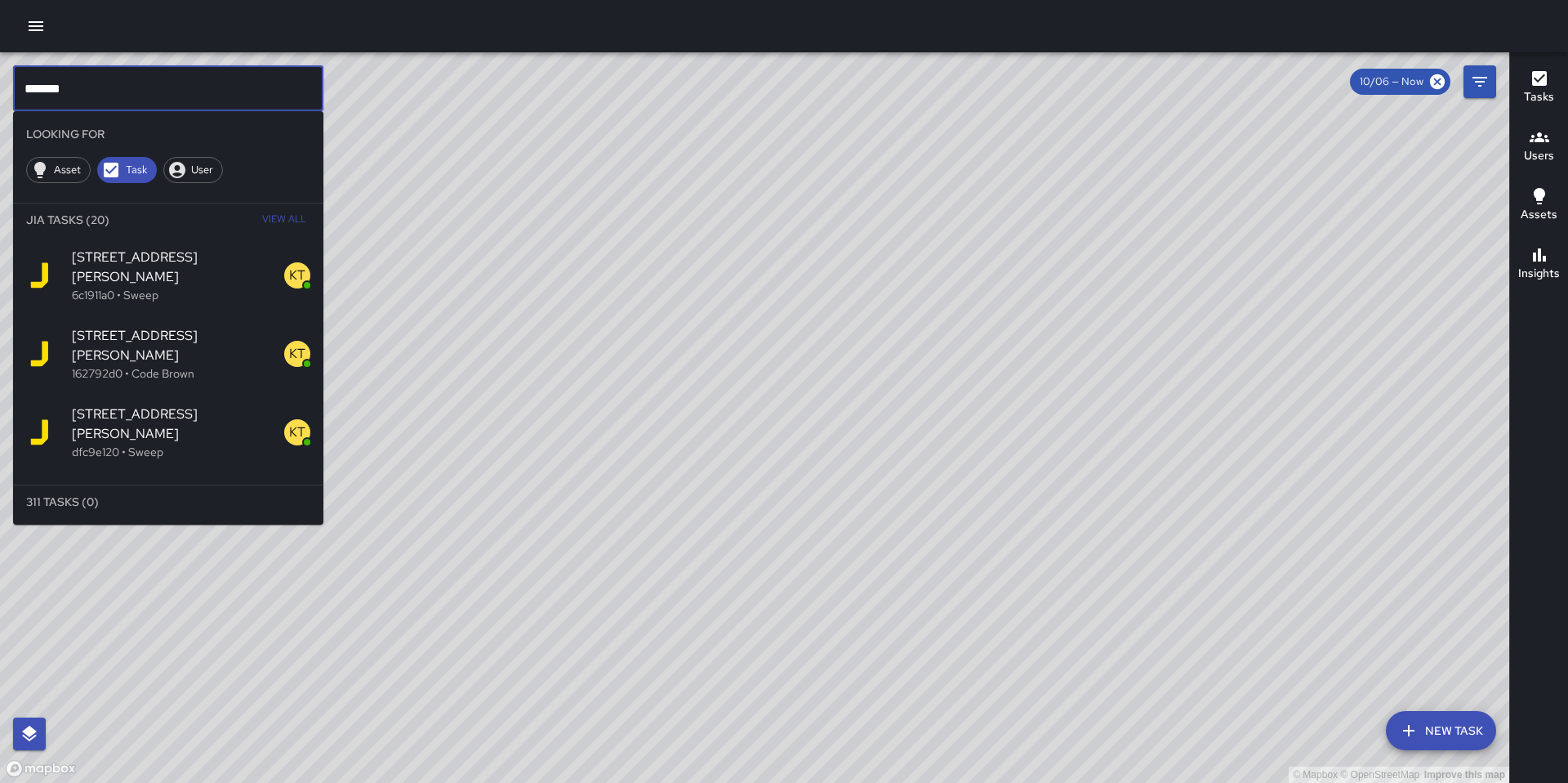
drag, startPoint x: 110, startPoint y: 95, endPoint x: -67, endPoint y: 77, distance: 177.9
click at [0, 77] on html "© Mapbox © OpenStreetMap Improve this map ******* ​ Looking For Asset Task User…" at bounding box center [784, 391] width 1568 height 783
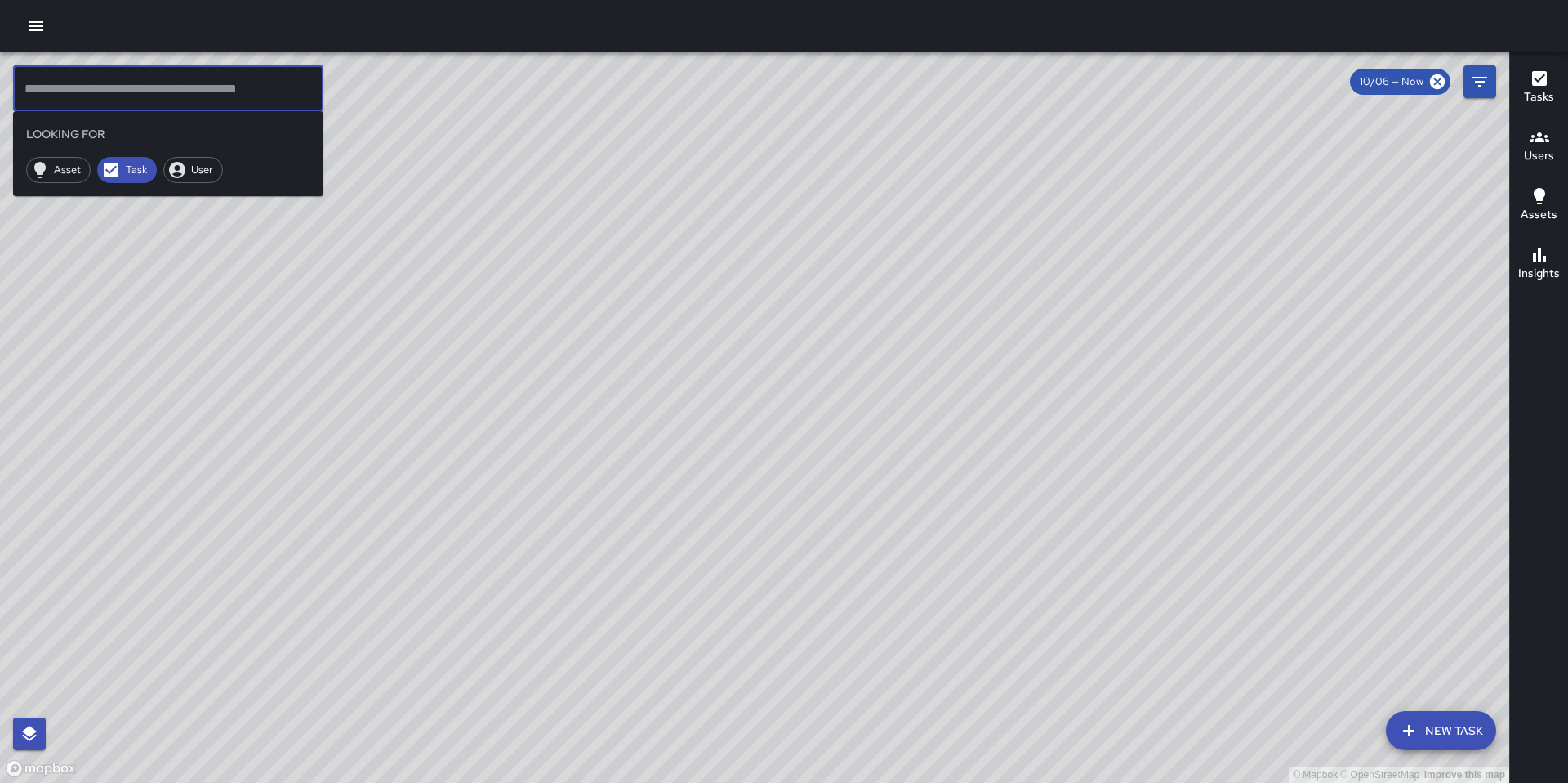
click at [40, 43] on div at bounding box center [784, 25] width 1568 height 52
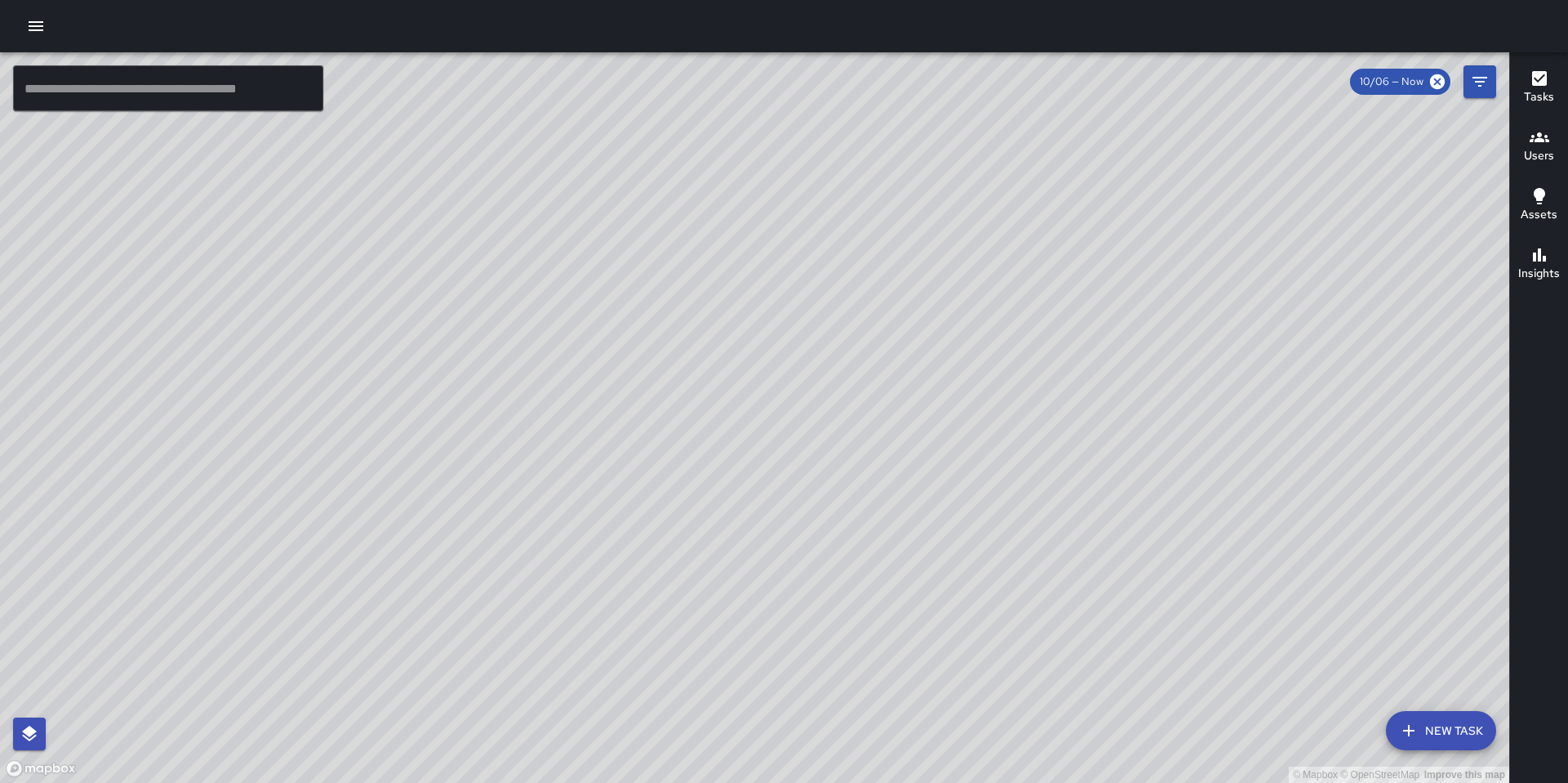
click at [34, 18] on icon "button" at bounding box center [36, 26] width 20 height 20
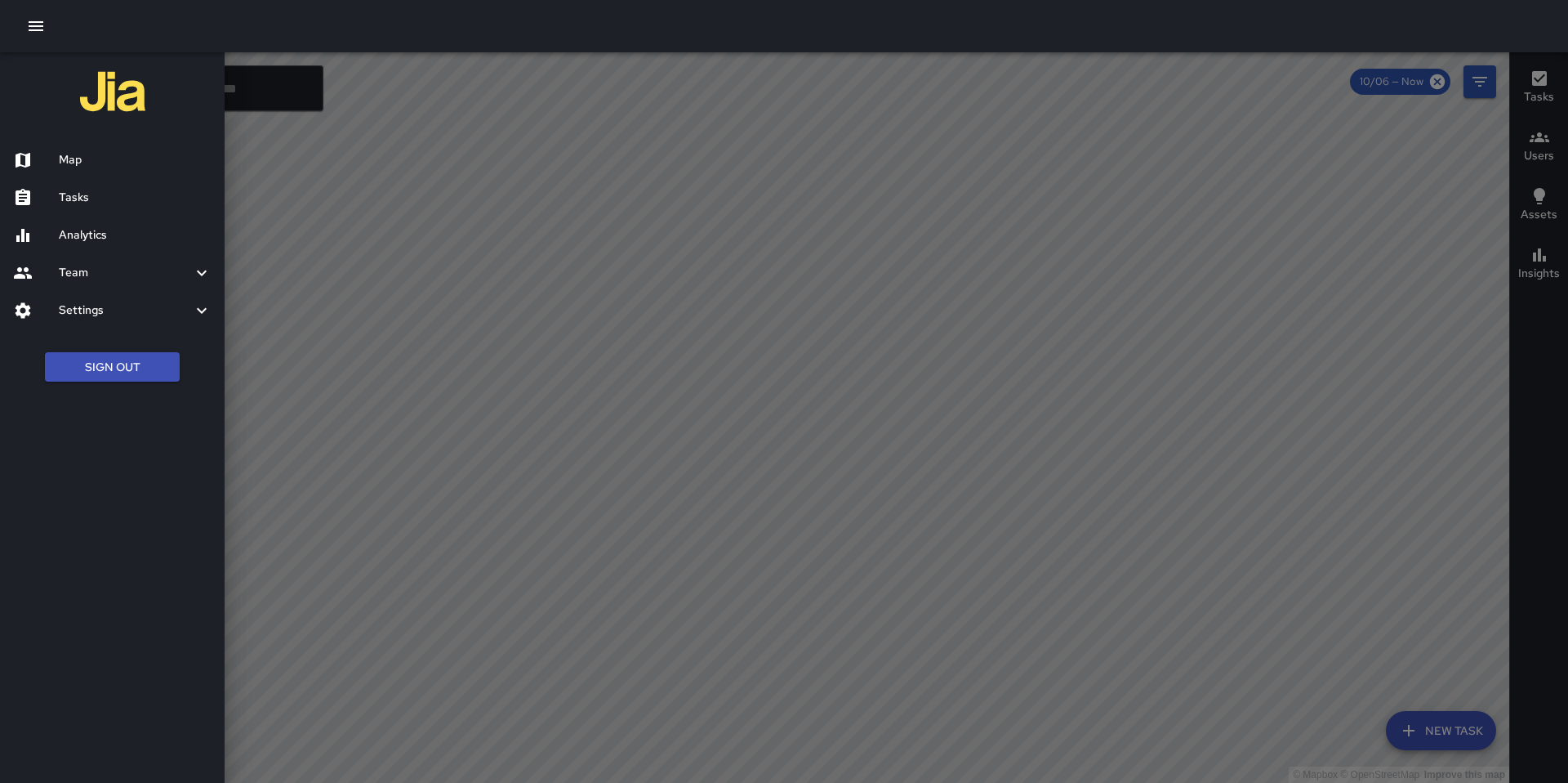
click at [63, 184] on div "Tasks" at bounding box center [112, 198] width 224 height 37
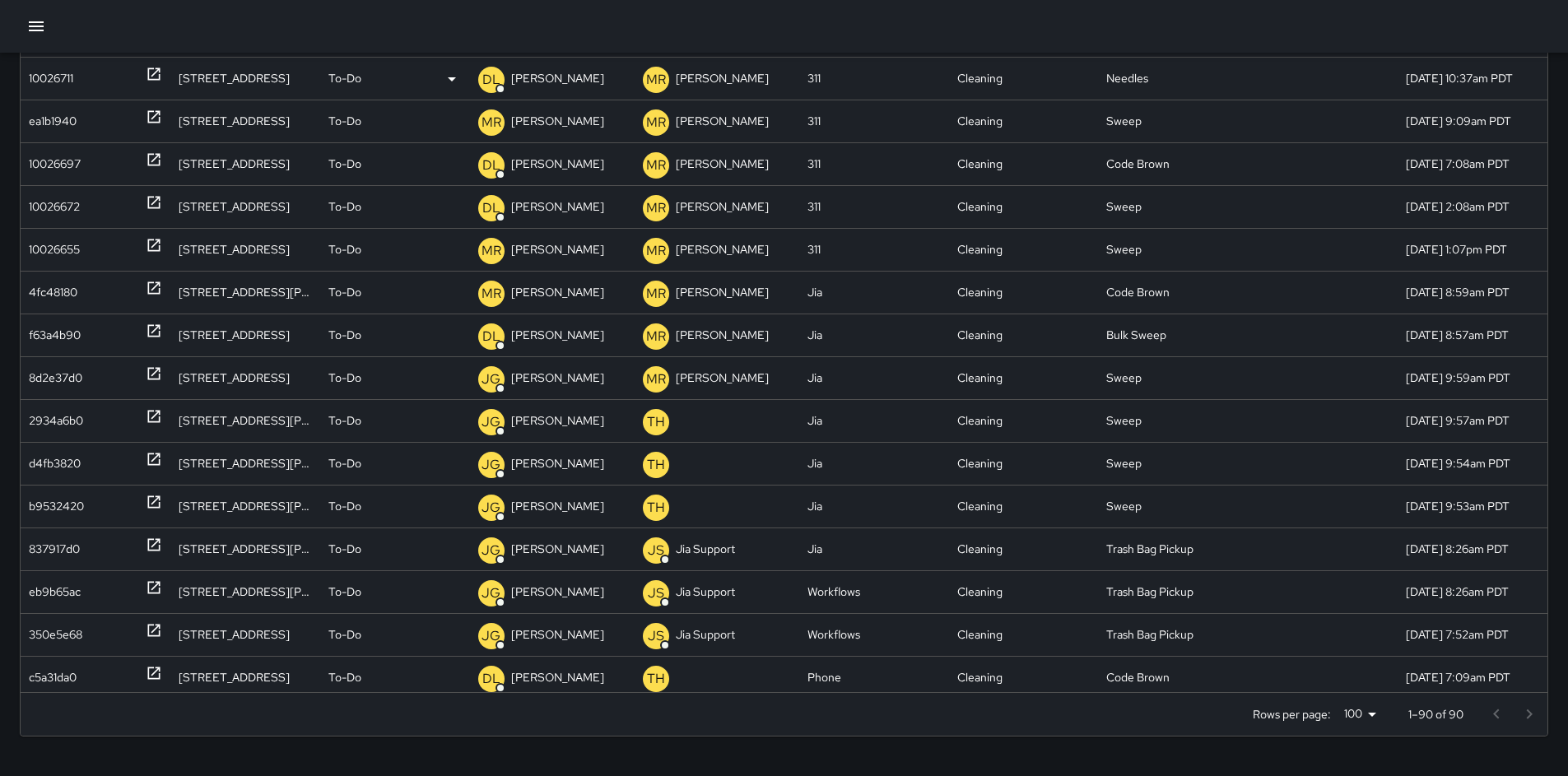
scroll to position [1787, 0]
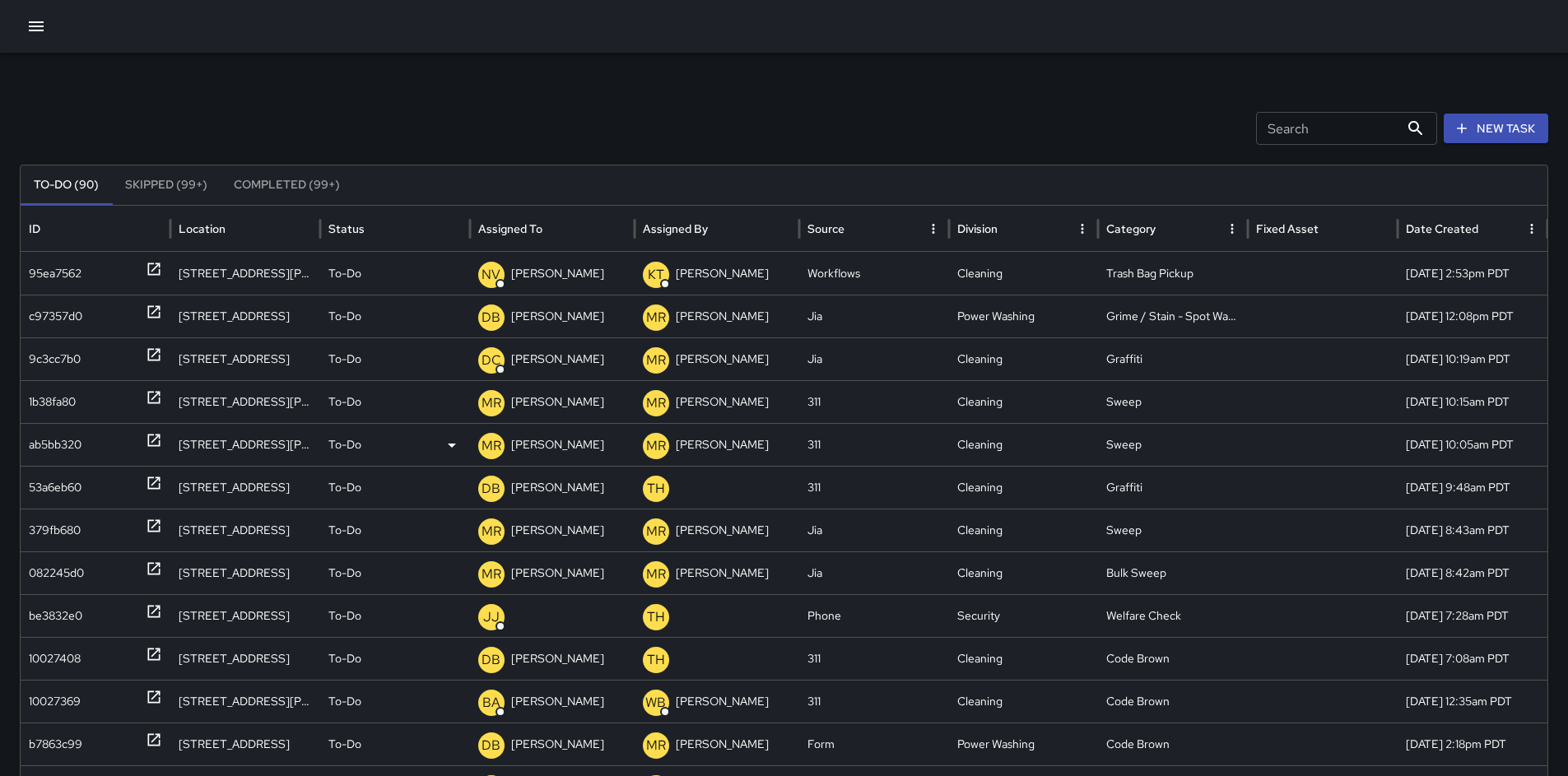
click at [65, 444] on div "ab5bb320" at bounding box center [54, 444] width 52 height 42
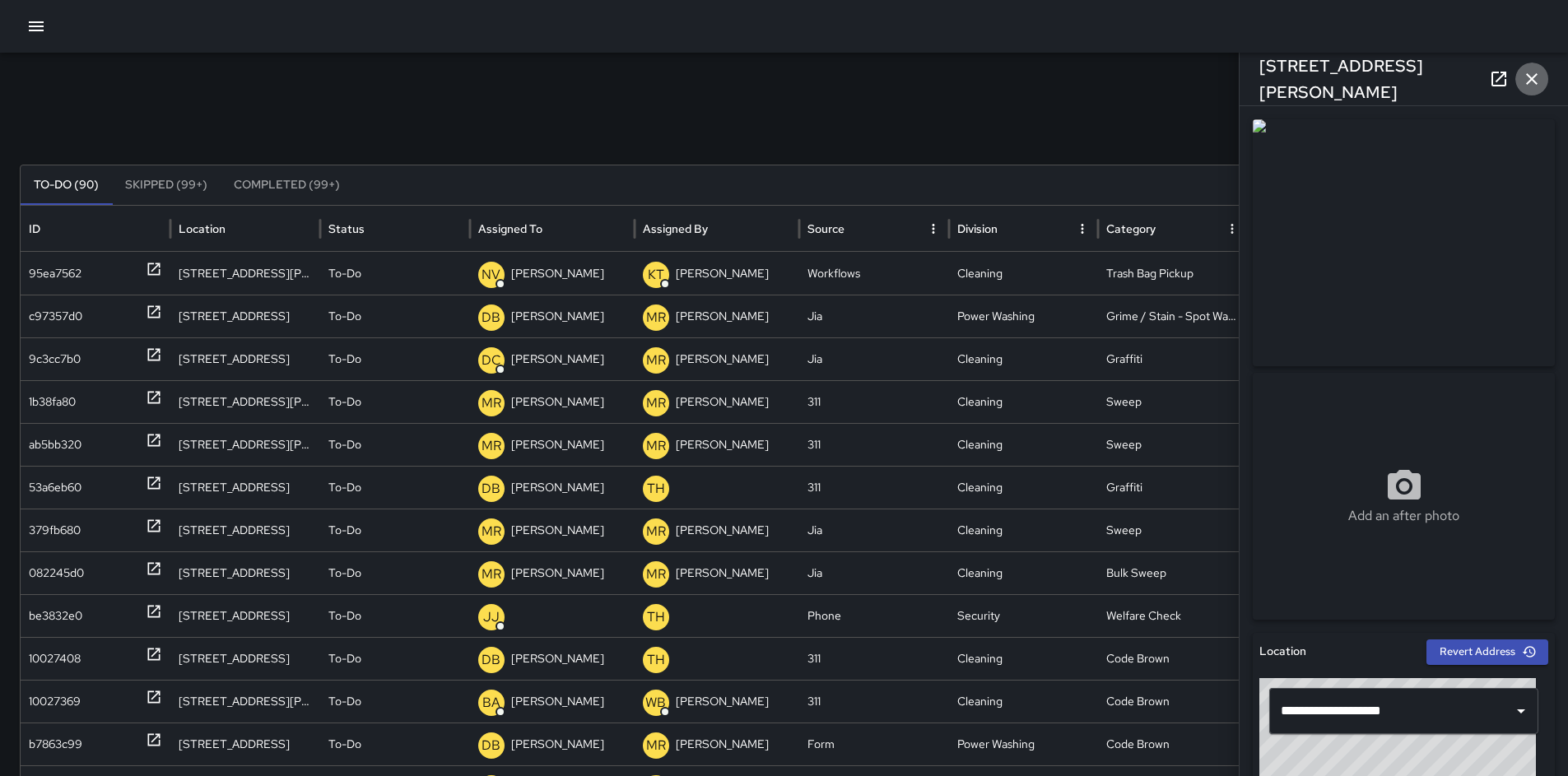
click at [1532, 87] on icon "button" at bounding box center [1531, 79] width 20 height 20
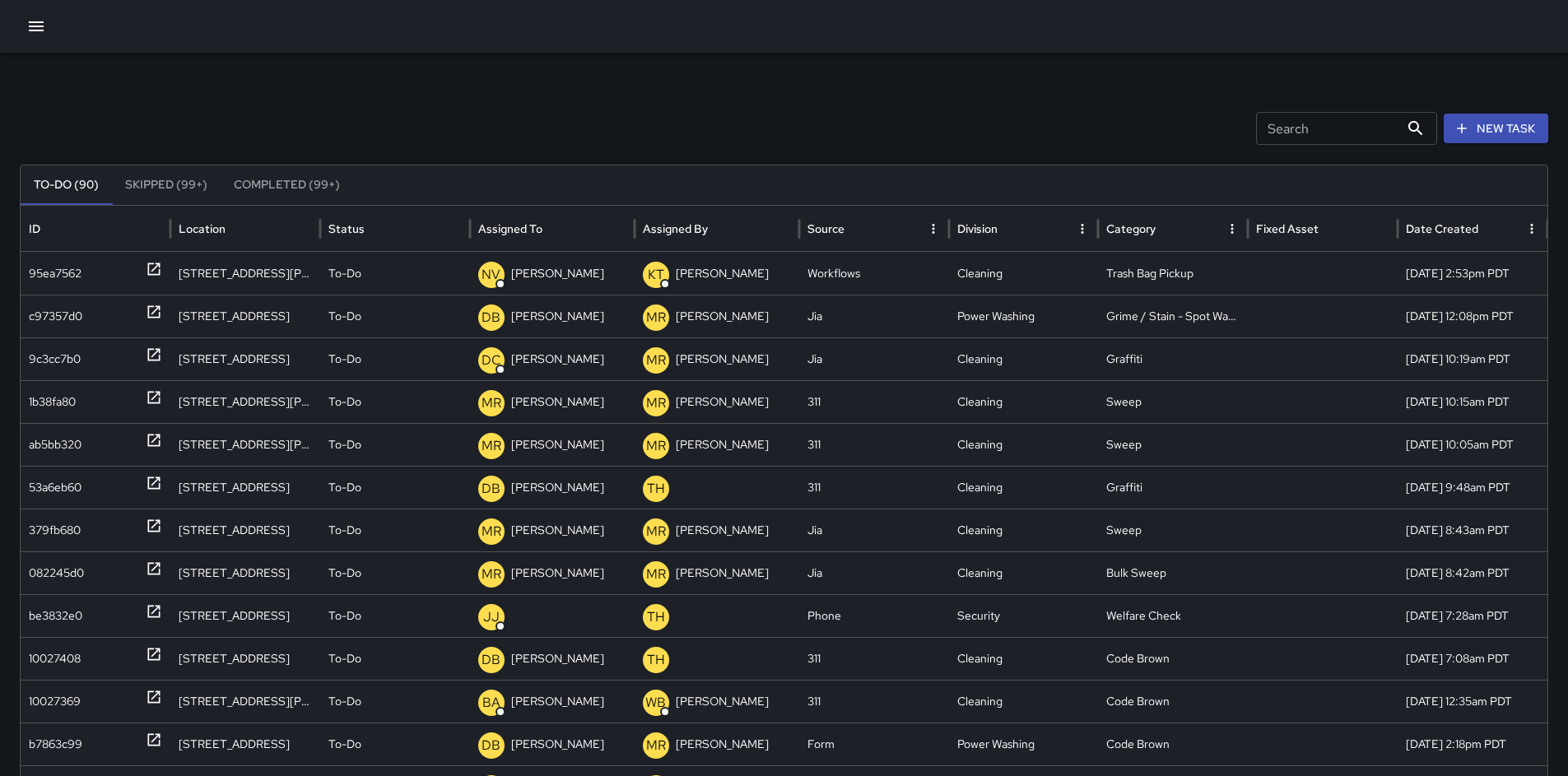
click at [1019, 77] on div "Search Search New Task To-Do (90) Skipped (99+) Completed (99+) ID Location Sta…" at bounding box center [784, 519] width 1568 height 935
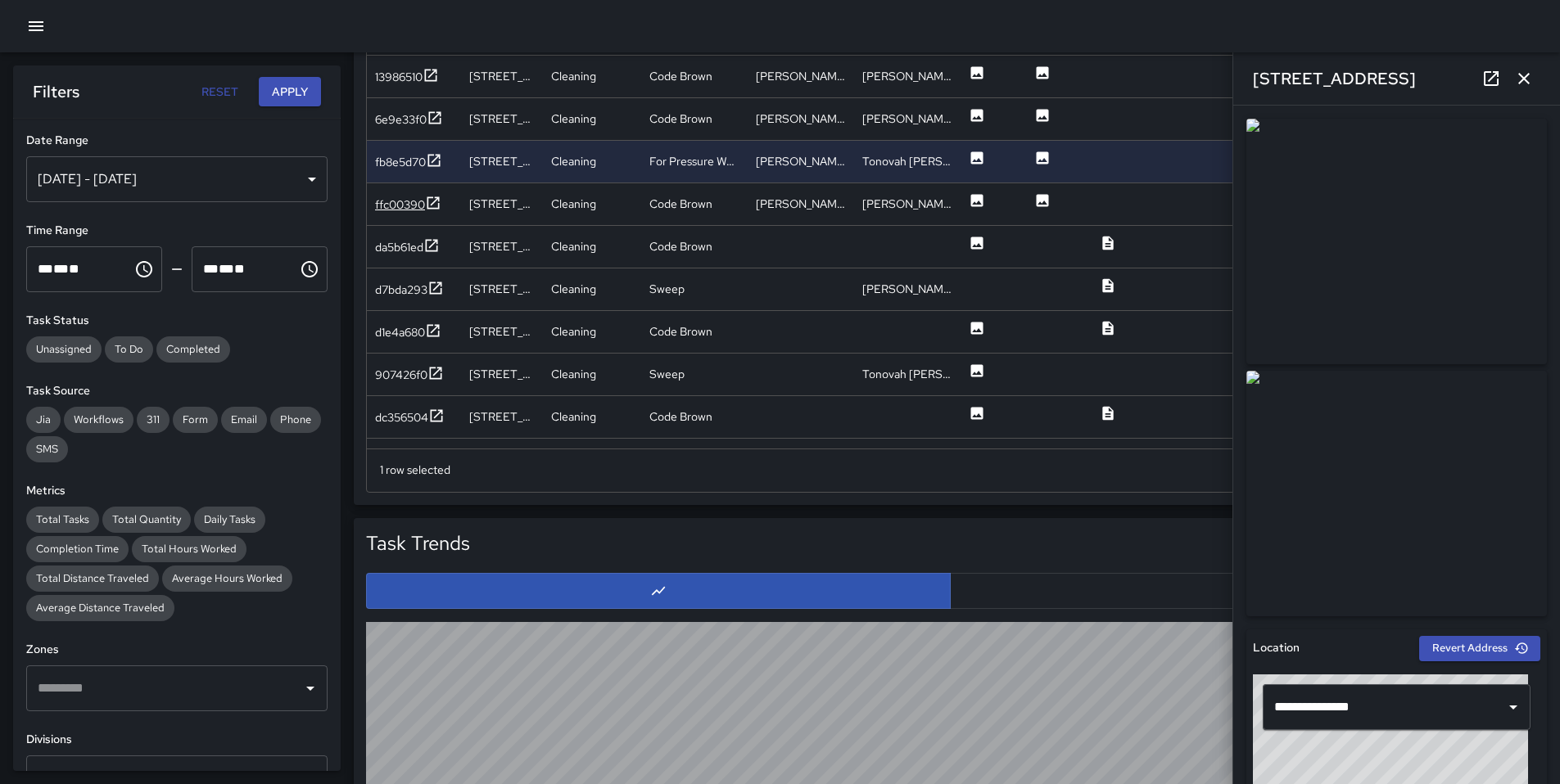
scroll to position [259, 0]
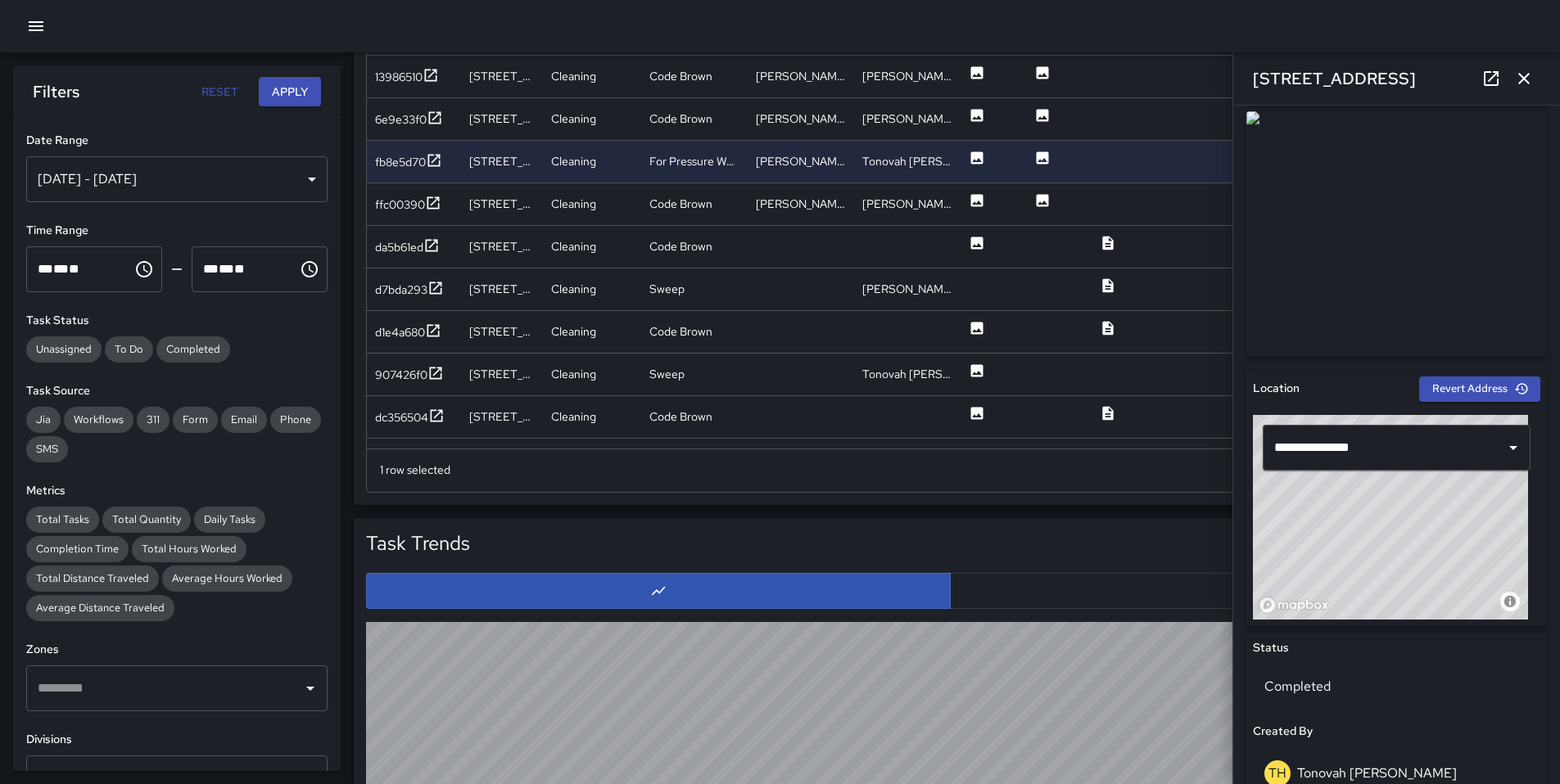
click at [24, 26] on button "button" at bounding box center [35, 26] width 32 height 32
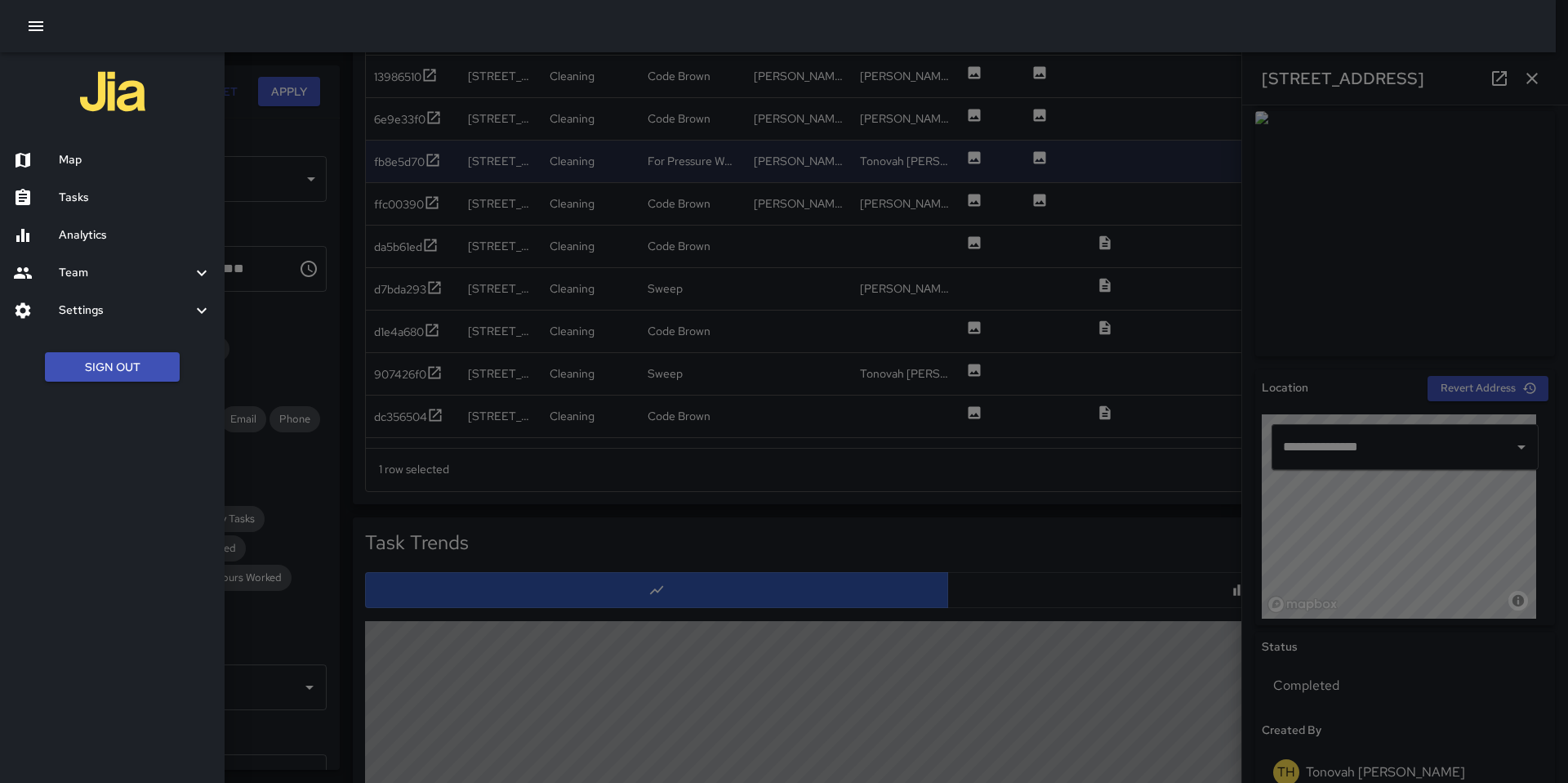
click at [92, 157] on h6 "Map" at bounding box center [135, 160] width 153 height 18
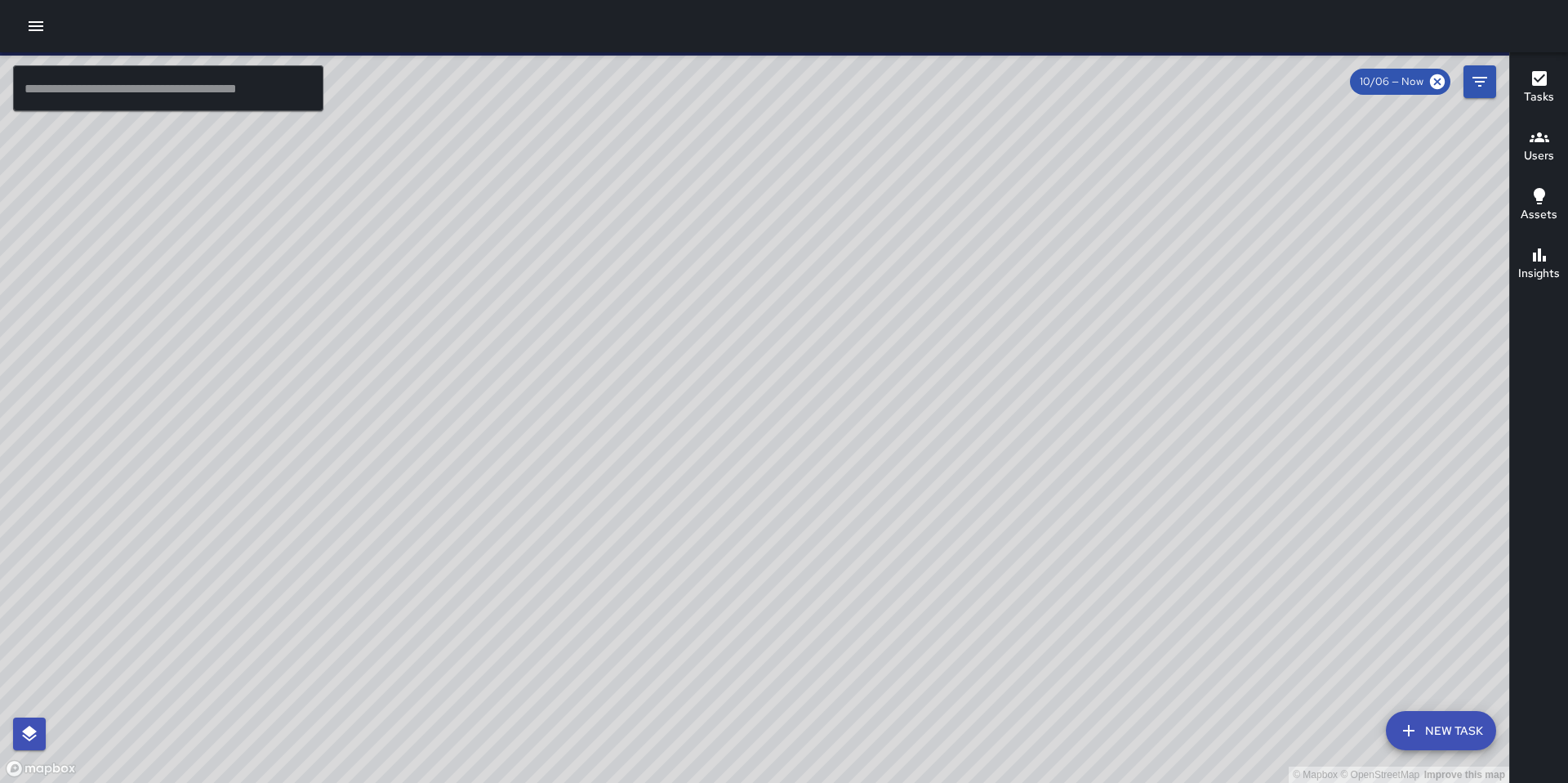
click at [37, 42] on div at bounding box center [784, 25] width 1568 height 52
click at [26, 23] on icon "button" at bounding box center [36, 26] width 20 height 20
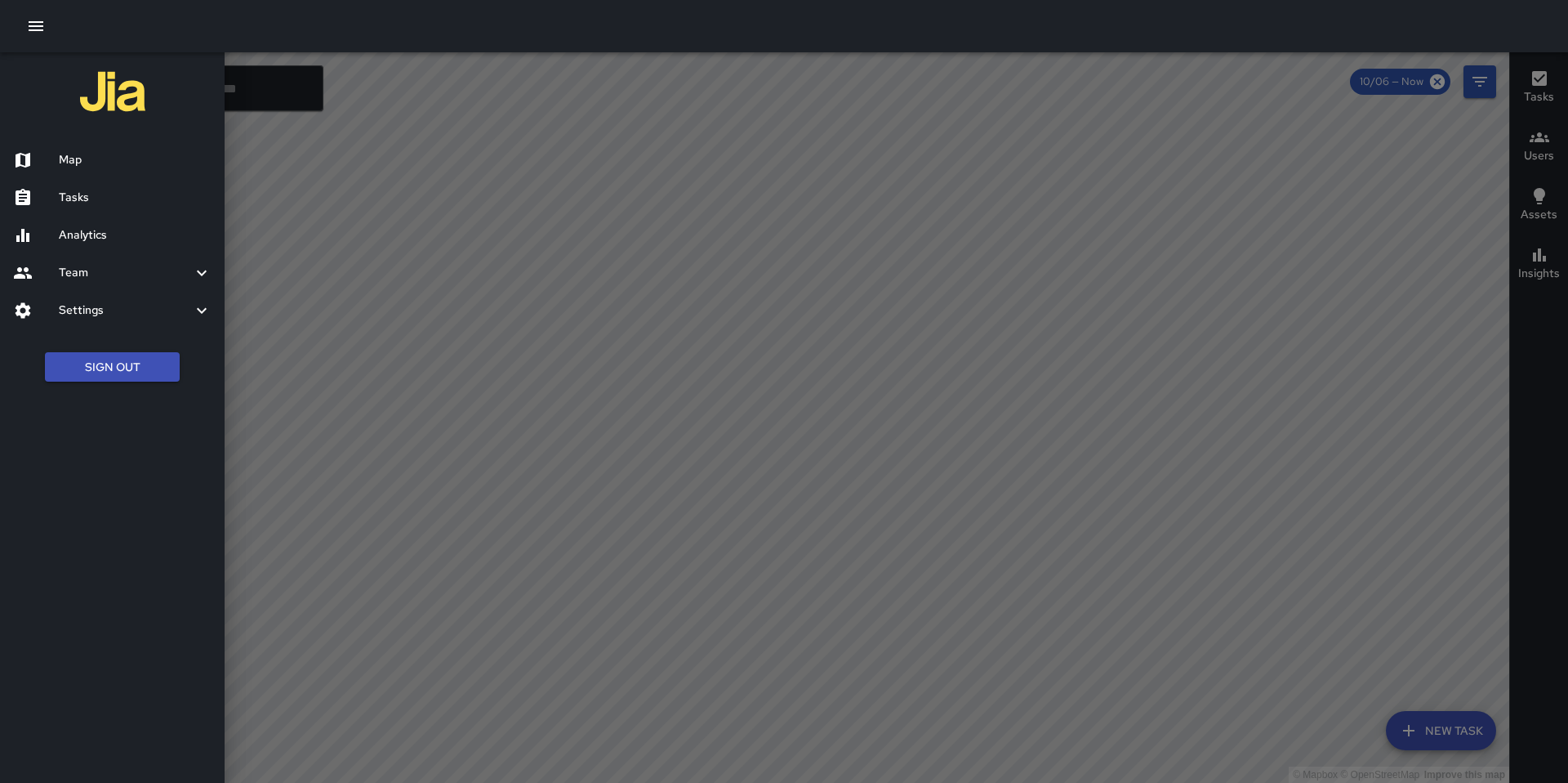
click at [65, 193] on h6 "Tasks" at bounding box center [135, 198] width 153 height 18
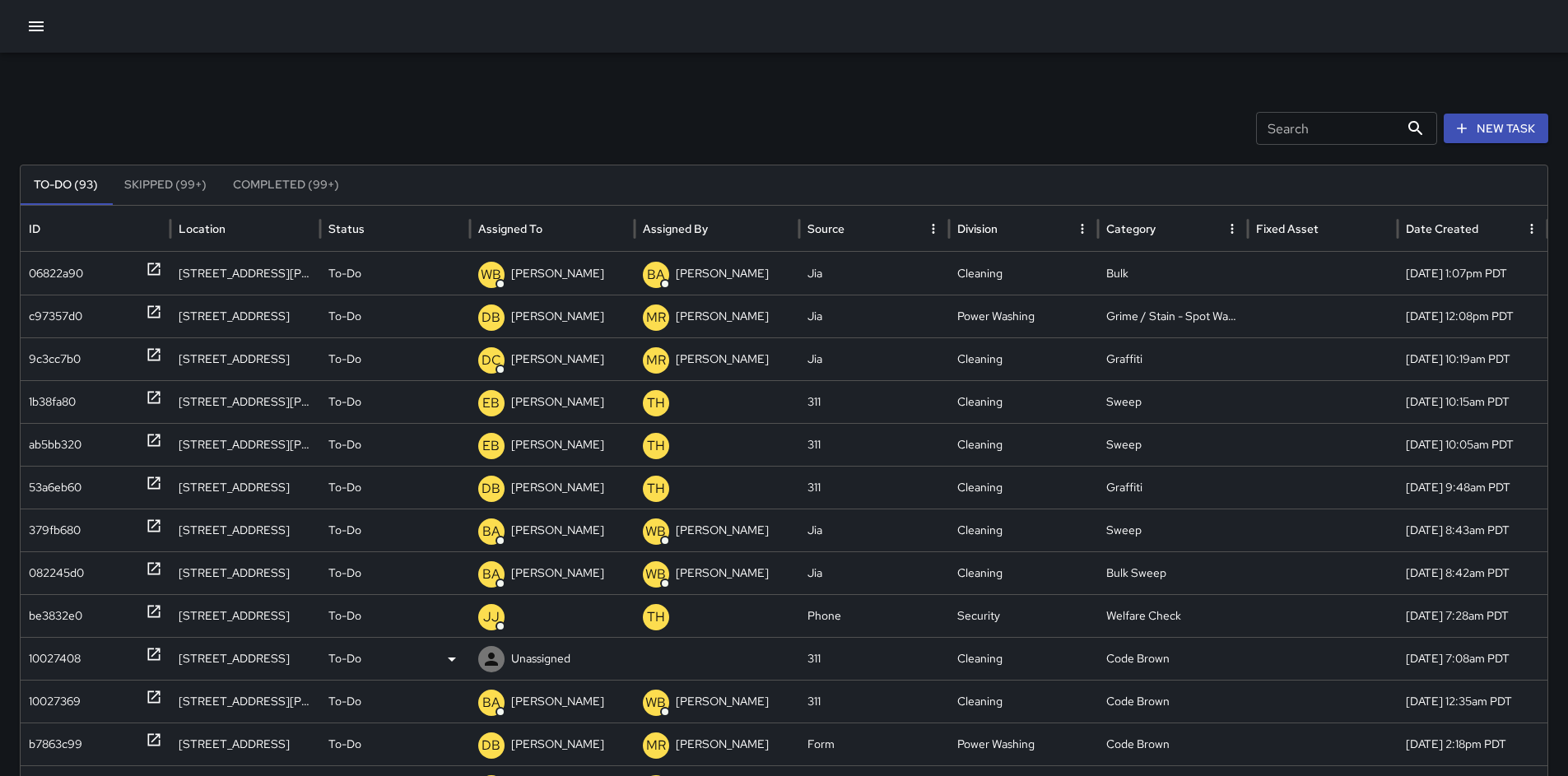
click at [57, 658] on div "10027408" at bounding box center [54, 659] width 52 height 42
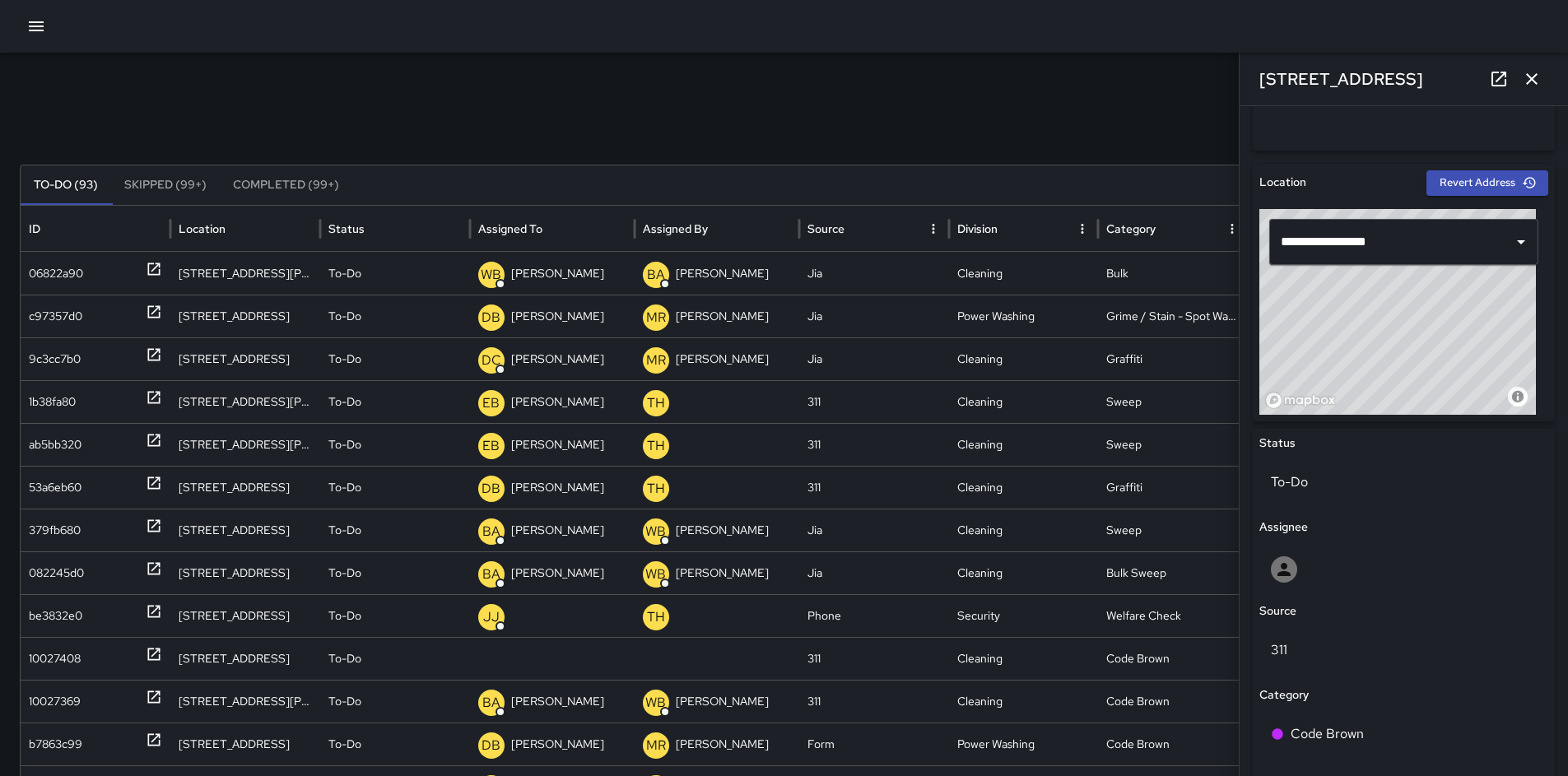
scroll to position [692, 0]
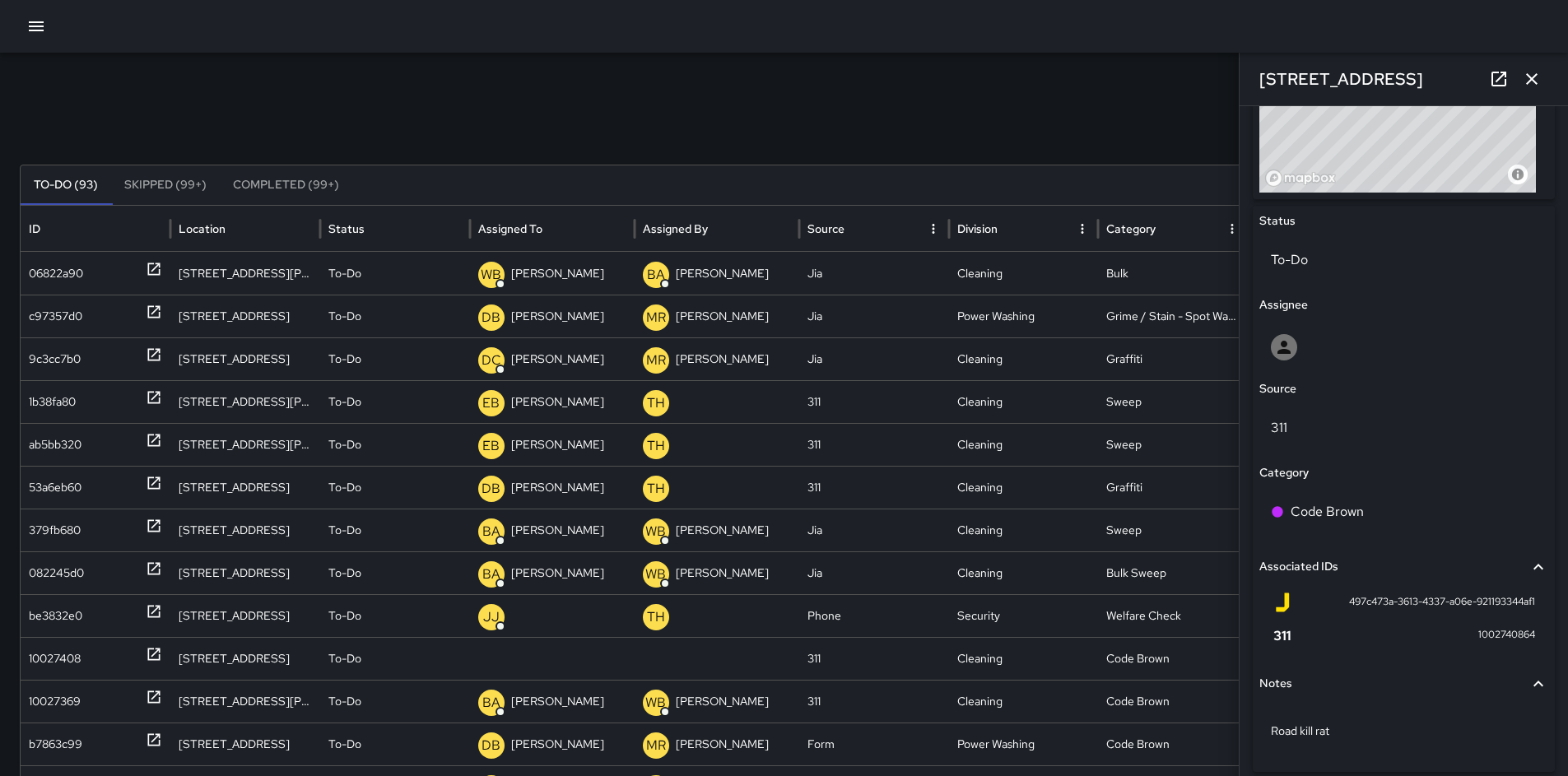
drag, startPoint x: 1384, startPoint y: 73, endPoint x: 1248, endPoint y: 68, distance: 136.1
click at [1248, 68] on div "[STREET_ADDRESS]" at bounding box center [1403, 78] width 329 height 52
copy h6 "[STREET_ADDRESS]"
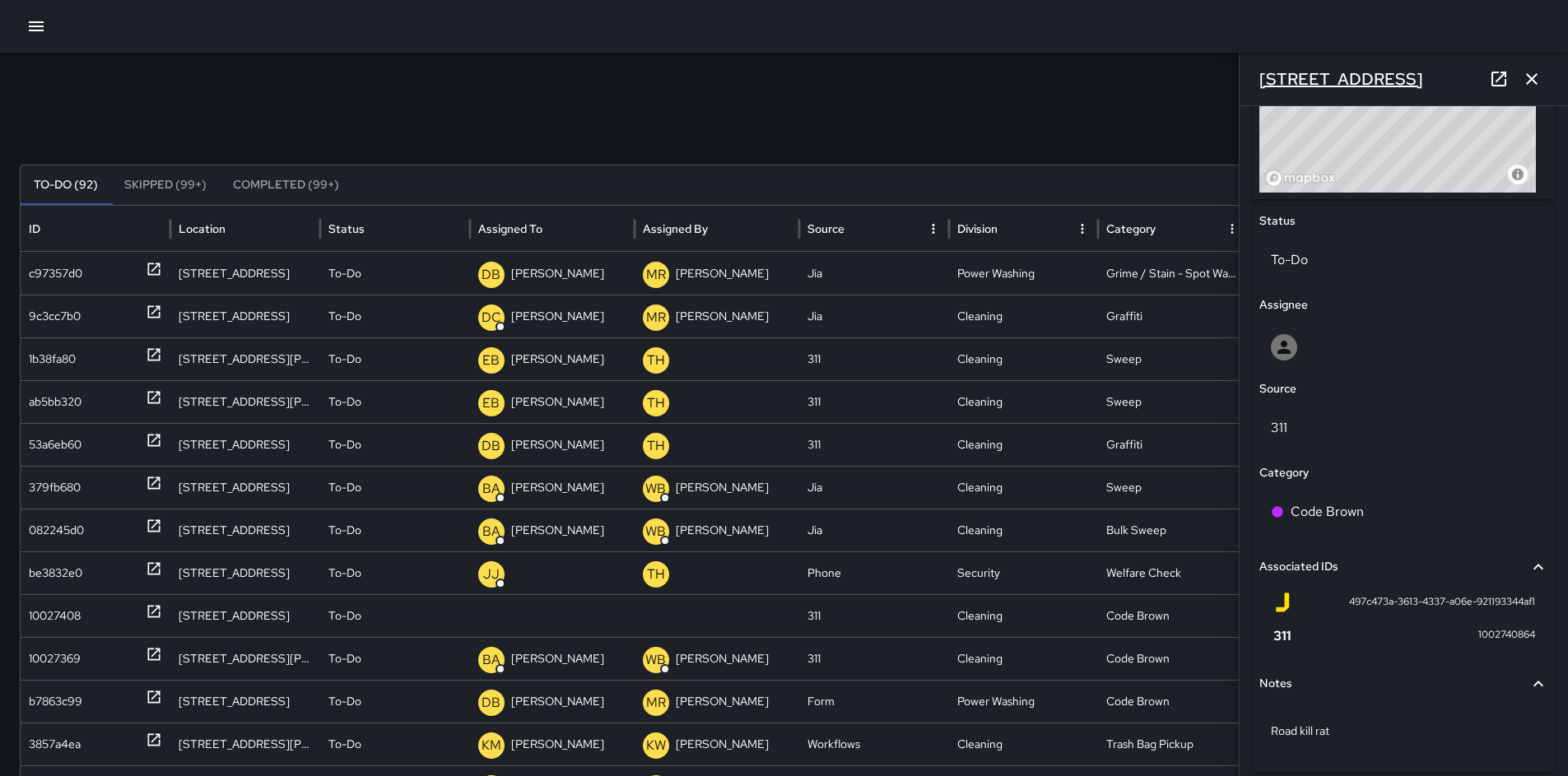
copy h6 "[STREET_ADDRESS]"
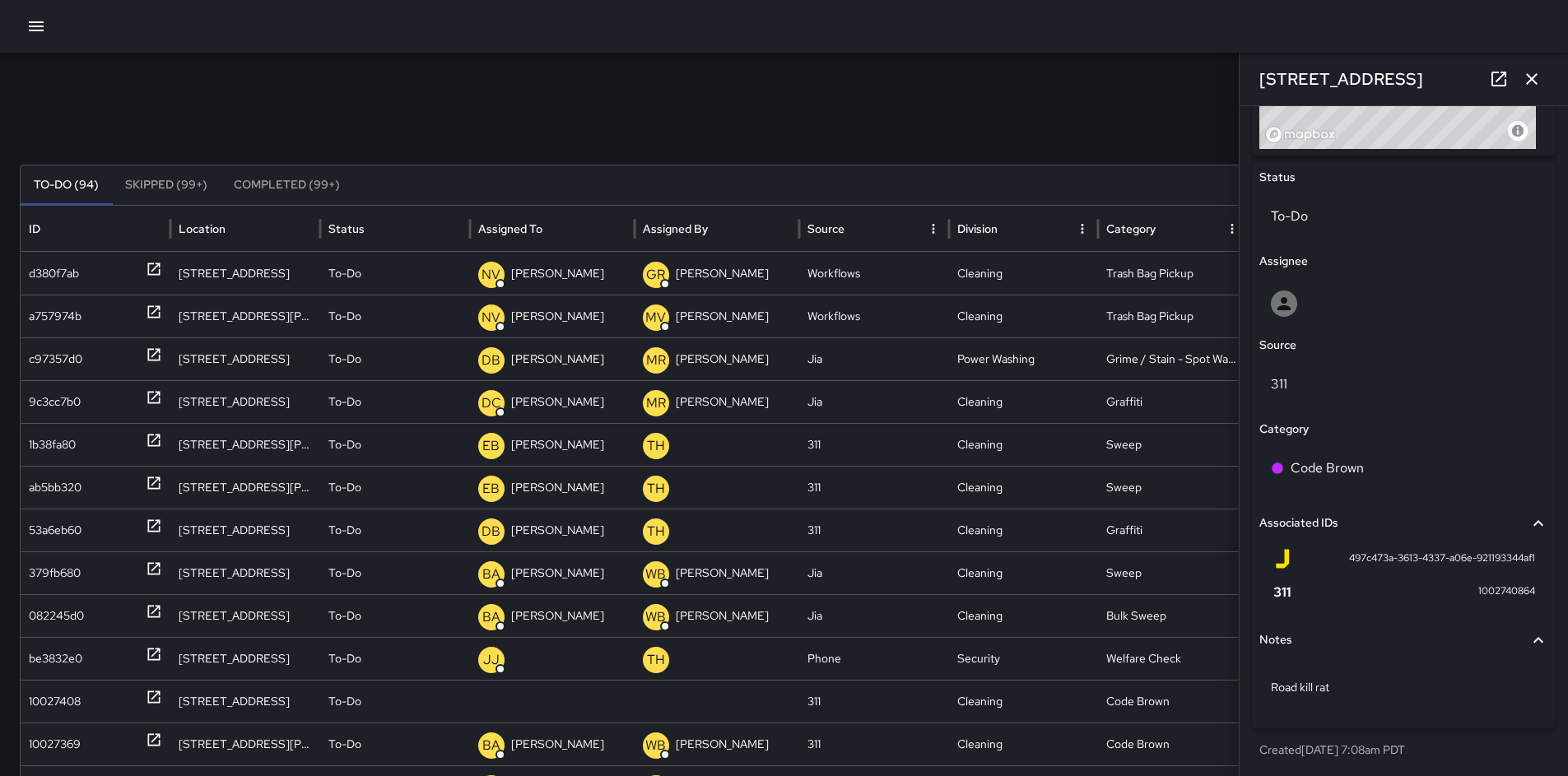
scroll to position [737, 0]
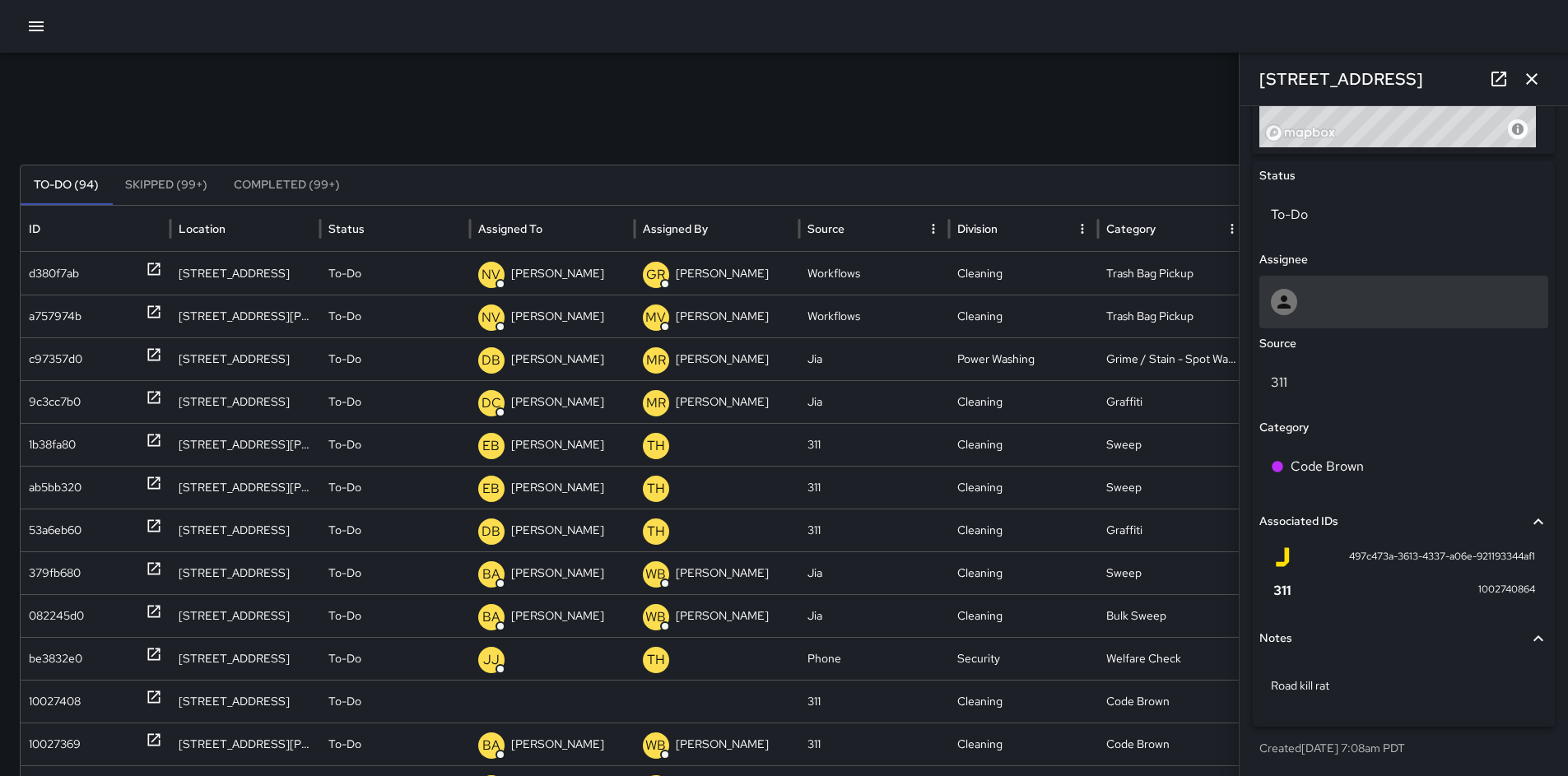
click at [1309, 309] on div at bounding box center [1403, 302] width 265 height 27
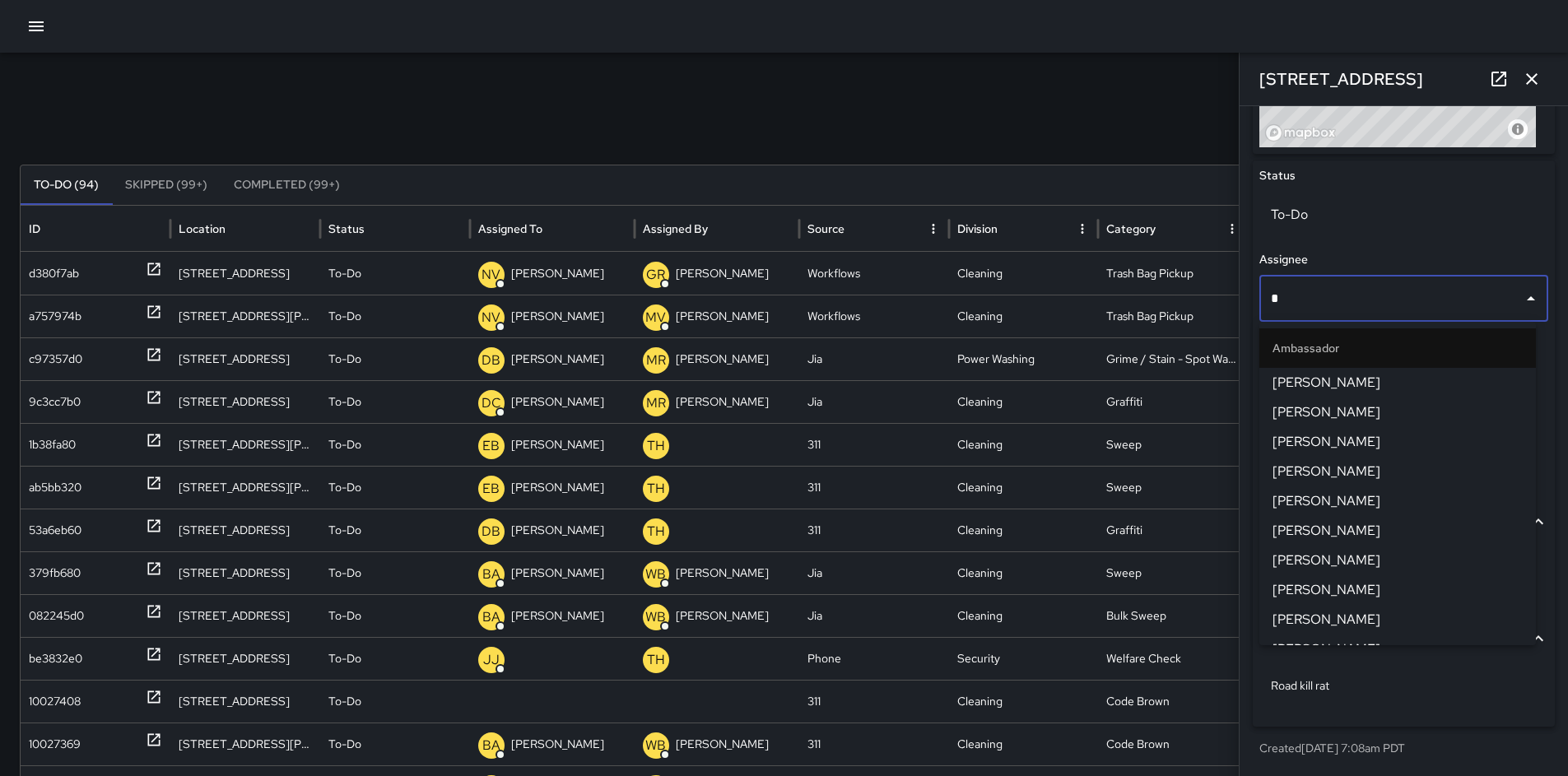
type input "**"
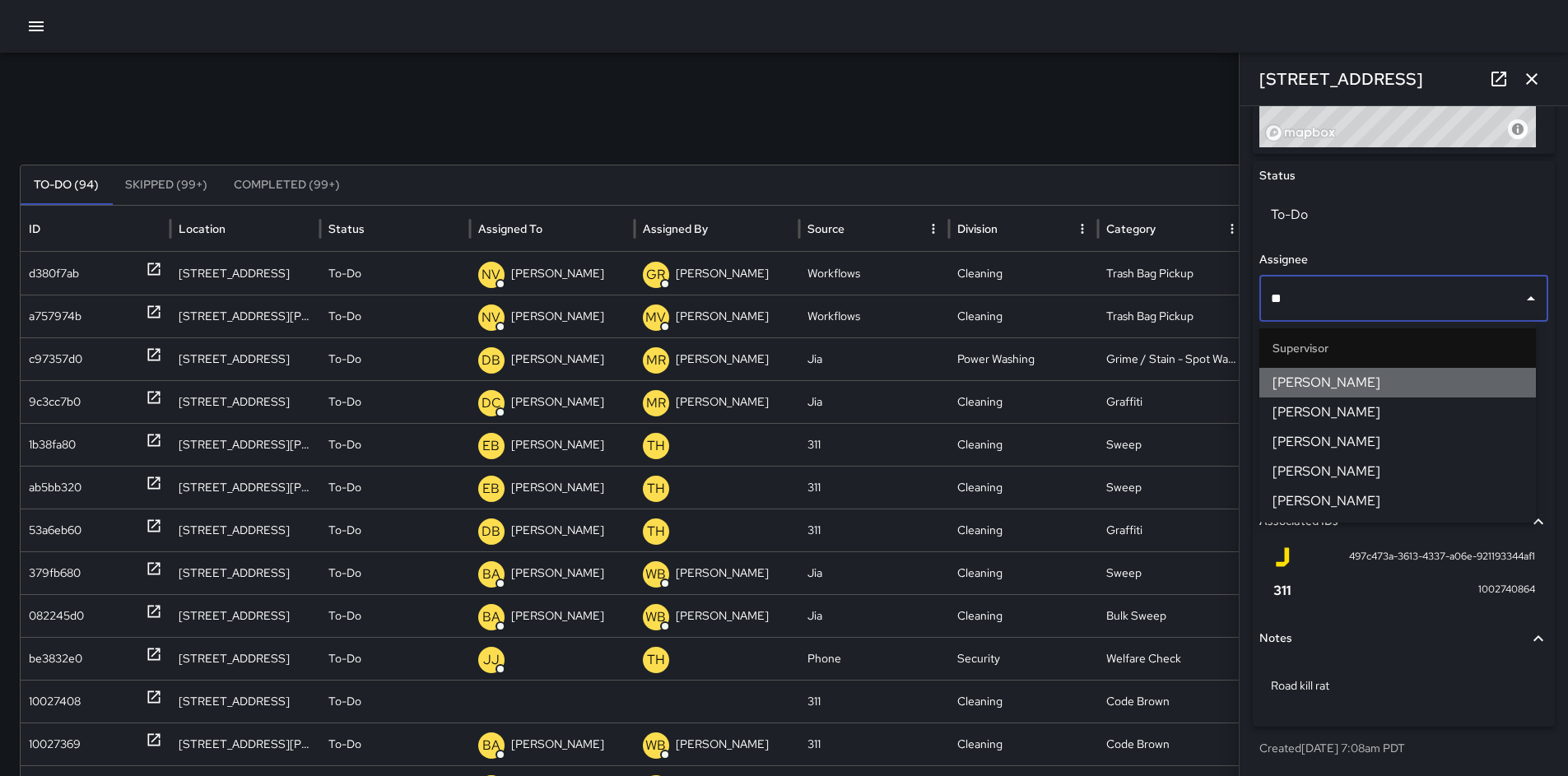
click at [1331, 382] on span "[PERSON_NAME]" at bounding box center [1397, 383] width 251 height 20
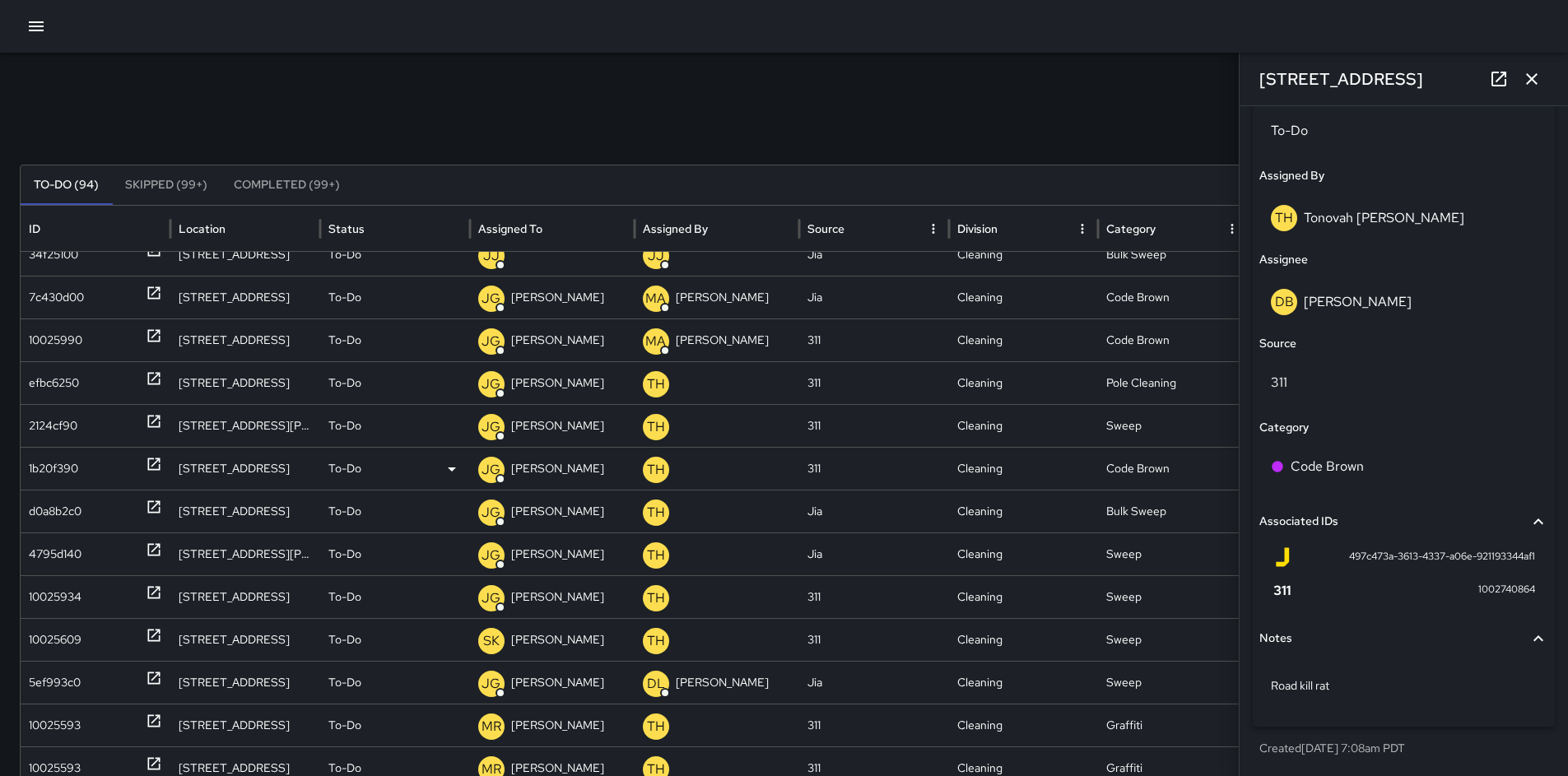
scroll to position [3150, 0]
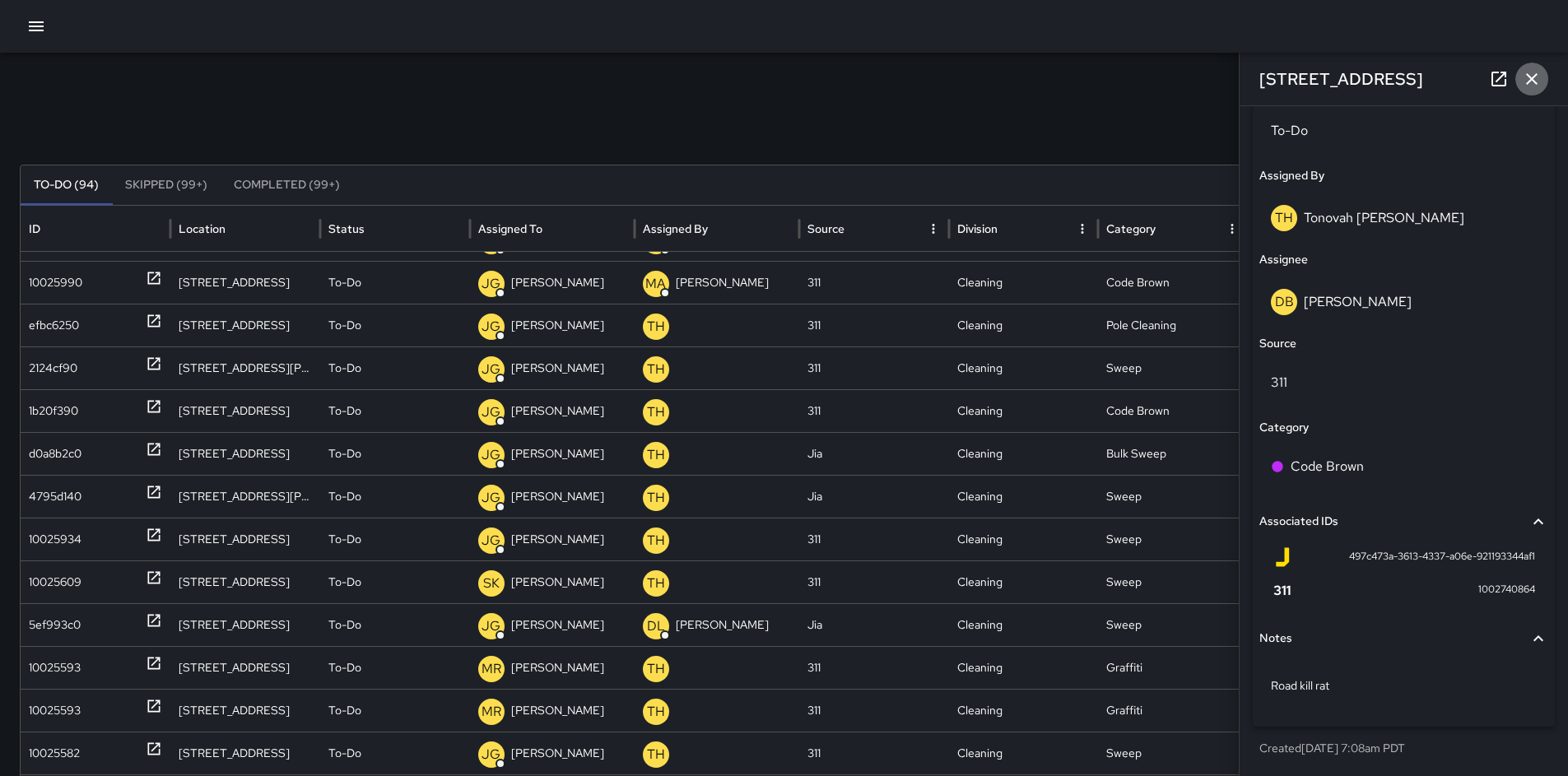
click at [1532, 85] on icon "button" at bounding box center [1531, 79] width 20 height 20
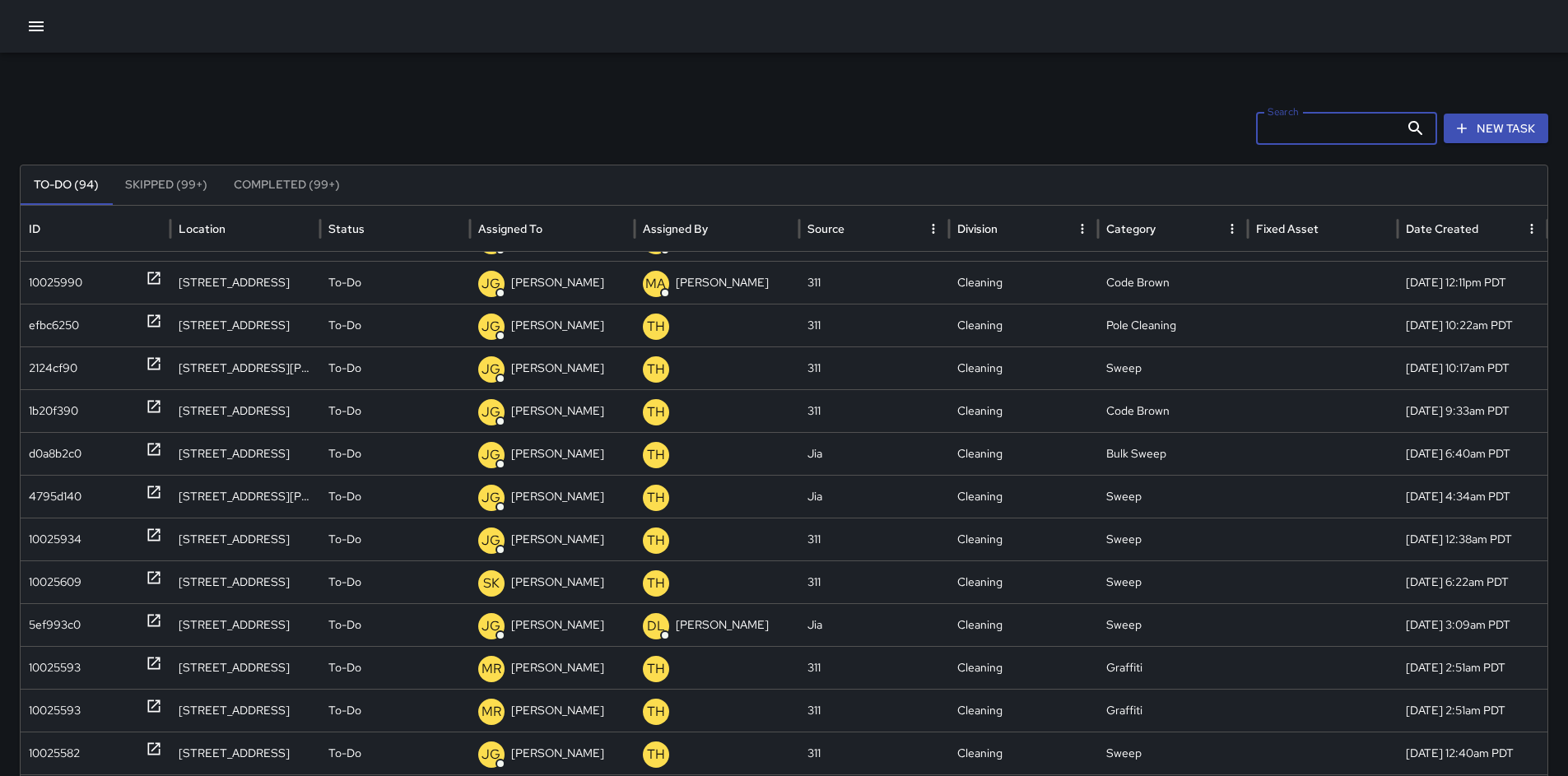
click at [1342, 126] on input "Search" at bounding box center [1327, 127] width 143 height 33
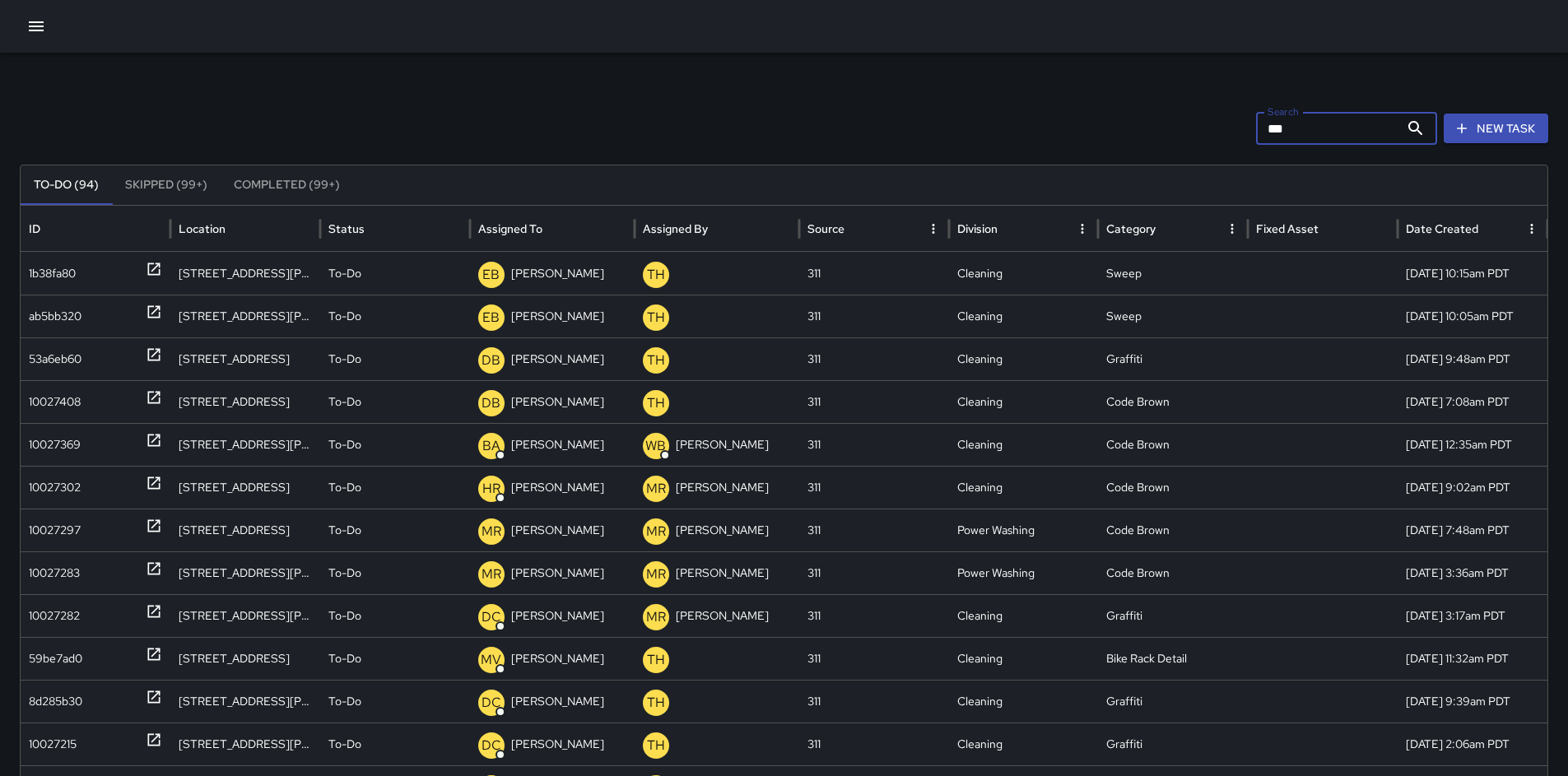
scroll to position [0, 0]
type input "***"
click at [51, 527] on div "10027297" at bounding box center [54, 530] width 52 height 42
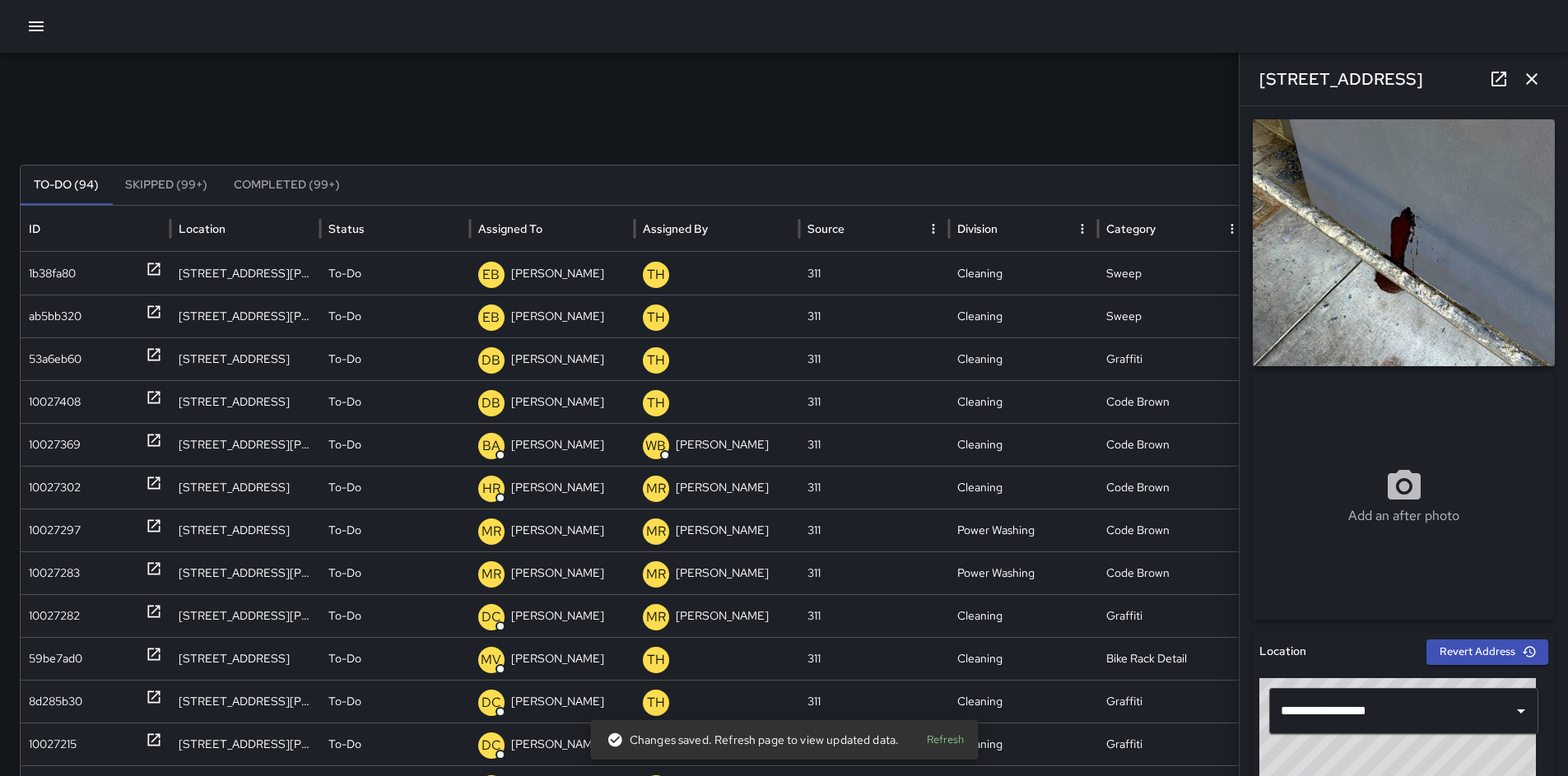
click at [1529, 82] on icon "button" at bounding box center [1531, 79] width 12 height 12
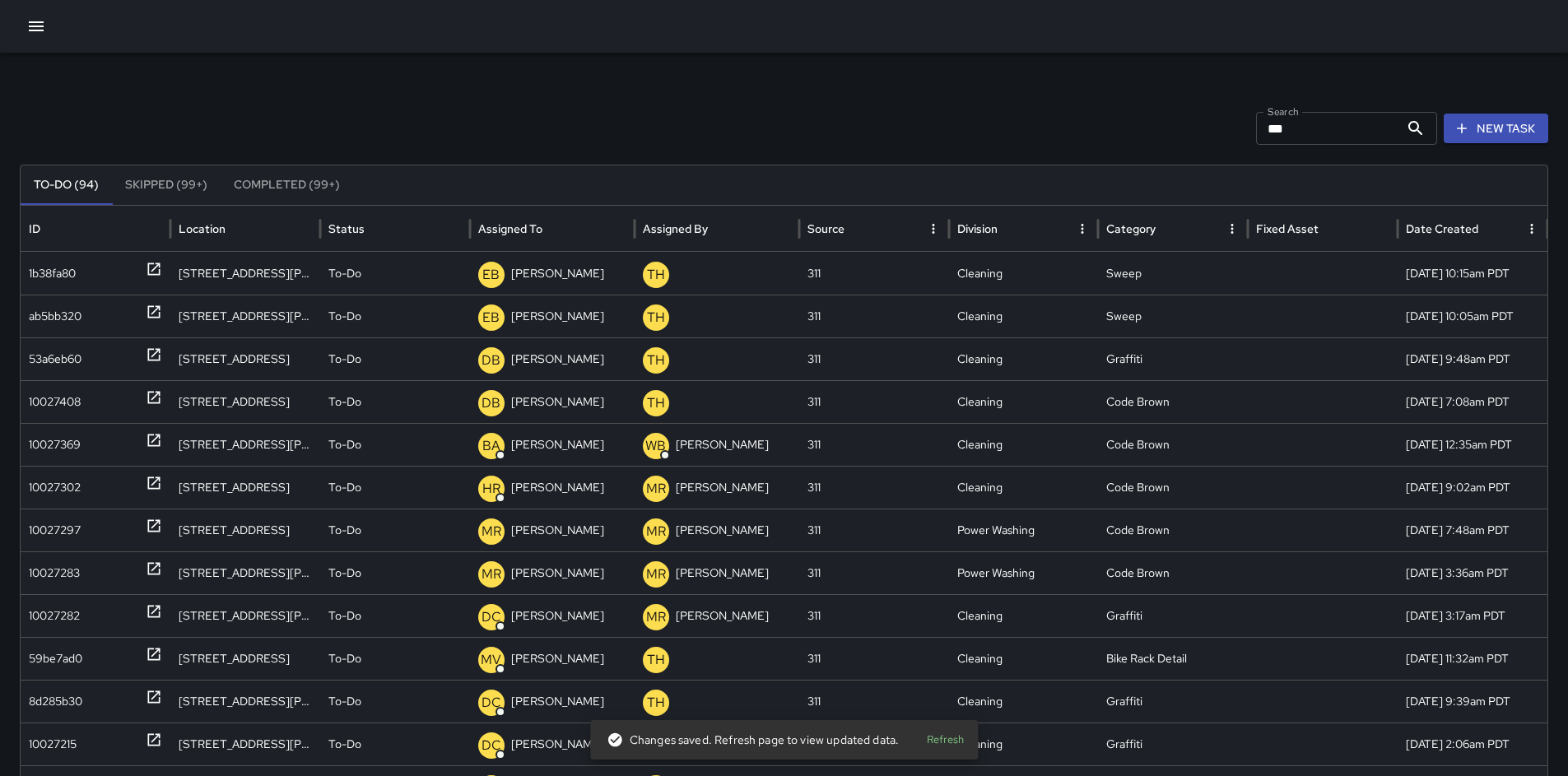
click at [1219, 117] on div "Search *** Search New Task" at bounding box center [784, 127] width 1529 height 33
drag, startPoint x: 1314, startPoint y: 127, endPoint x: 1162, endPoint y: 125, distance: 152.0
click at [1162, 125] on div "Search *** Search New Task" at bounding box center [784, 127] width 1529 height 33
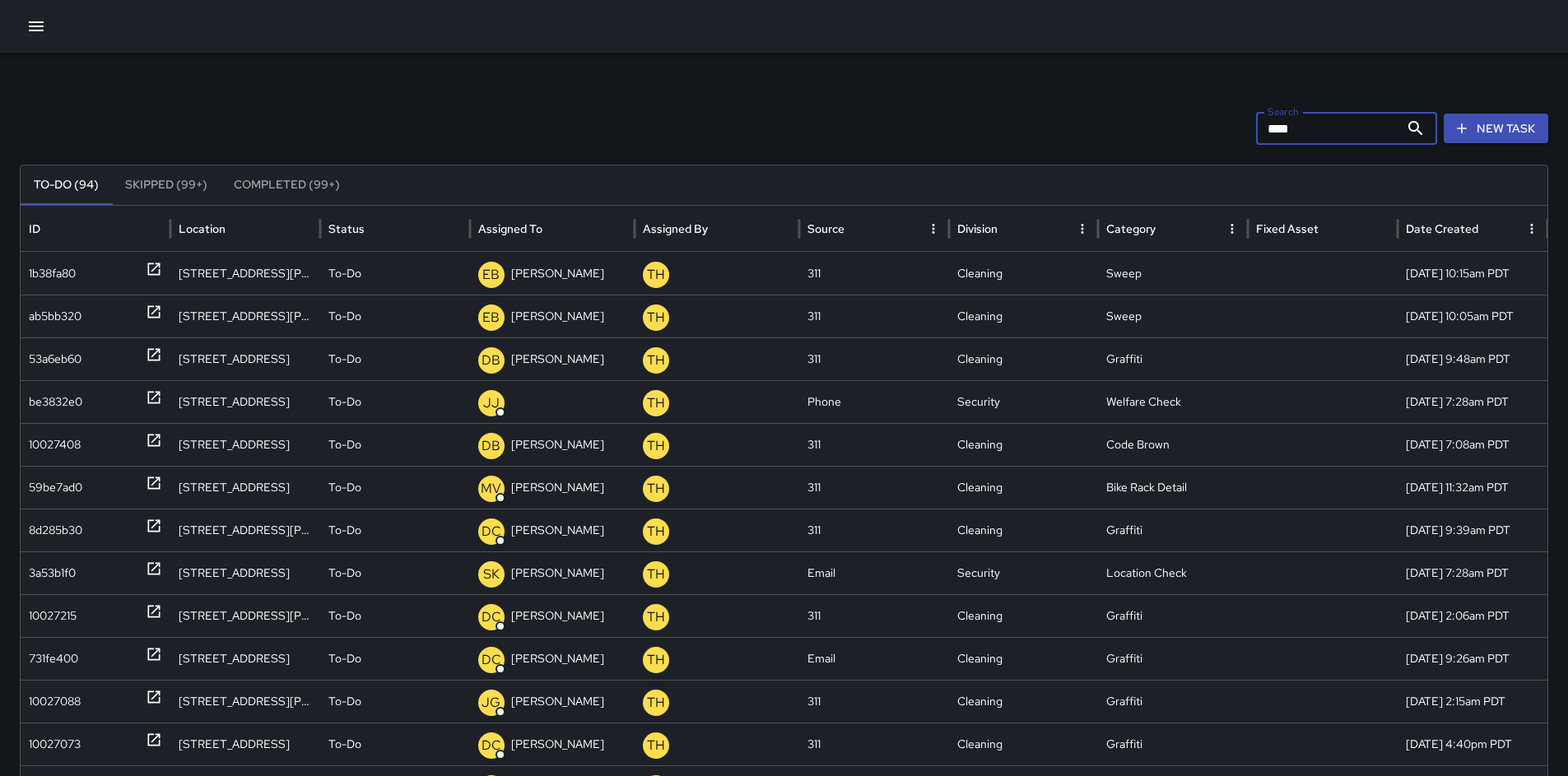
type input "****"
click at [525, 143] on div "Search **** Search New Task" at bounding box center [784, 127] width 1529 height 33
click at [36, 35] on icon "button" at bounding box center [37, 27] width 20 height 20
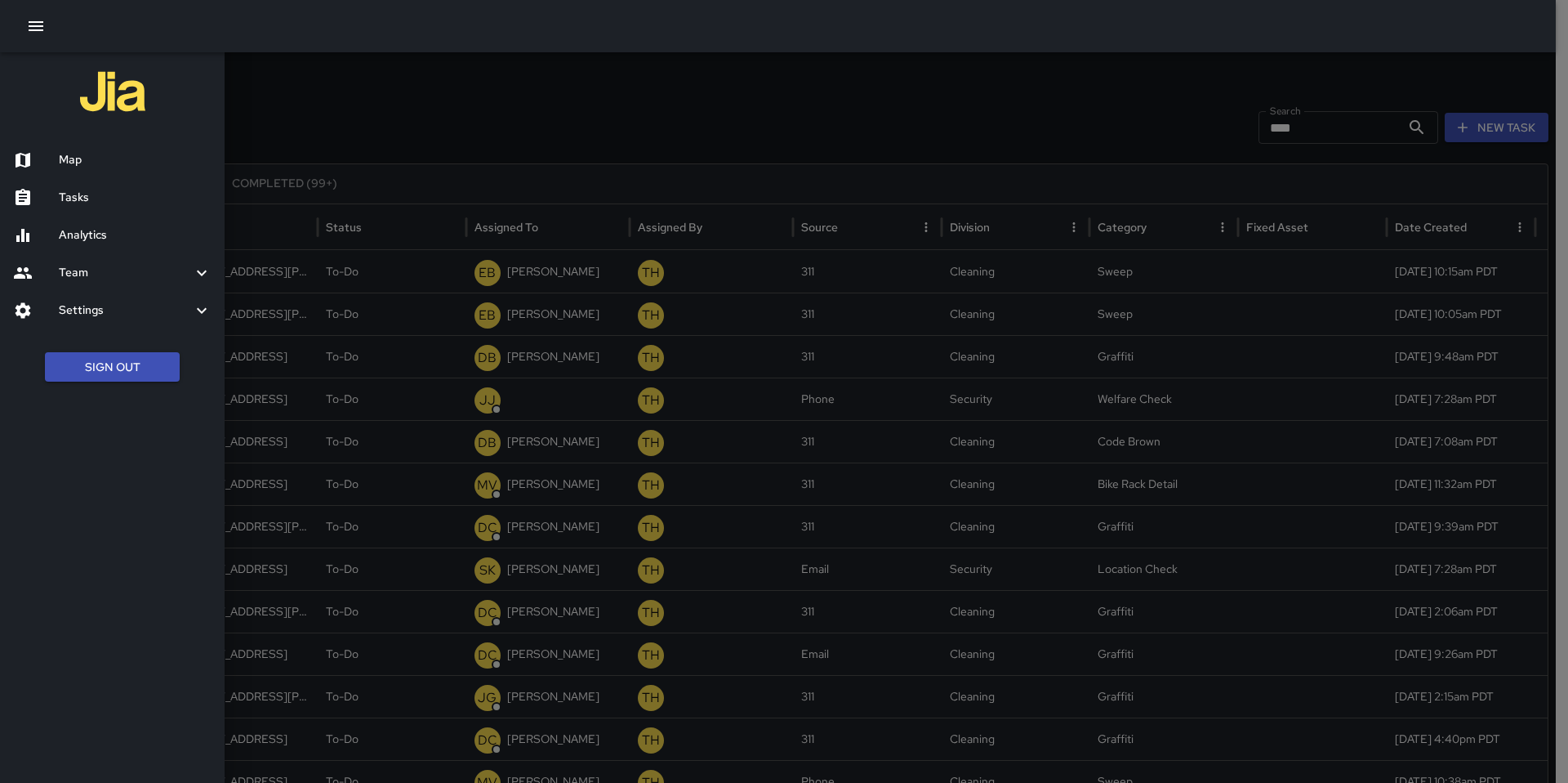
click at [68, 159] on h6 "Map" at bounding box center [135, 160] width 153 height 18
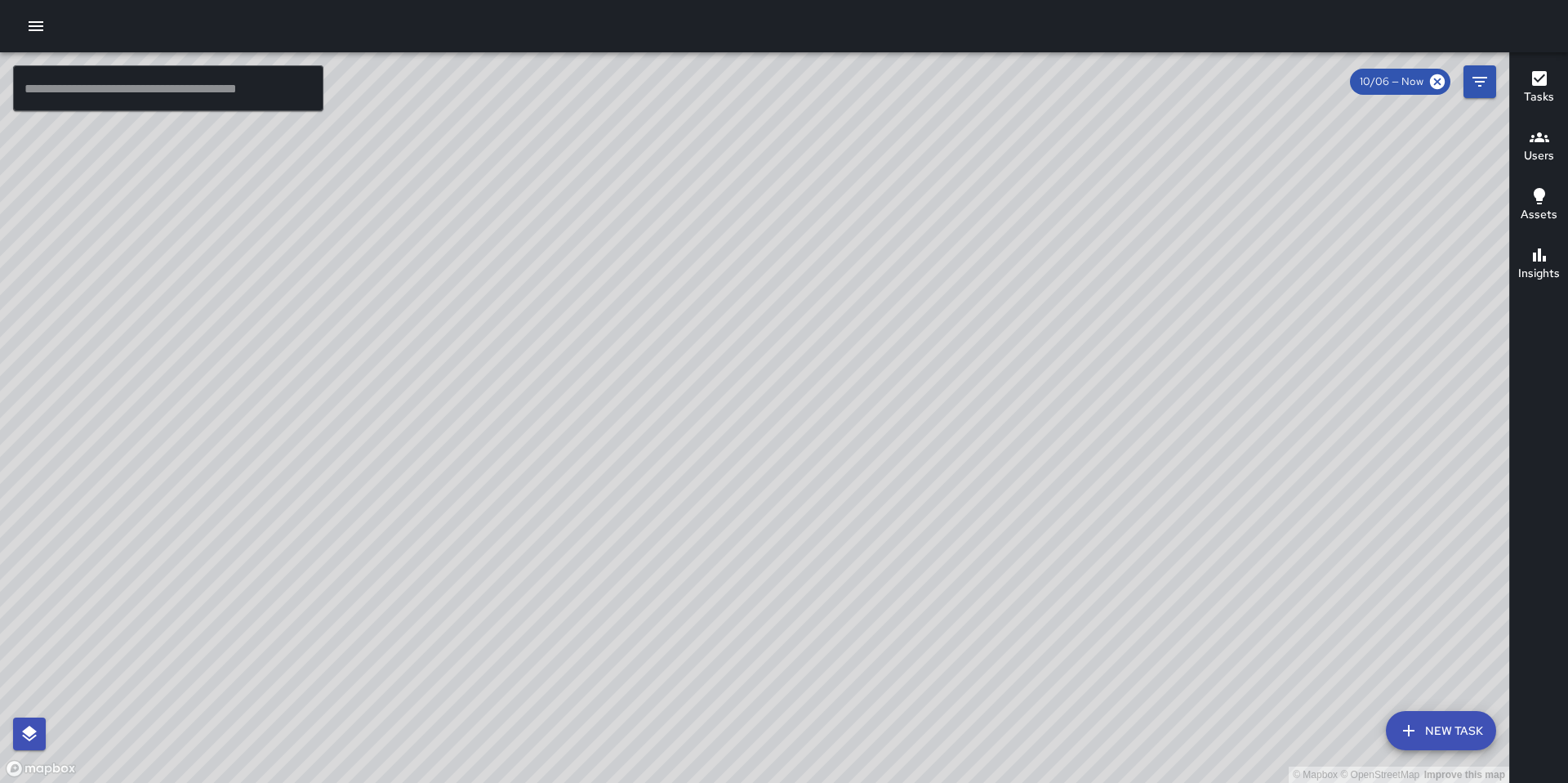
drag, startPoint x: 832, startPoint y: 487, endPoint x: 814, endPoint y: 546, distance: 61.7
click at [814, 548] on div "© Mapbox © OpenStreetMap Improve this map" at bounding box center [754, 417] width 1509 height 731
